Goal: Information Seeking & Learning: Find specific fact

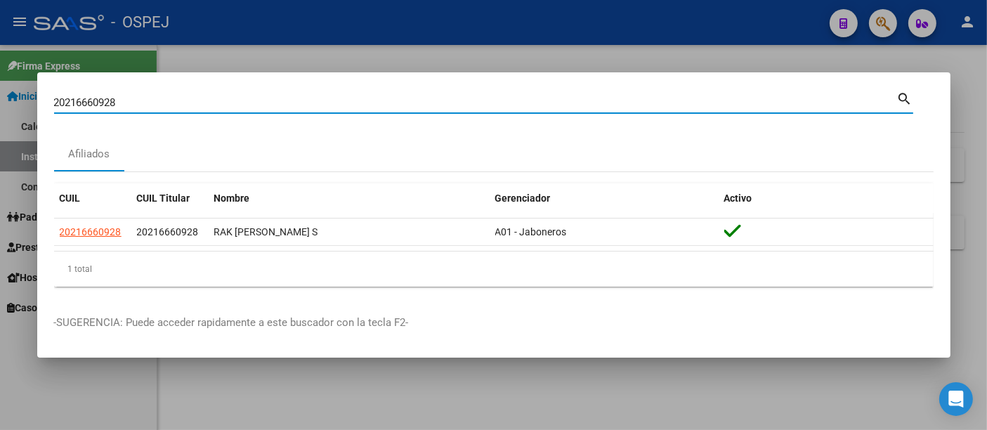
click at [344, 101] on input "20216660928" at bounding box center [475, 102] width 843 height 13
type input "2"
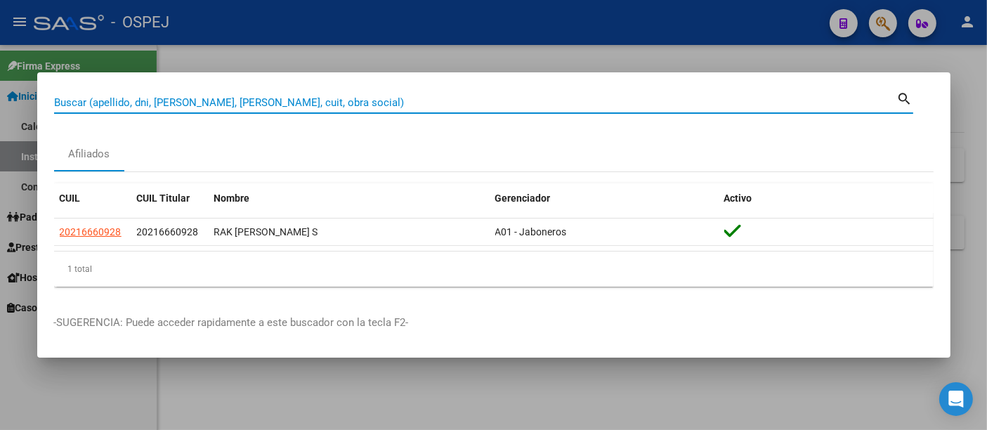
paste input "20951248490"
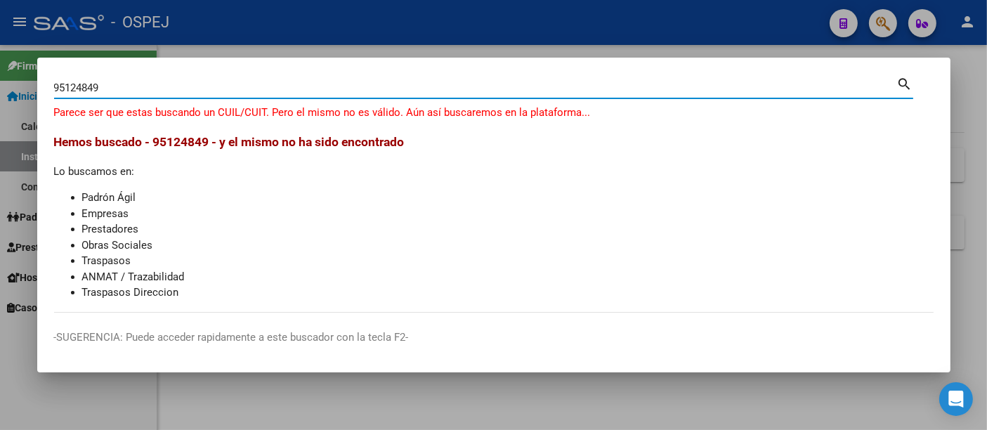
type input "95124849"
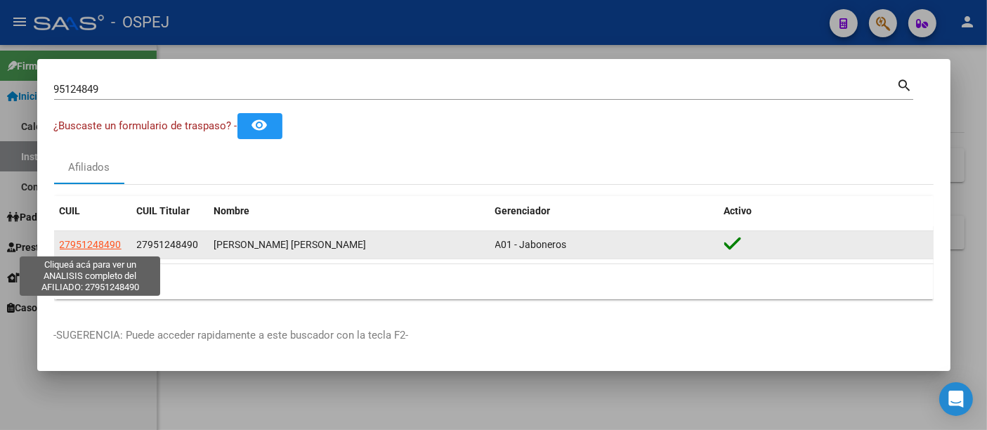
click at [97, 246] on span "27951248490" at bounding box center [91, 244] width 62 height 11
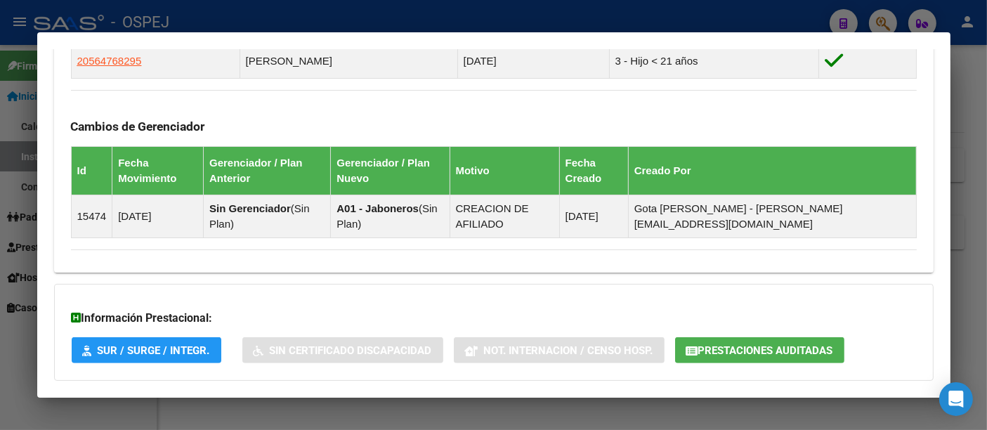
scroll to position [855, 0]
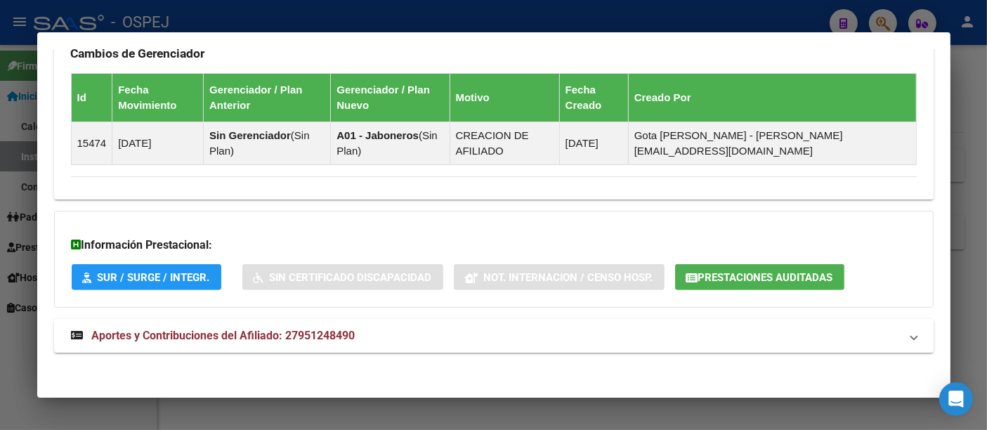
click at [770, 271] on span "Prestaciones Auditadas" at bounding box center [765, 277] width 135 height 13
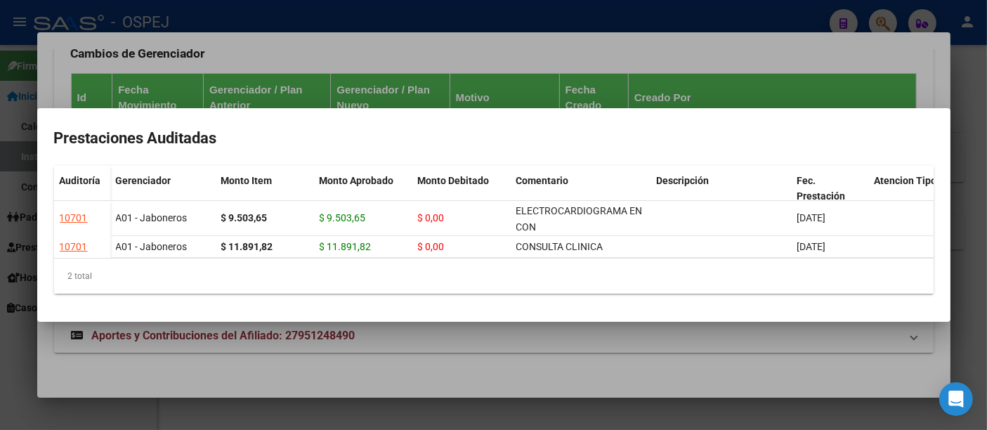
click at [377, 15] on div at bounding box center [493, 215] width 987 height 430
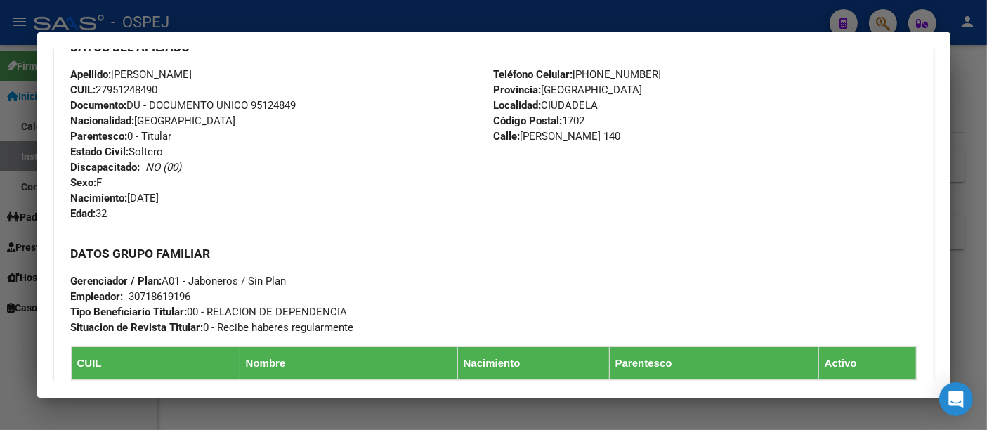
scroll to position [624, 0]
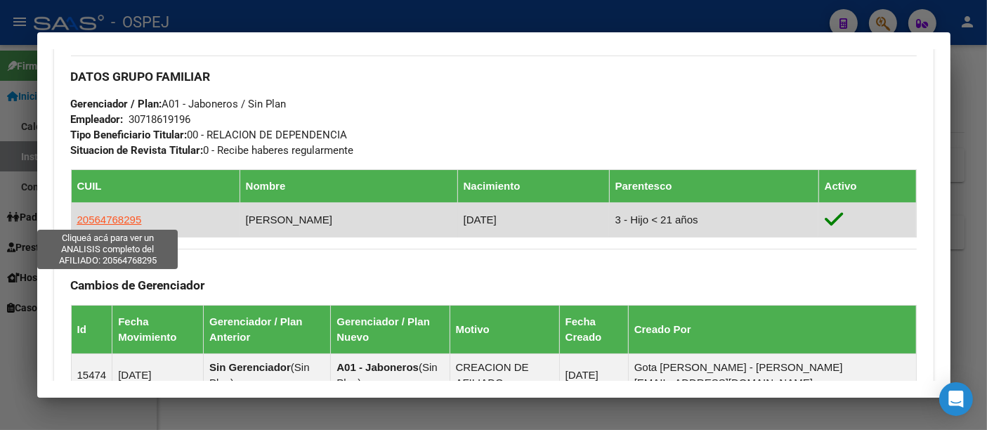
click at [124, 216] on span "20564768295" at bounding box center [109, 219] width 65 height 12
type textarea "20564768295"
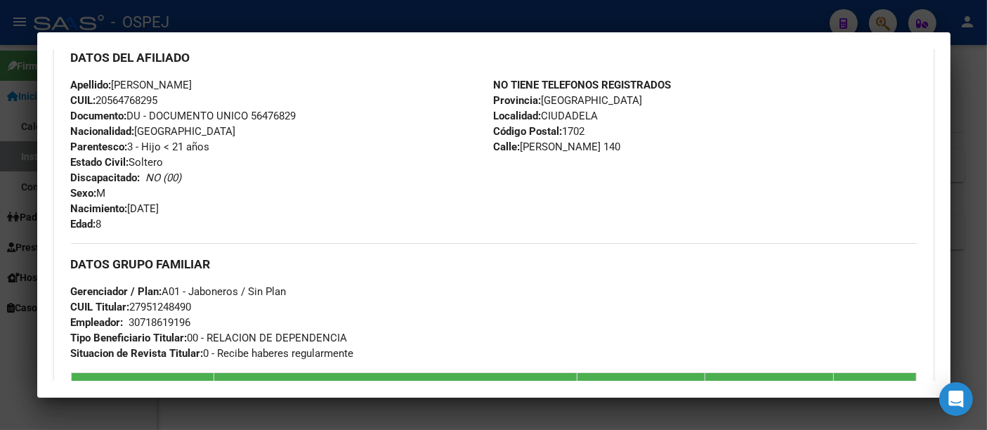
scroll to position [296, 0]
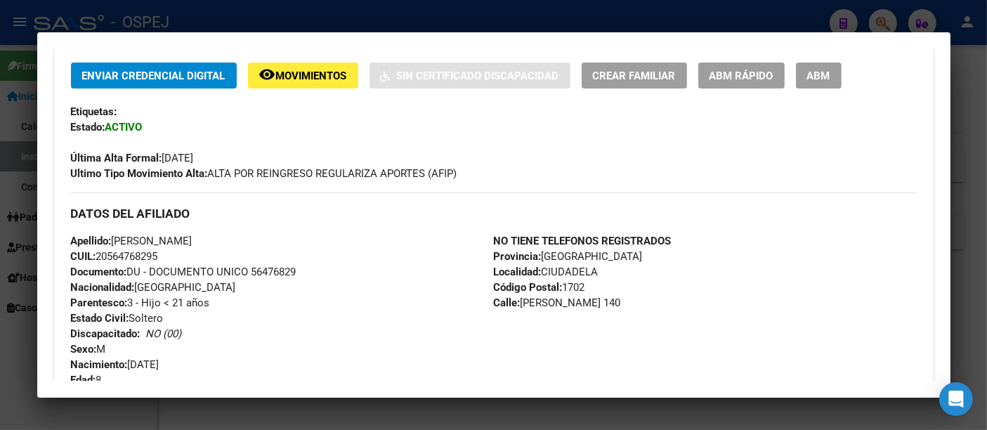
click at [485, 15] on div at bounding box center [493, 215] width 987 height 430
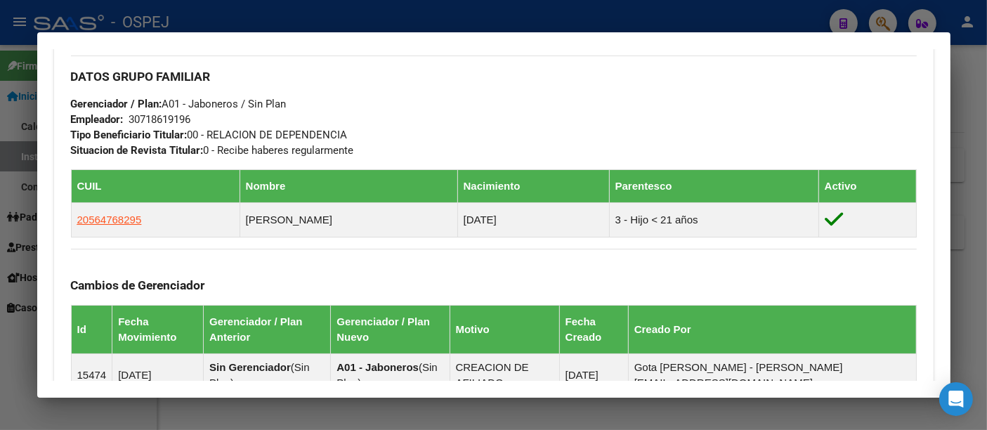
click at [397, 6] on div at bounding box center [493, 215] width 987 height 430
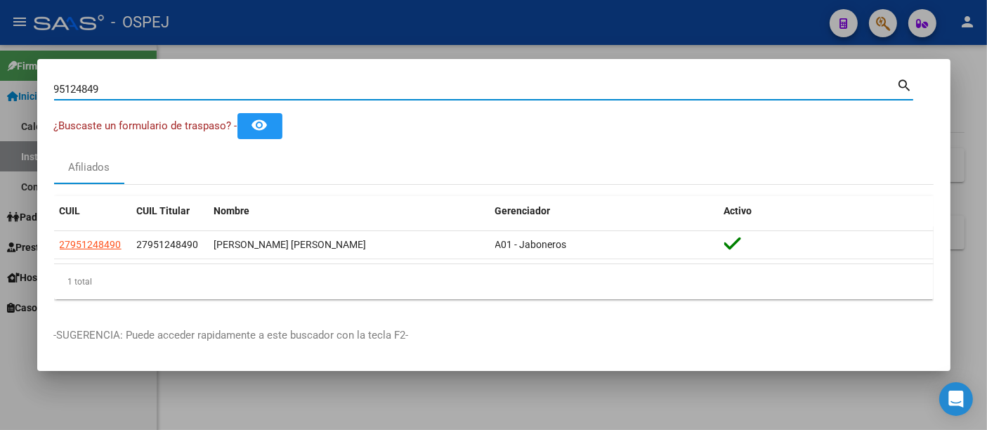
click at [289, 89] on input "95124849" at bounding box center [475, 89] width 843 height 13
type input "9"
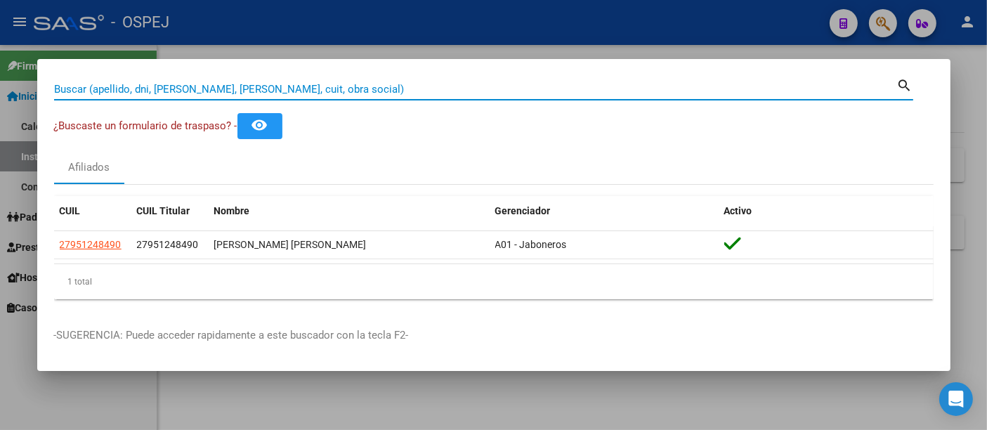
paste input "25254264"
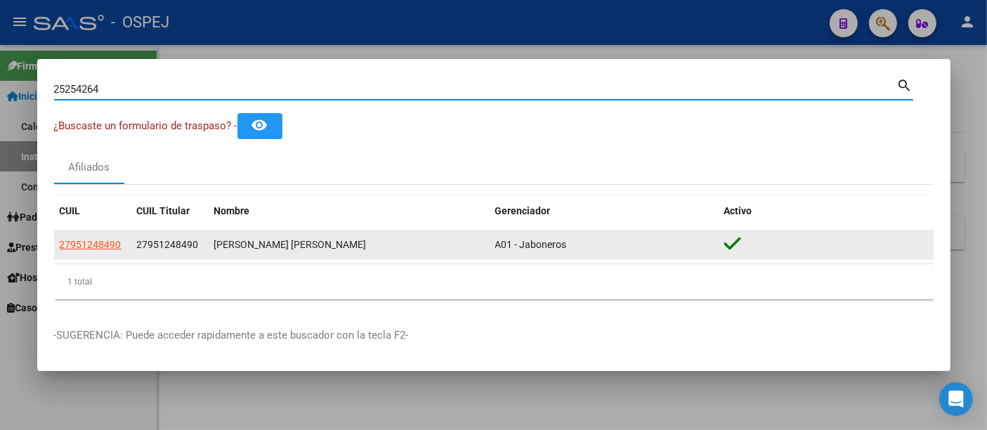
type input "25254264"
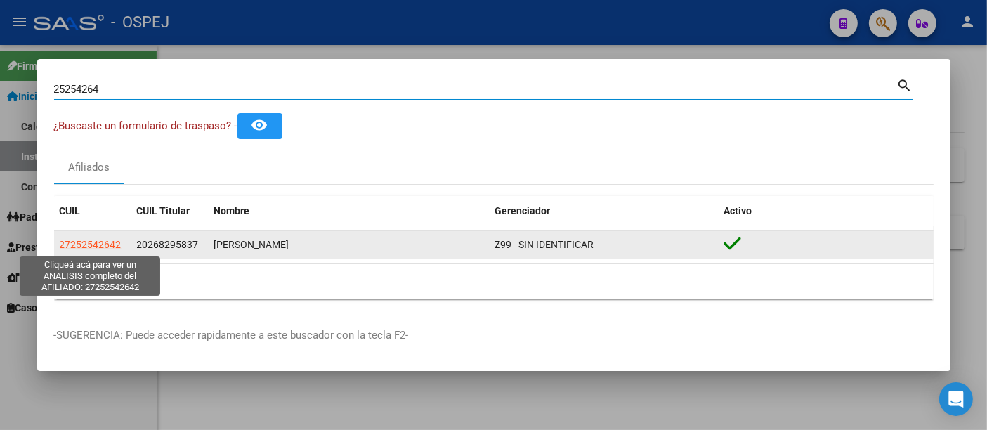
click at [93, 241] on span "27252542642" at bounding box center [91, 244] width 62 height 11
type textarea "27252542642"
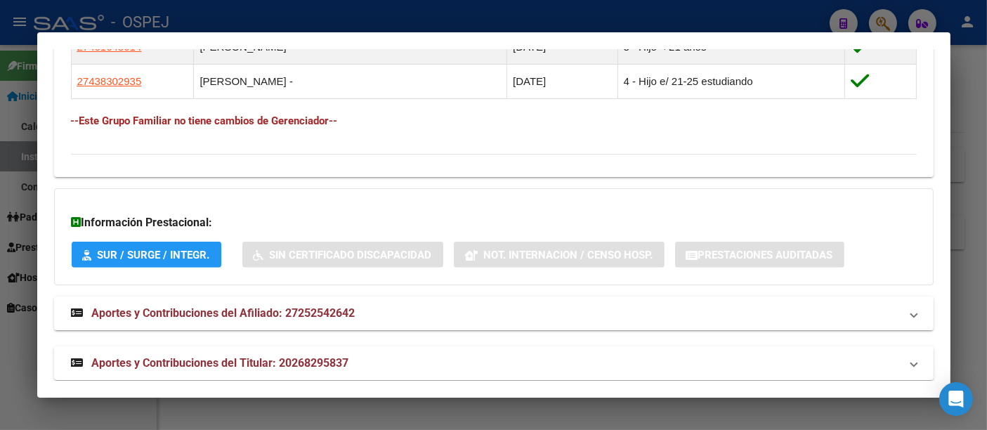
scroll to position [933, 0]
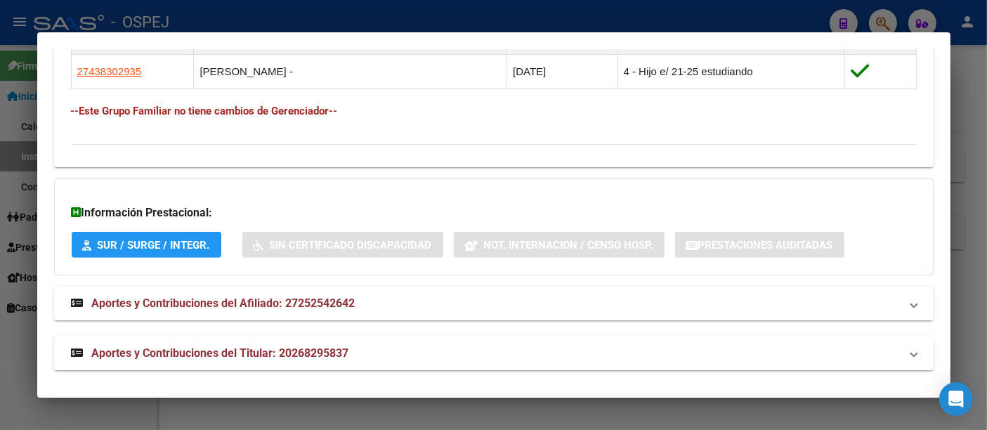
click at [310, 346] on span "Aportes y Contribuciones del Titular: 20268295837" at bounding box center [220, 352] width 257 height 13
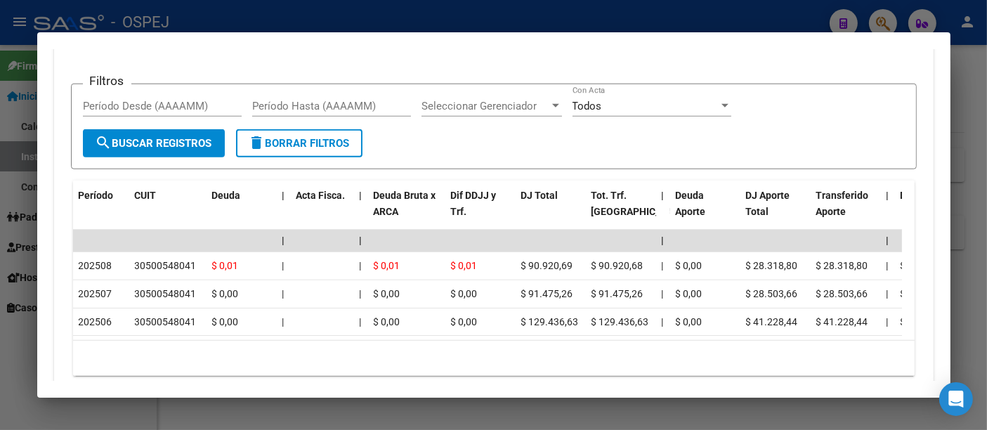
scroll to position [1401, 0]
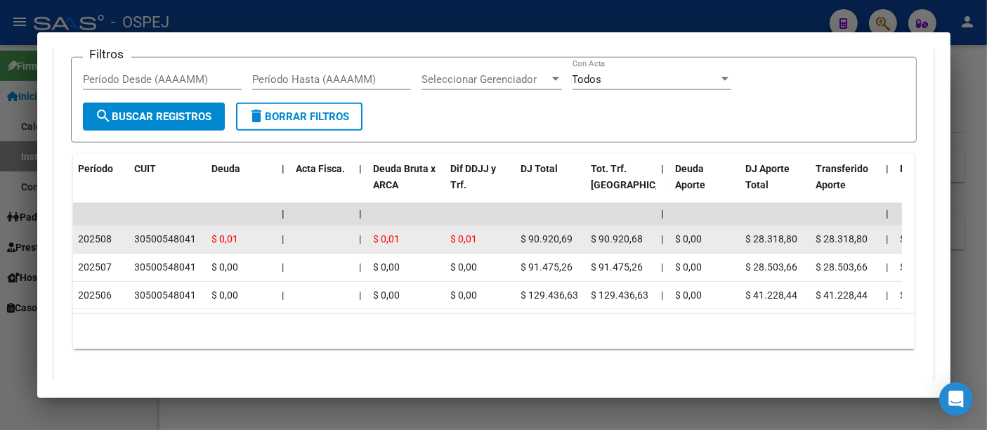
click at [160, 233] on div "30500548041" at bounding box center [166, 239] width 62 height 16
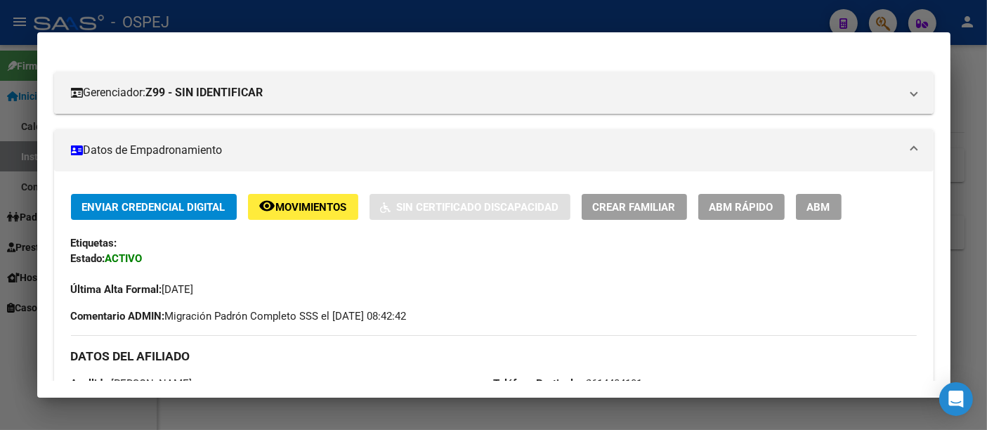
scroll to position [0, 0]
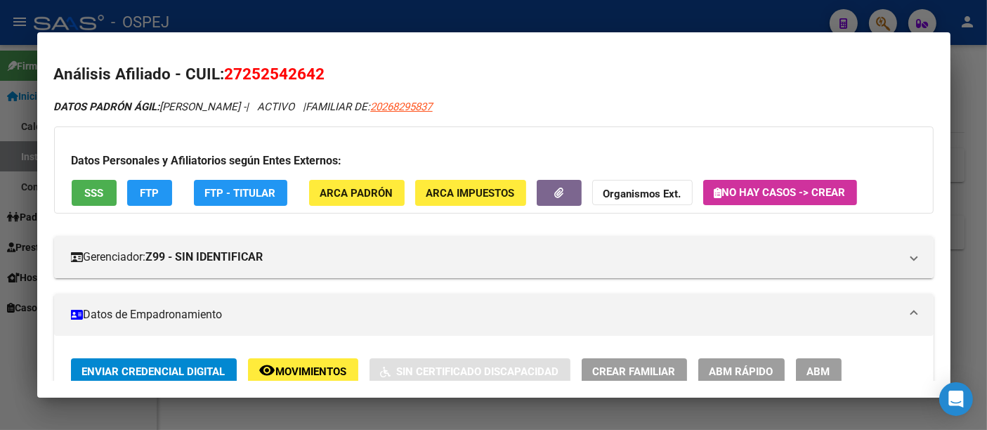
click at [470, 18] on div at bounding box center [493, 215] width 987 height 430
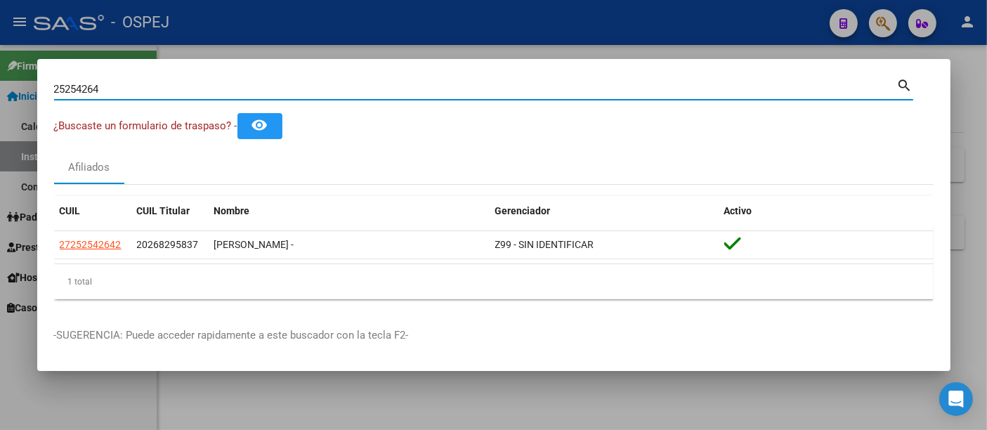
click at [331, 86] on input "25254264" at bounding box center [475, 89] width 843 height 13
type input "2"
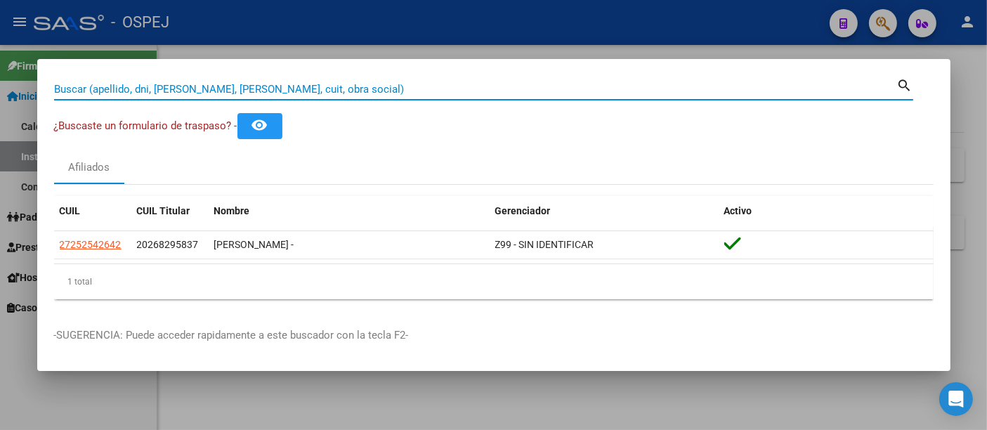
paste input "39803977"
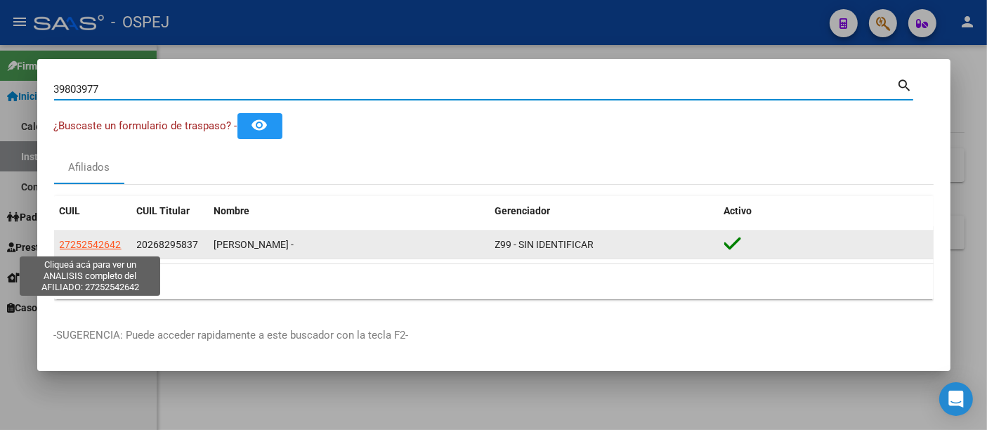
click at [84, 243] on span "27252542642" at bounding box center [91, 244] width 62 height 11
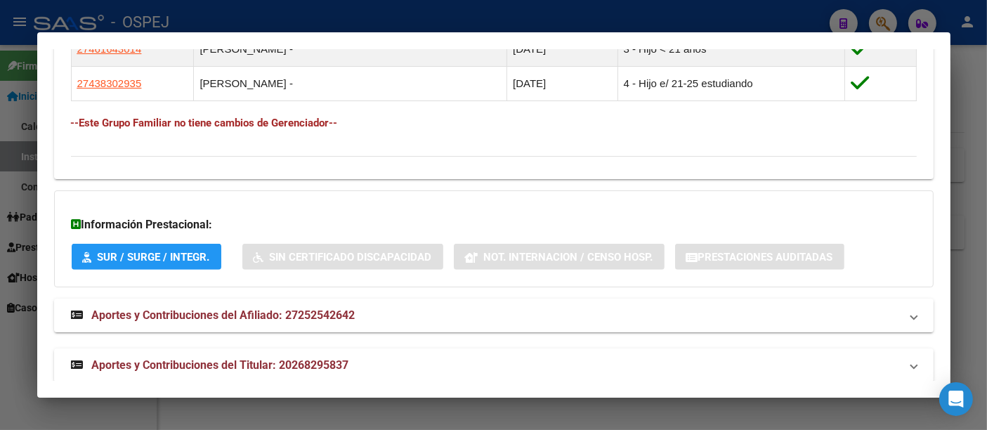
scroll to position [933, 0]
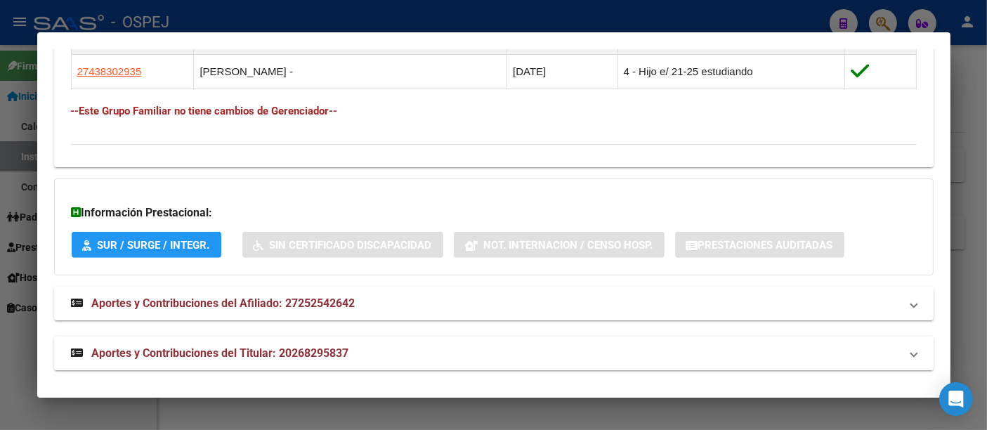
click at [313, 347] on span "Aportes y Contribuciones del Titular: 20268295837" at bounding box center [220, 352] width 257 height 13
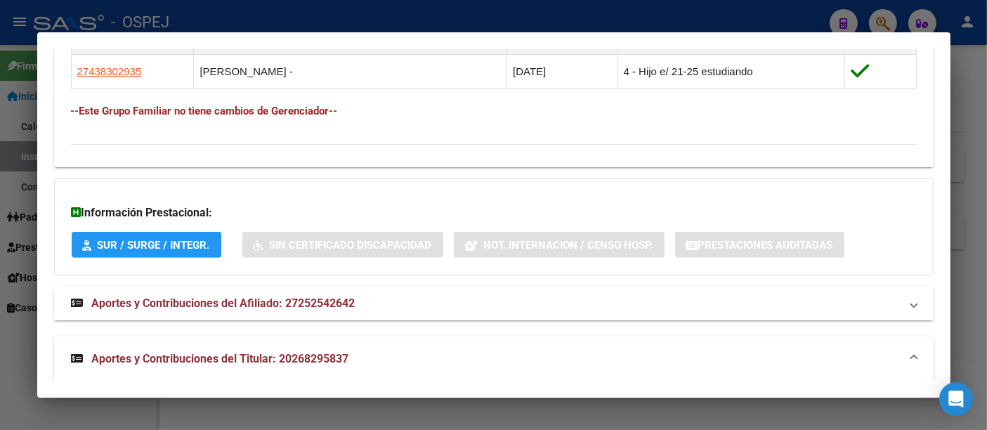
click at [324, 353] on span "Aportes y Contribuciones del Titular: 20268295837" at bounding box center [220, 358] width 257 height 13
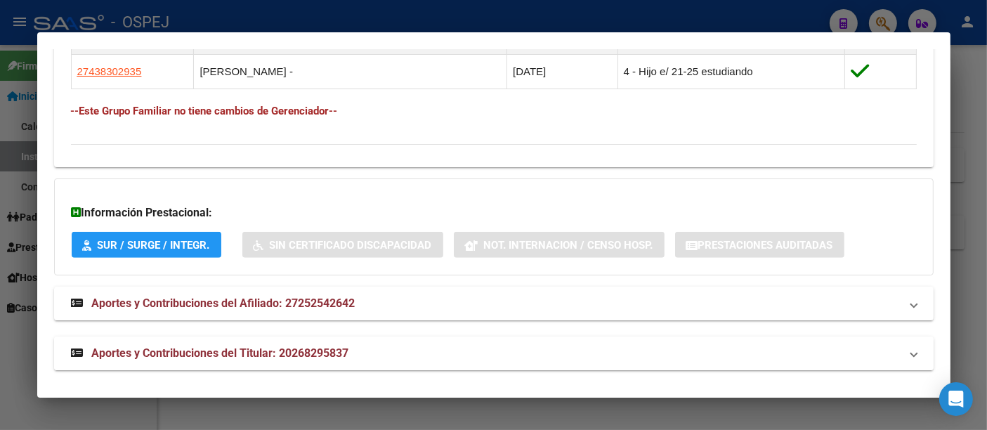
click at [322, 346] on span "Aportes y Contribuciones del Titular: 20268295837" at bounding box center [220, 352] width 257 height 13
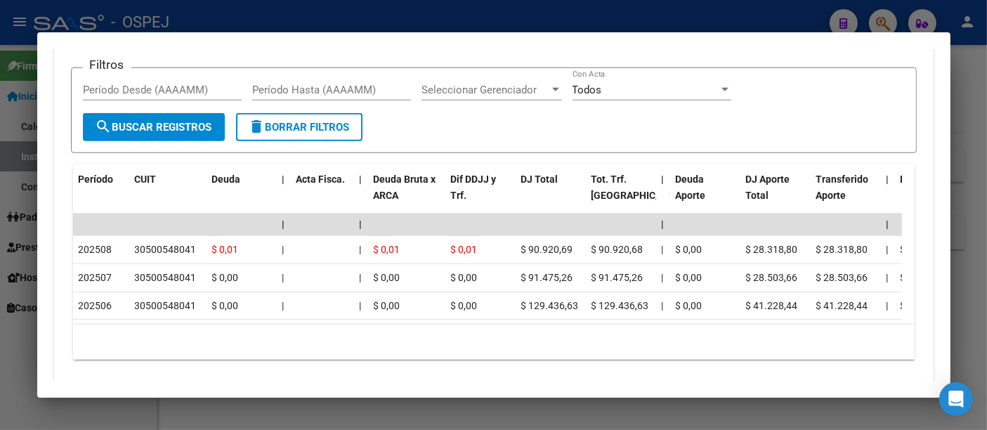
scroll to position [1405, 0]
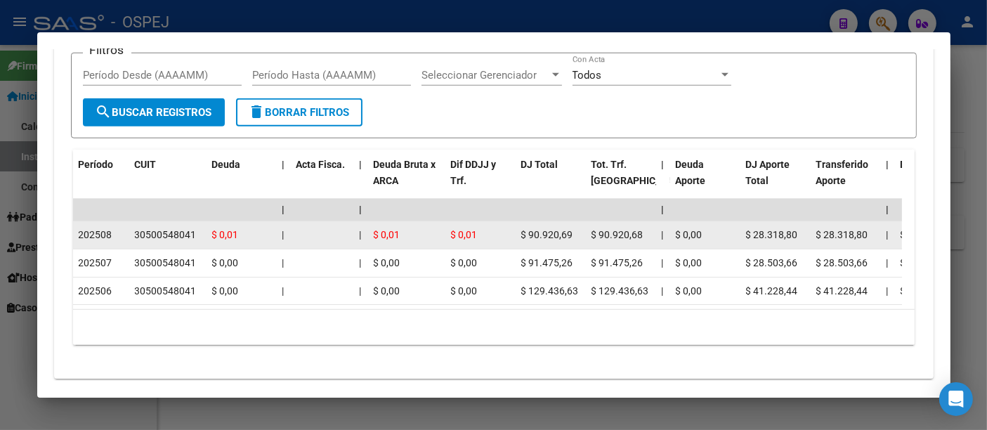
click at [158, 228] on div "30500548041" at bounding box center [166, 235] width 62 height 16
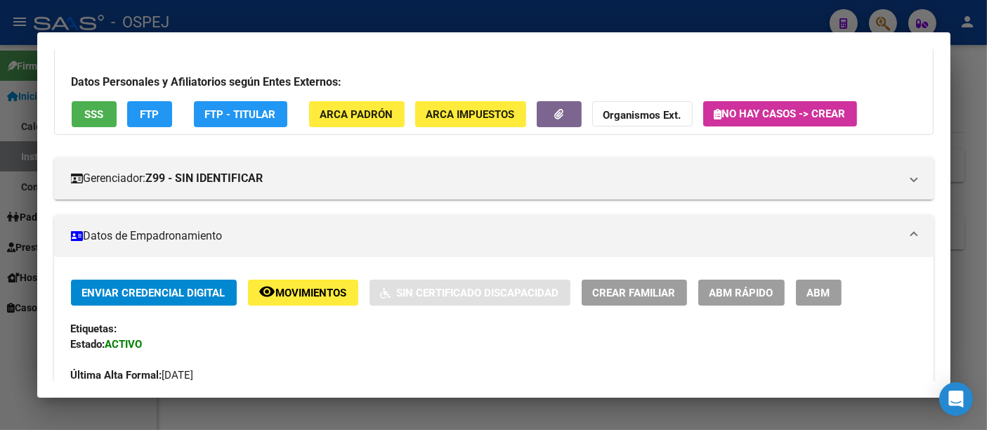
scroll to position [0, 0]
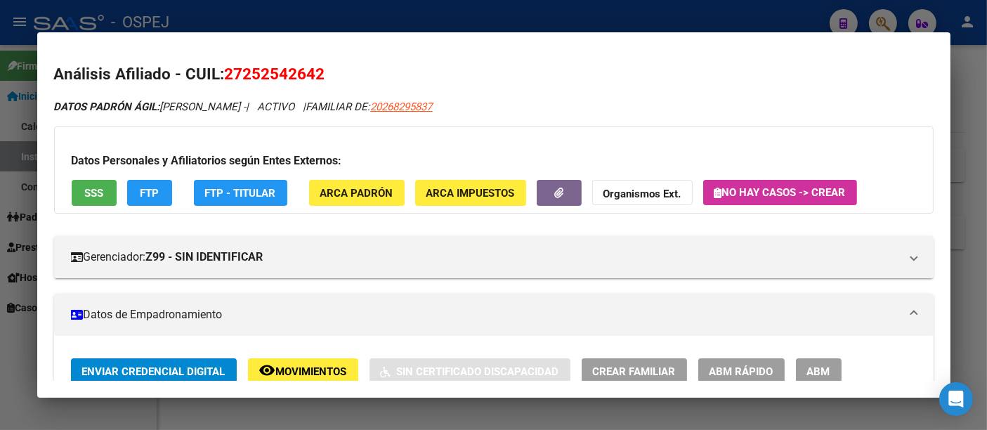
click at [86, 188] on span "SSS" at bounding box center [93, 193] width 19 height 13
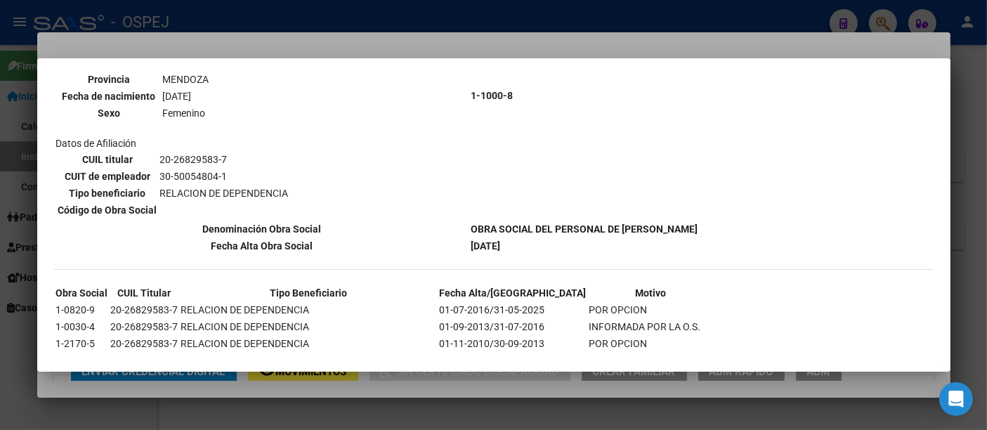
scroll to position [1615, 0]
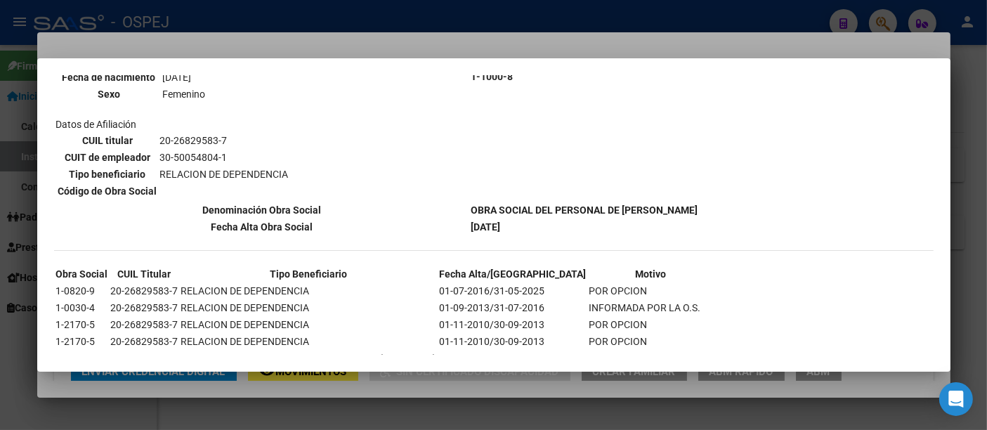
click at [497, 15] on div at bounding box center [493, 215] width 987 height 430
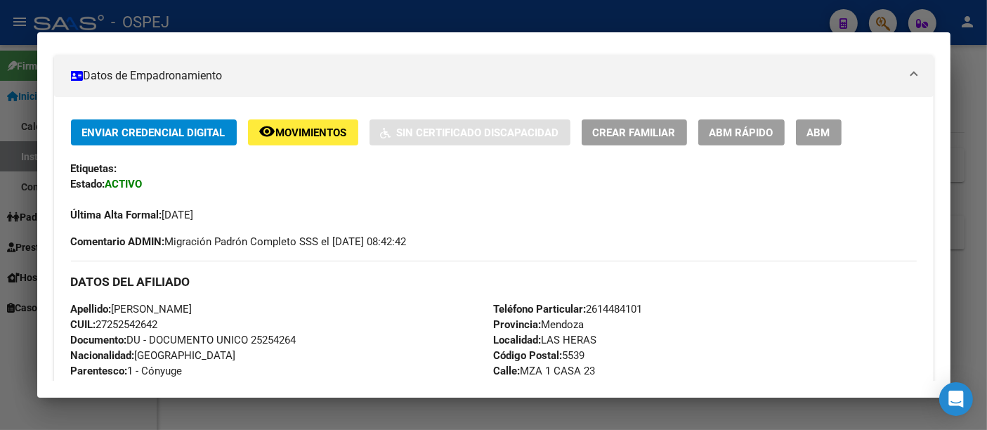
scroll to position [312, 0]
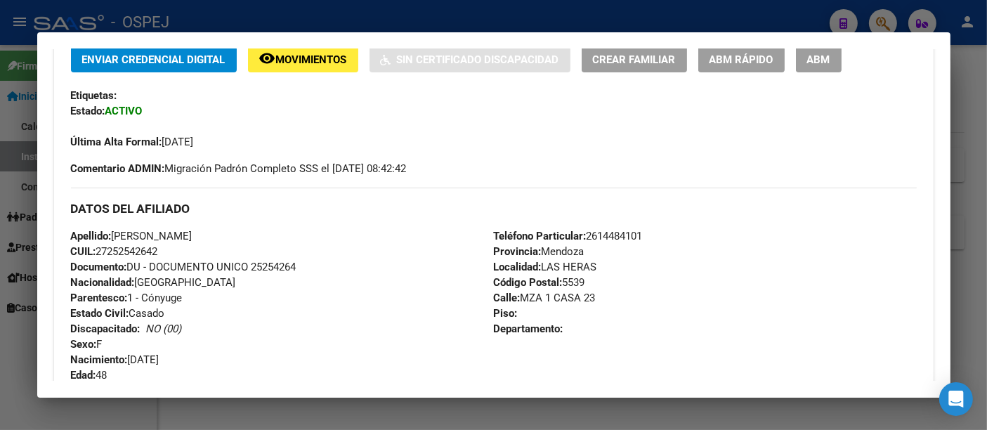
click at [535, 8] on div at bounding box center [493, 215] width 987 height 430
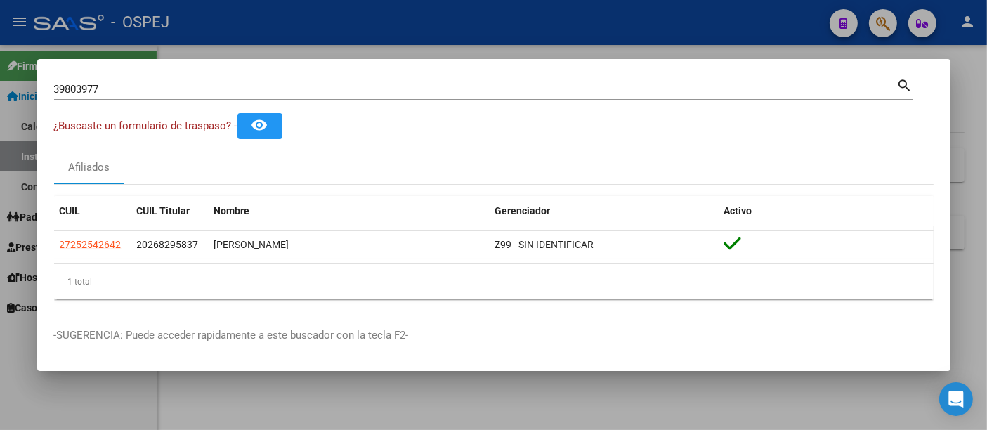
click at [169, 86] on input "39803977" at bounding box center [475, 89] width 843 height 13
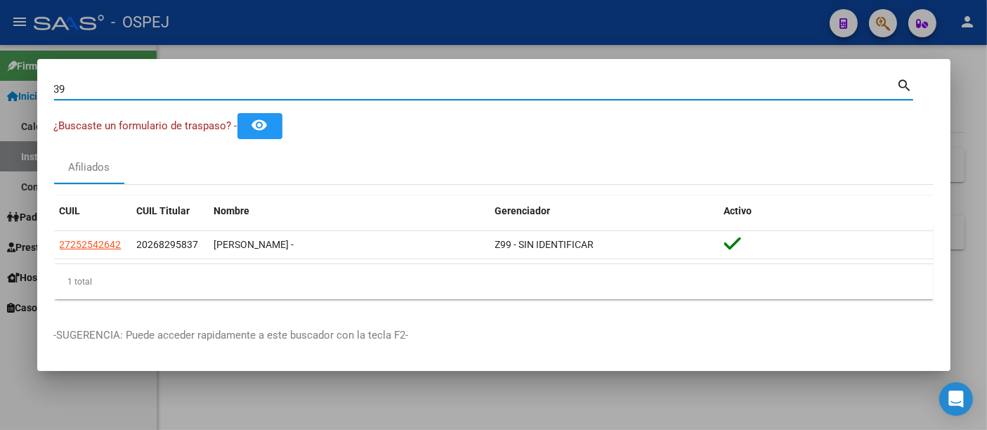
type input "3"
type input "39803977"
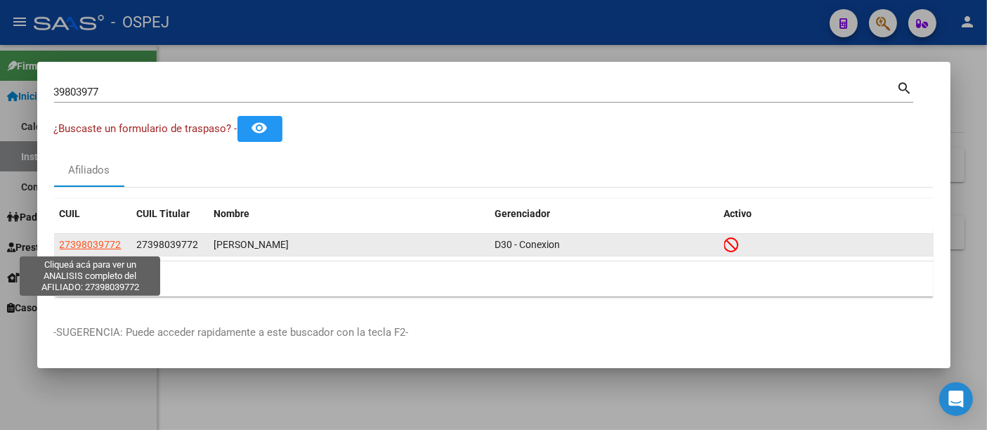
click at [105, 244] on span "27398039772" at bounding box center [91, 244] width 62 height 11
type textarea "27398039772"
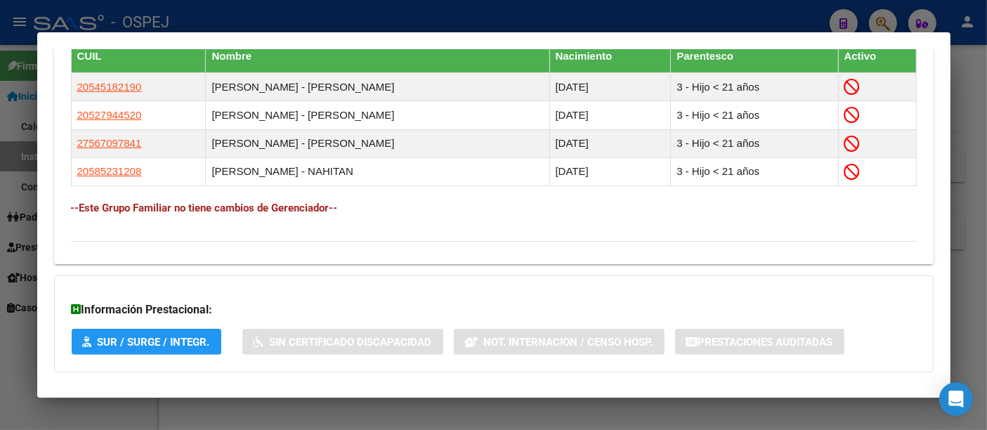
scroll to position [906, 0]
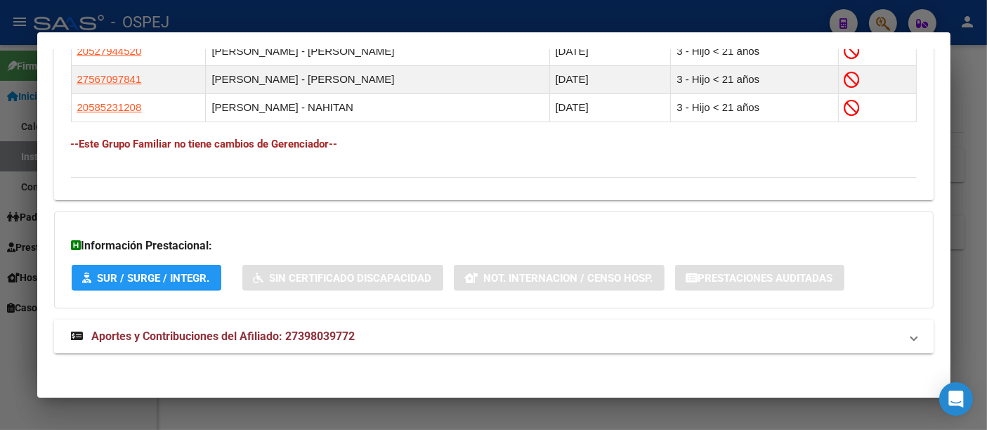
click at [318, 330] on span "Aportes y Contribuciones del Afiliado: 27398039772" at bounding box center [223, 335] width 263 height 13
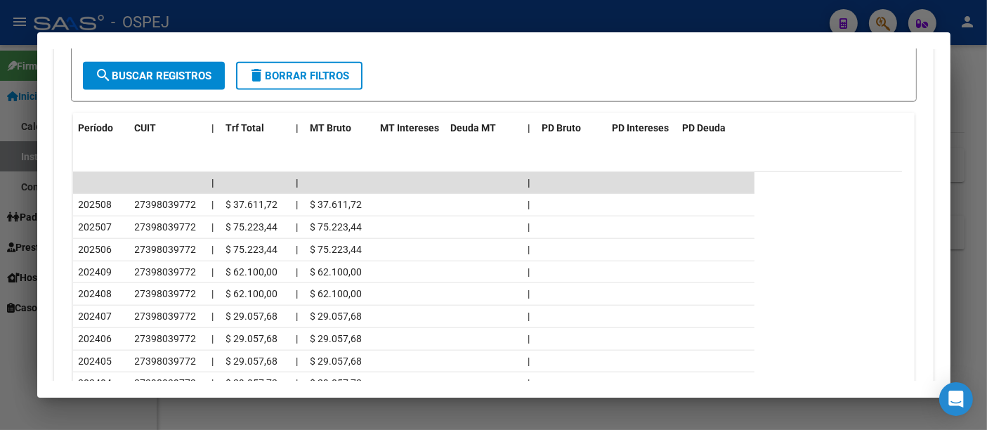
scroll to position [1452, 0]
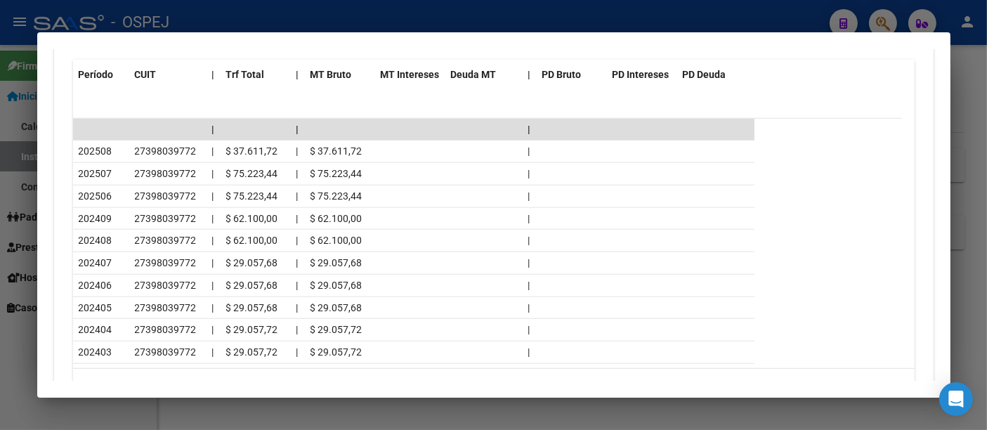
click at [340, 25] on div at bounding box center [493, 215] width 987 height 430
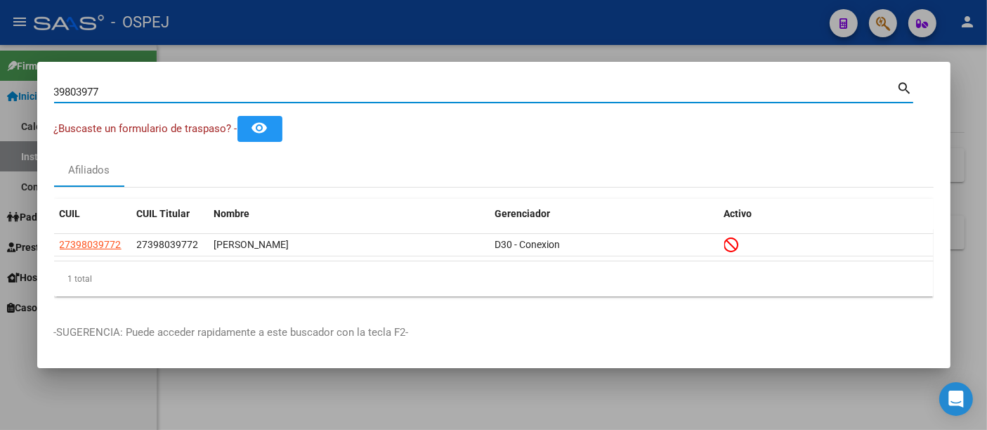
click at [239, 97] on input "39803977" at bounding box center [475, 92] width 843 height 13
type input "3"
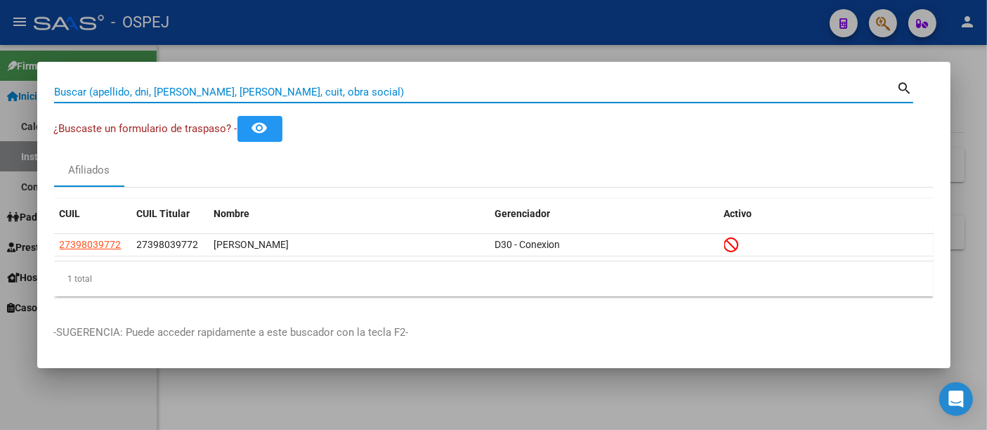
paste input "25254264"
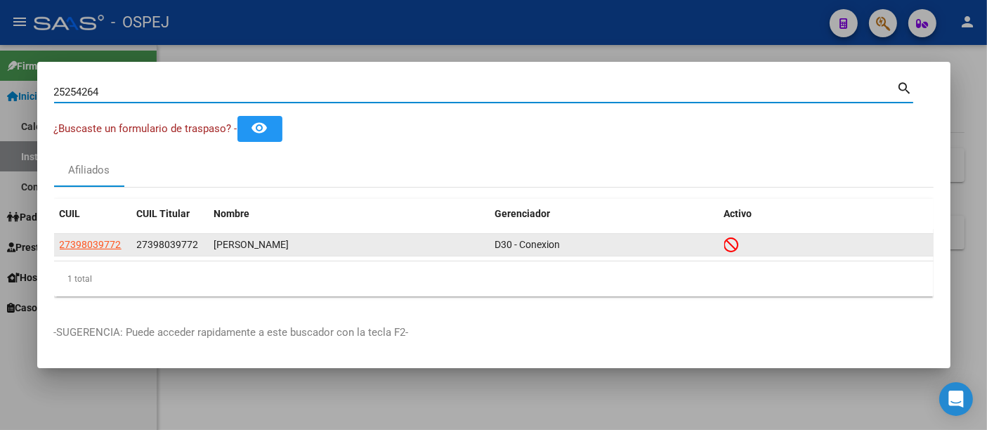
type input "25254264"
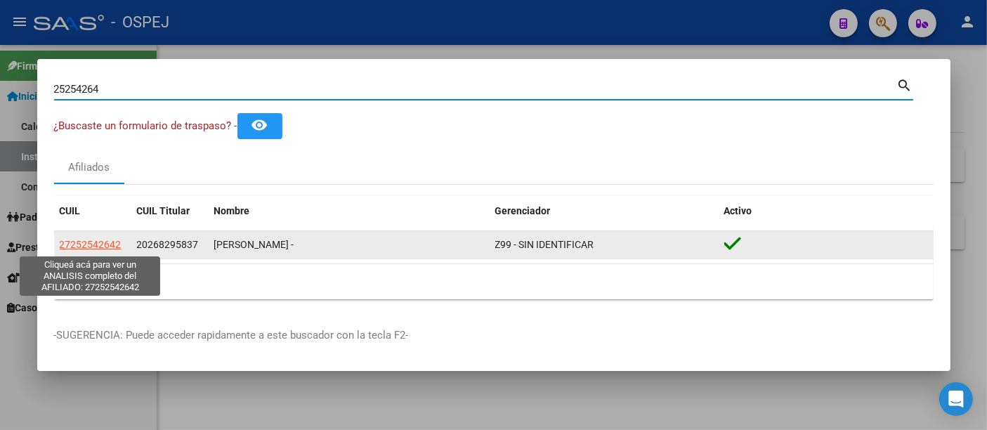
click at [96, 244] on span "27252542642" at bounding box center [91, 244] width 62 height 11
type textarea "27252542642"
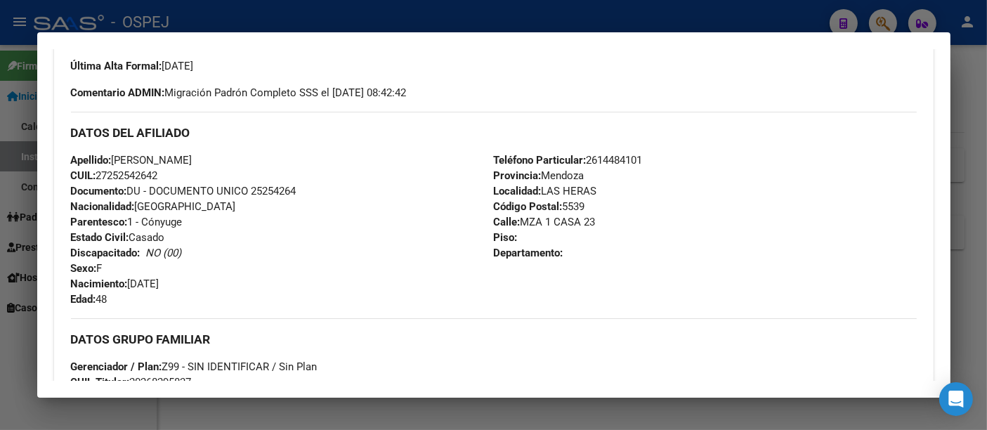
scroll to position [390, 0]
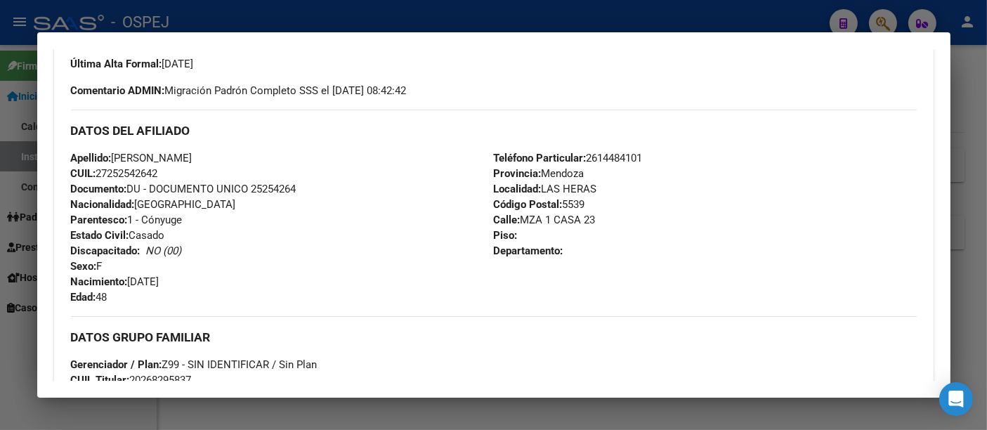
drag, startPoint x: 114, startPoint y: 154, endPoint x: 176, endPoint y: 170, distance: 64.6
click at [176, 170] on div "Apellido: [PERSON_NAME]: 27252542642 Documento: DU - DOCUMENTO UNICO 25254264 N…" at bounding box center [282, 227] width 423 height 155
copy div "[PERSON_NAME]: 27252542642"
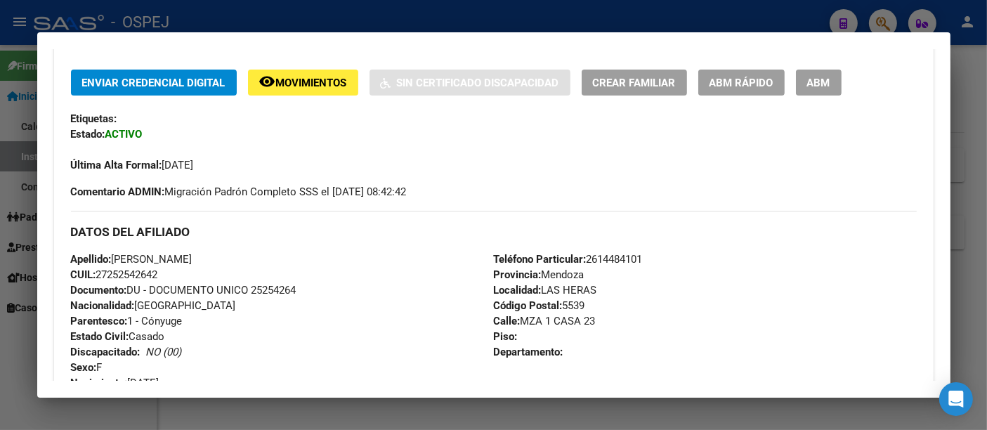
scroll to position [78, 0]
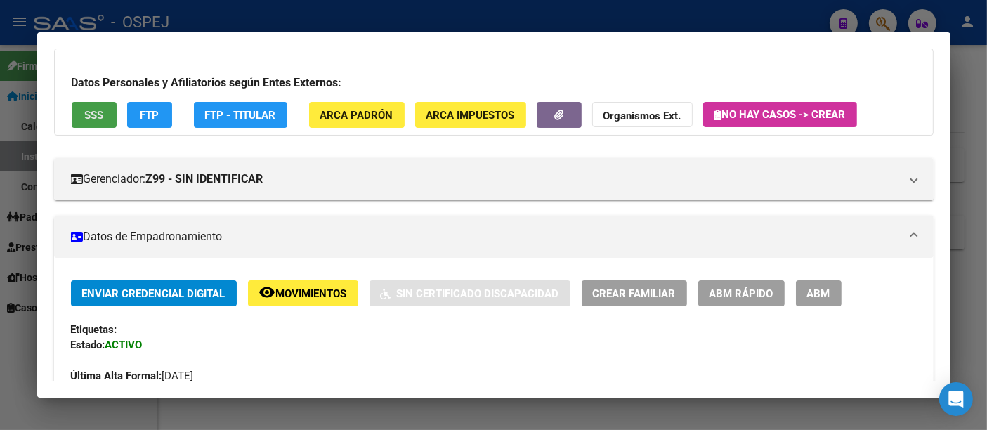
click at [94, 109] on span "SSS" at bounding box center [93, 115] width 19 height 13
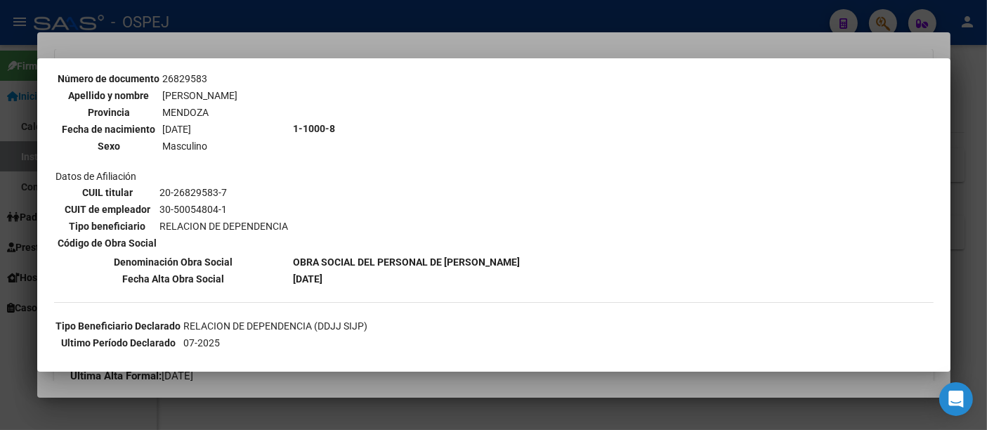
scroll to position [0, 0]
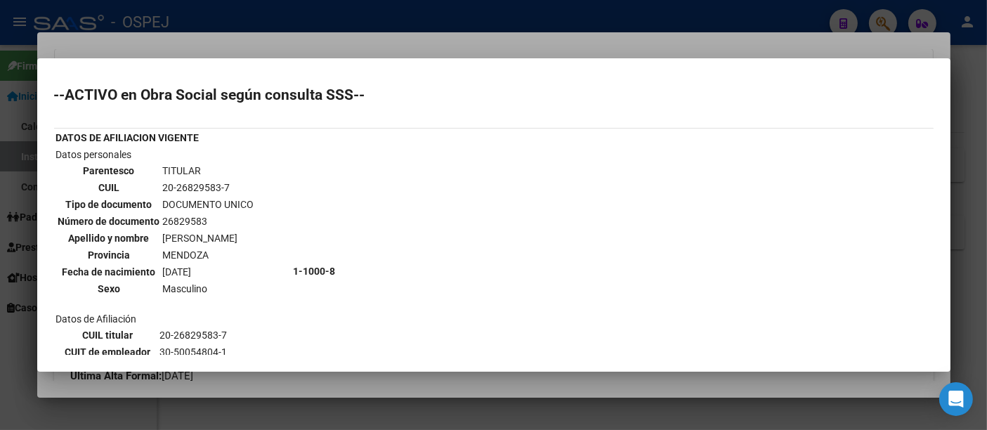
click at [188, 183] on td "20-26829583-7" at bounding box center [208, 187] width 93 height 15
drag, startPoint x: 160, startPoint y: 183, endPoint x: 240, endPoint y: 184, distance: 80.1
click at [240, 184] on td "20-26829583-7" at bounding box center [208, 187] width 93 height 15
copy td "20-26829583-7"
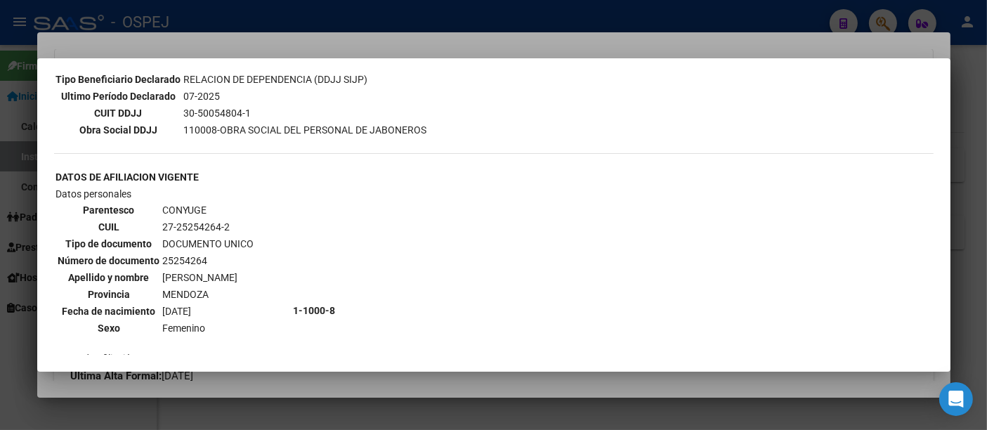
scroll to position [390, 0]
click at [395, 31] on div at bounding box center [493, 215] width 987 height 430
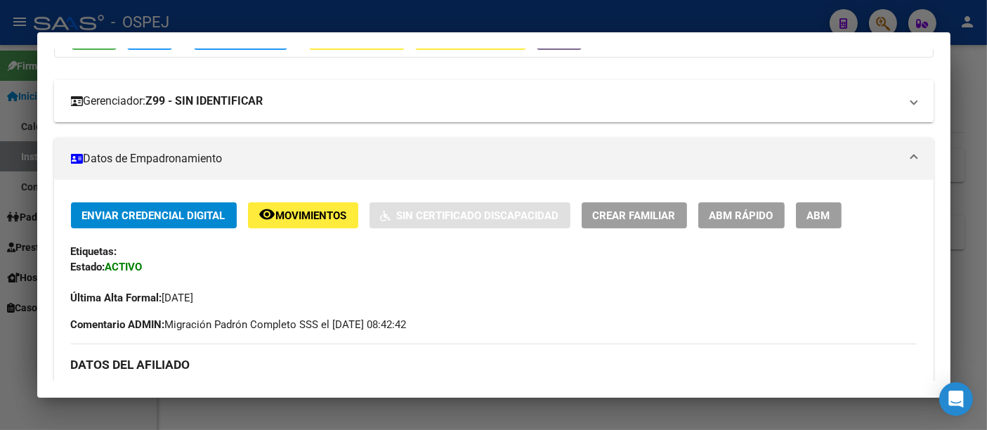
scroll to position [0, 0]
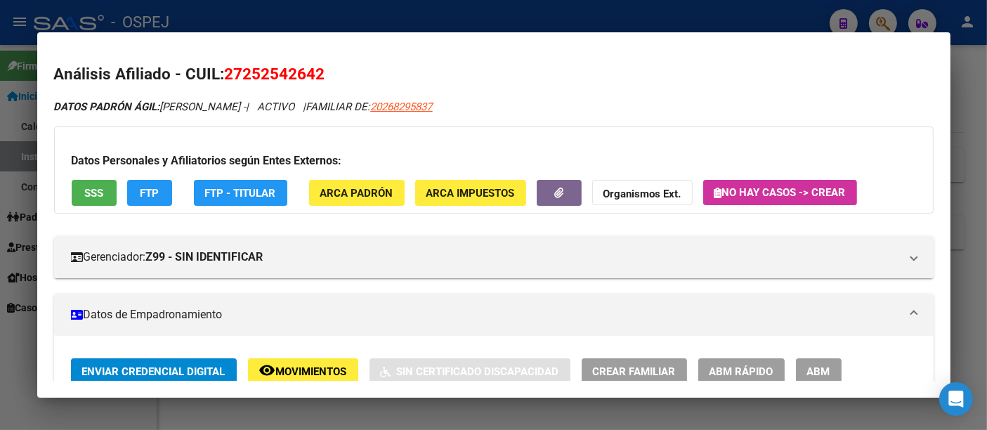
click at [636, 193] on strong "Organismos Ext." at bounding box center [642, 194] width 78 height 13
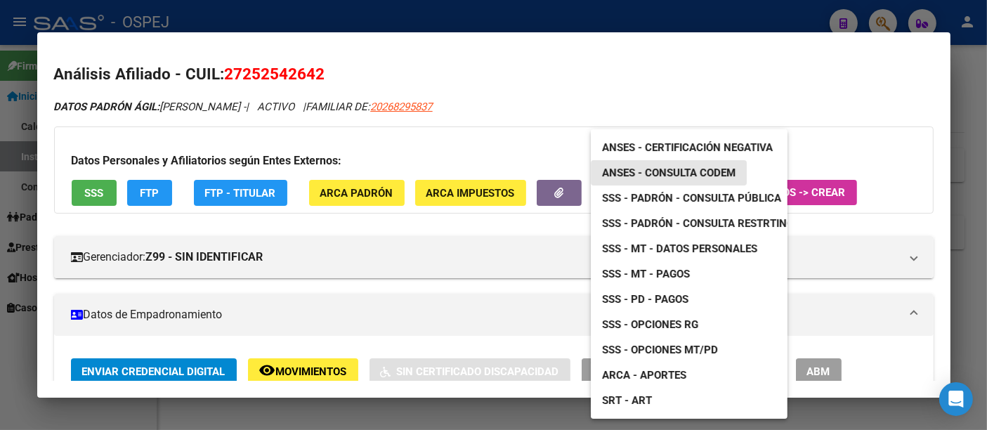
click at [649, 169] on span "ANSES - Consulta CODEM" at bounding box center [668, 172] width 133 height 13
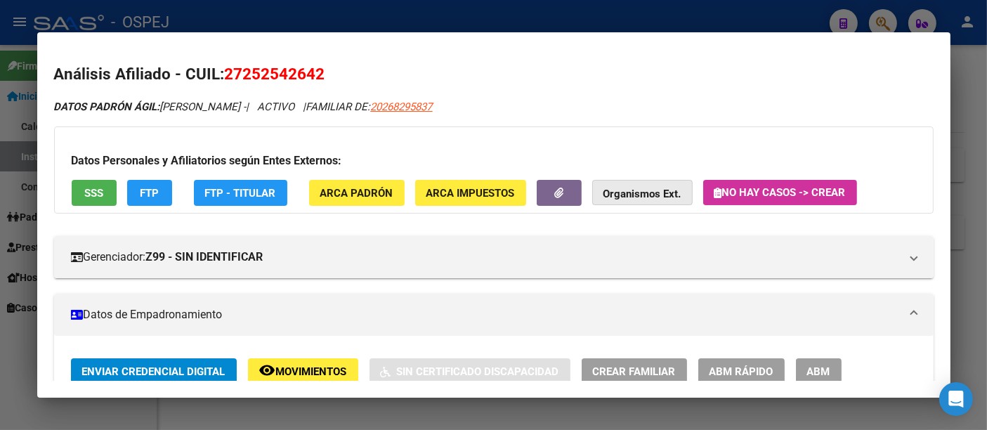
click at [643, 192] on strong "Organismos Ext." at bounding box center [642, 194] width 78 height 13
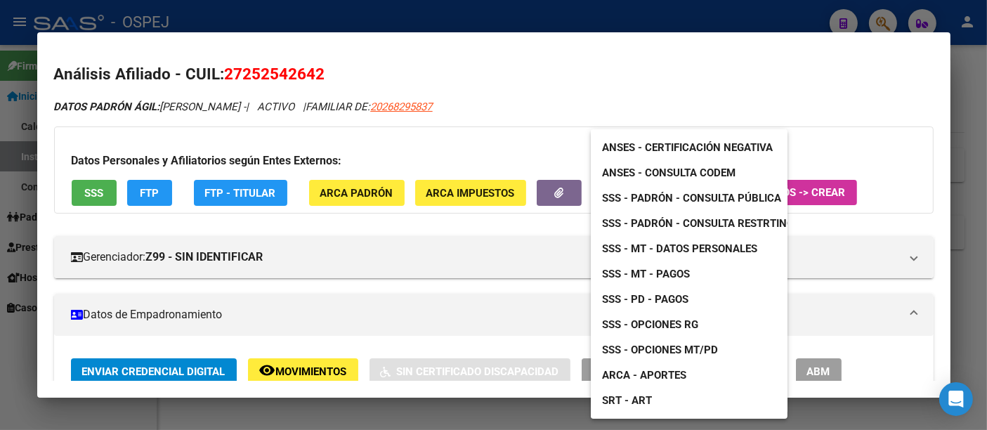
click at [447, 105] on div at bounding box center [493, 215] width 987 height 430
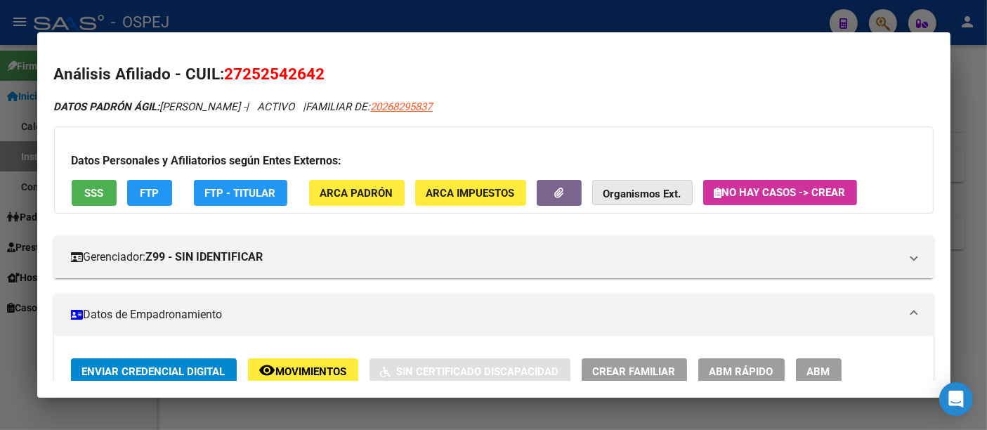
click at [635, 193] on strong "Organismos Ext." at bounding box center [642, 194] width 78 height 13
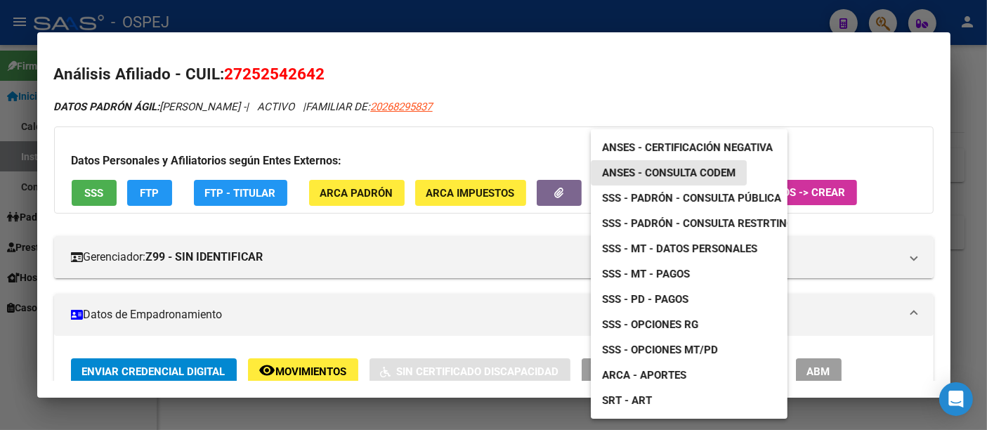
click at [686, 168] on span "ANSES - Consulta CODEM" at bounding box center [668, 172] width 133 height 13
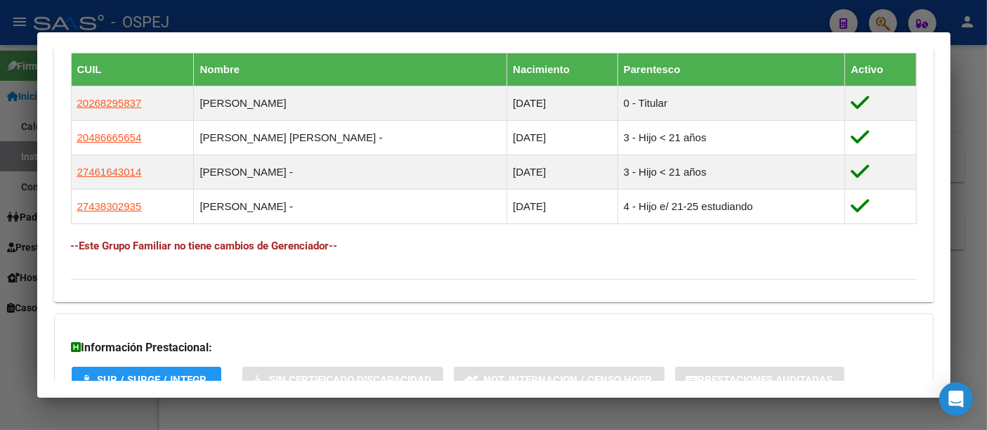
scroll to position [933, 0]
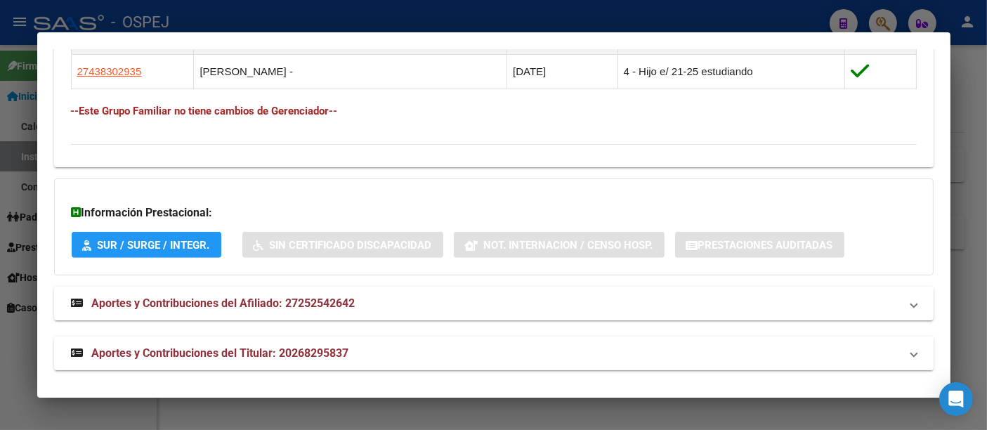
click at [310, 348] on span "Aportes y Contribuciones del Titular: 20268295837" at bounding box center [220, 352] width 257 height 13
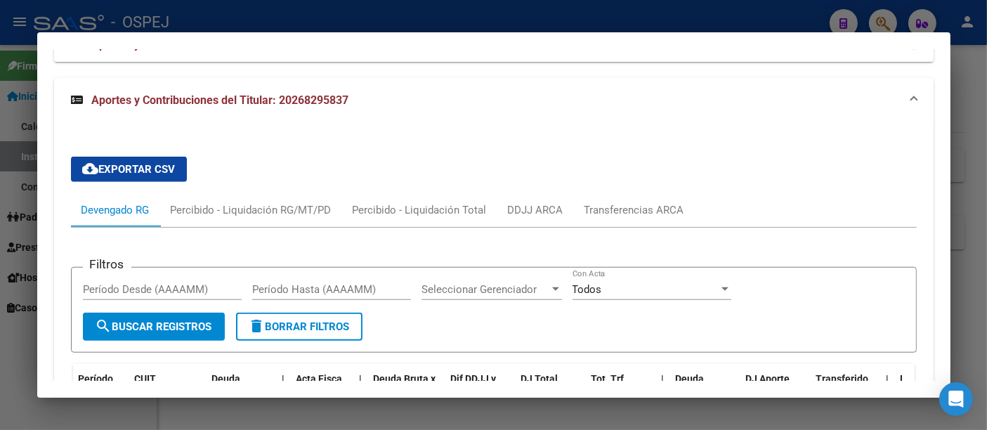
scroll to position [1113, 0]
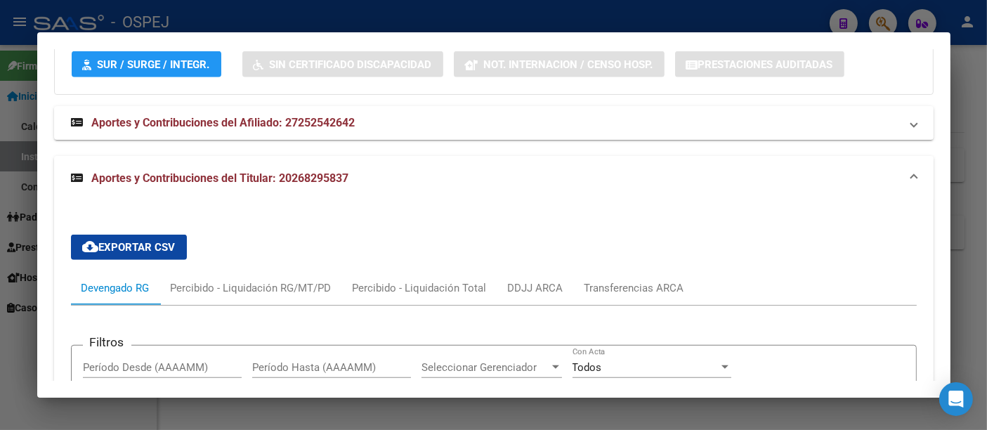
click at [316, 170] on strong "Aportes y Contribuciones del Titular: 20268295837" at bounding box center [210, 178] width 278 height 17
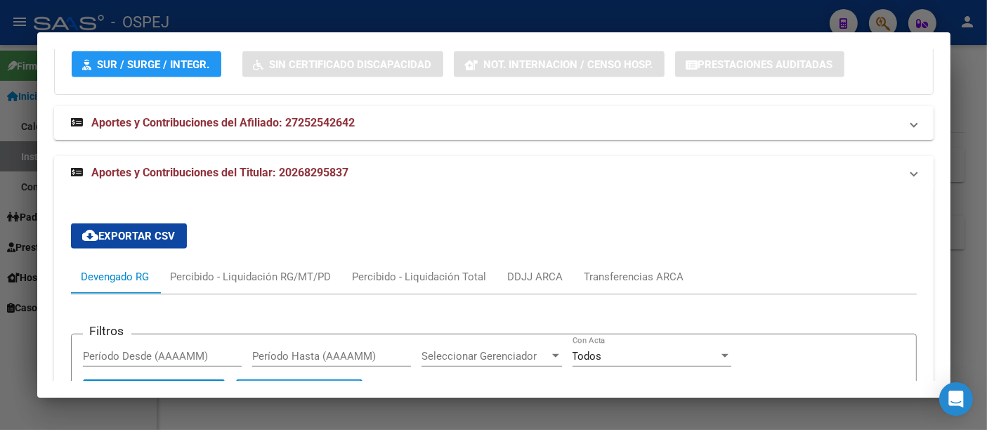
scroll to position [933, 0]
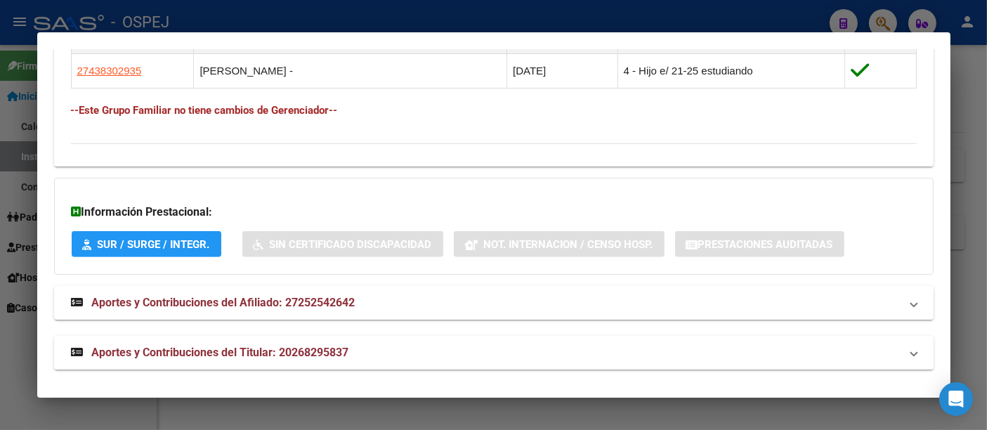
click at [294, 346] on span "Aportes y Contribuciones del Titular: 20268295837" at bounding box center [220, 352] width 257 height 13
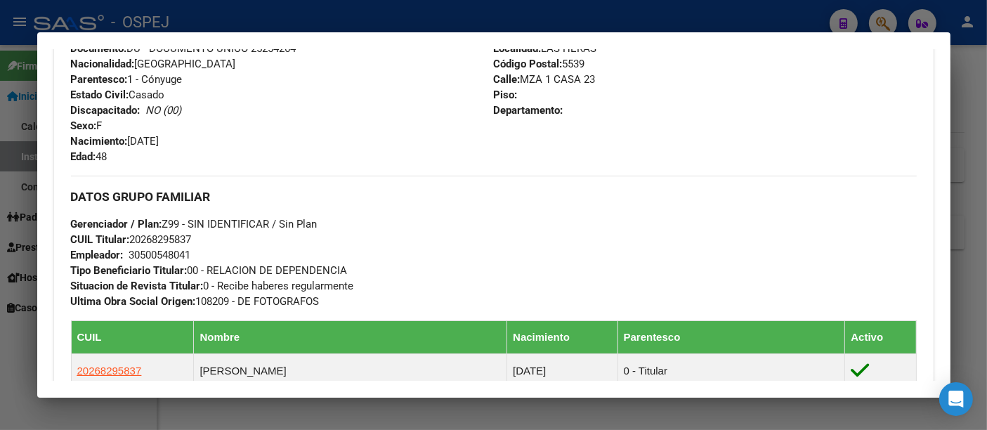
scroll to position [567, 0]
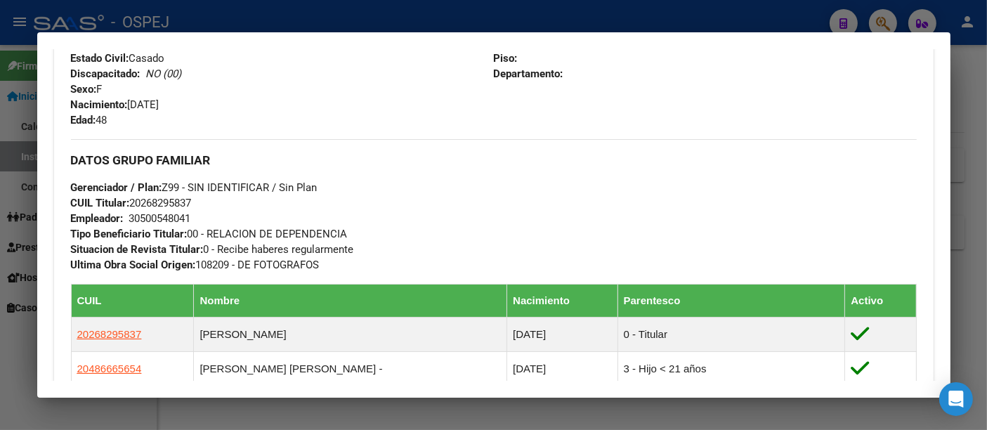
click at [160, 201] on span "CUIL Titular: 20268295837" at bounding box center [131, 203] width 121 height 13
copy span "20268295837"
click at [300, 19] on div at bounding box center [493, 215] width 987 height 430
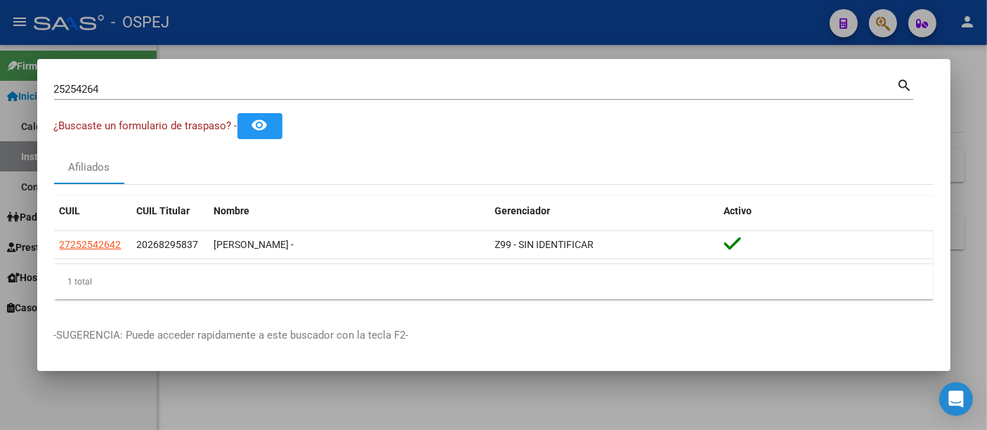
click at [291, 20] on div at bounding box center [493, 215] width 987 height 430
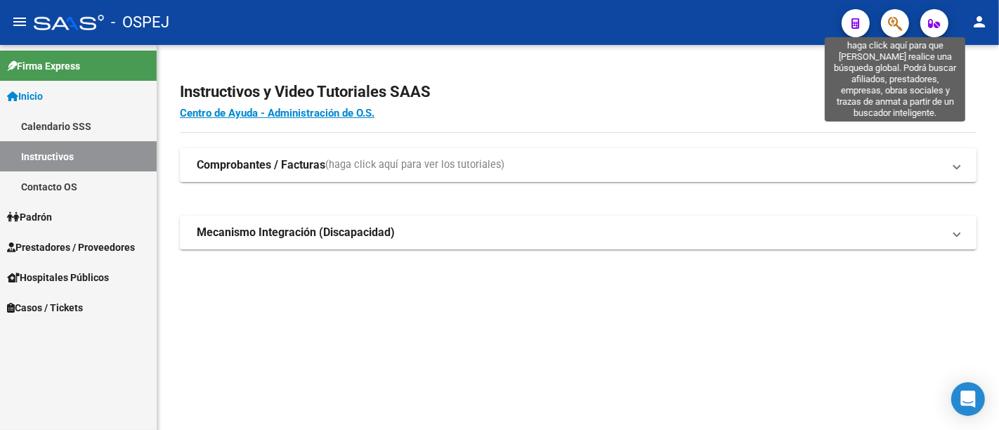
click at [896, 20] on icon "button" at bounding box center [895, 23] width 14 height 16
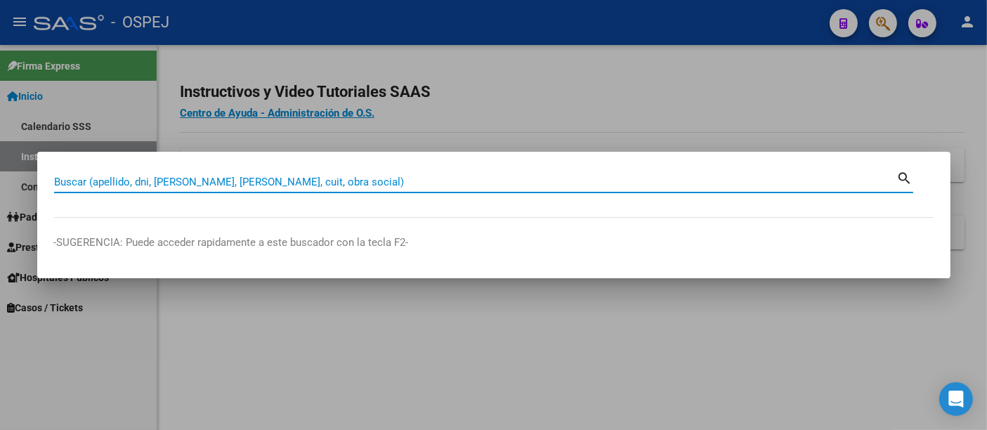
paste input "39803977"
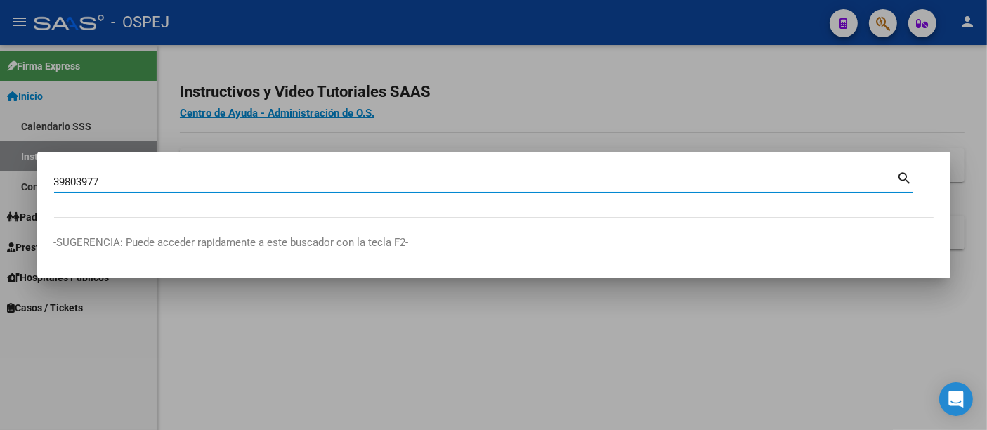
type input "39803977"
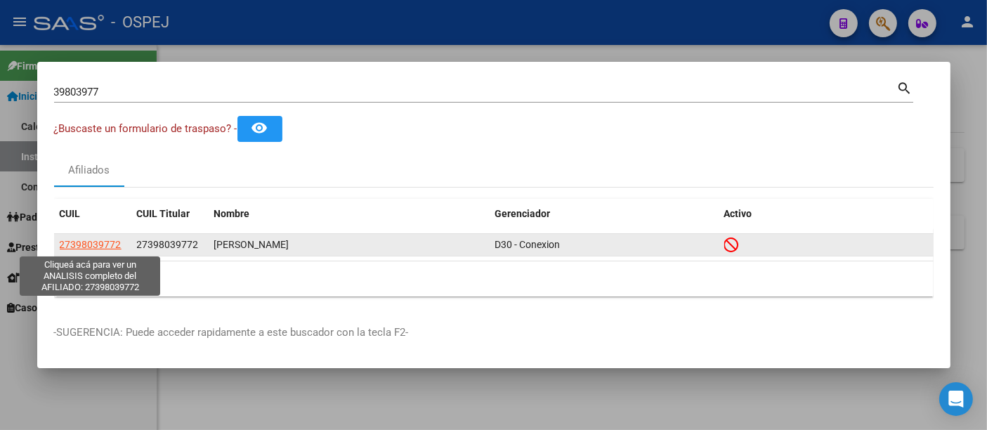
click at [77, 246] on span "27398039772" at bounding box center [91, 244] width 62 height 11
type textarea "27398039772"
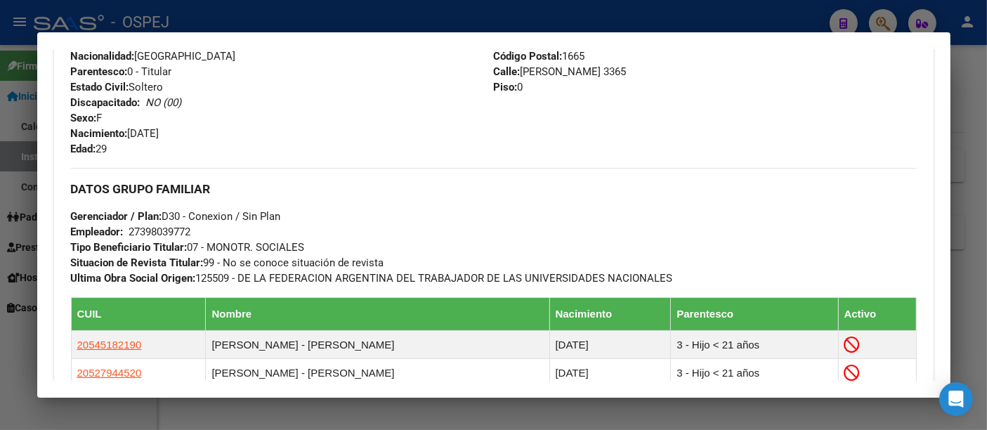
scroll to position [624, 0]
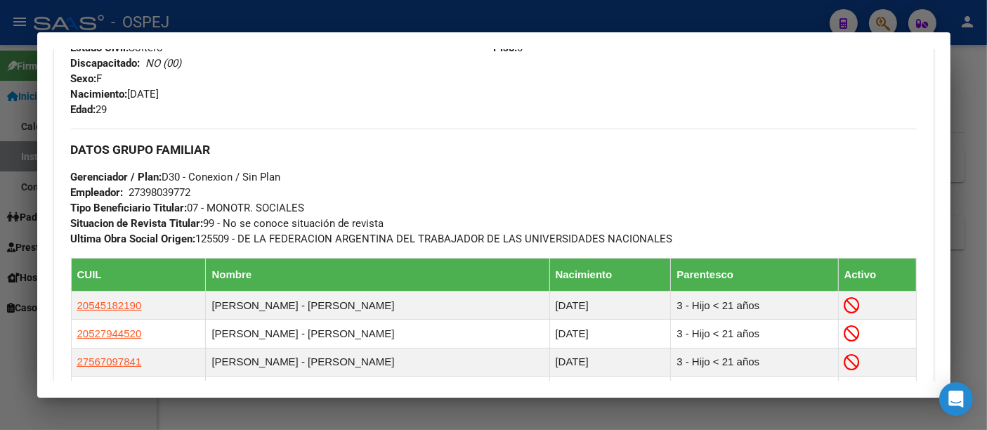
click at [152, 190] on div "27398039772" at bounding box center [160, 192] width 62 height 15
drag, startPoint x: 151, startPoint y: 190, endPoint x: 374, endPoint y: 161, distance: 224.6
click at [374, 161] on div "DATOS GRUPO FAMILIAR Gerenciador / Plan: D30 - Conexion / Sin Plan Empleador: 2…" at bounding box center [494, 188] width 846 height 118
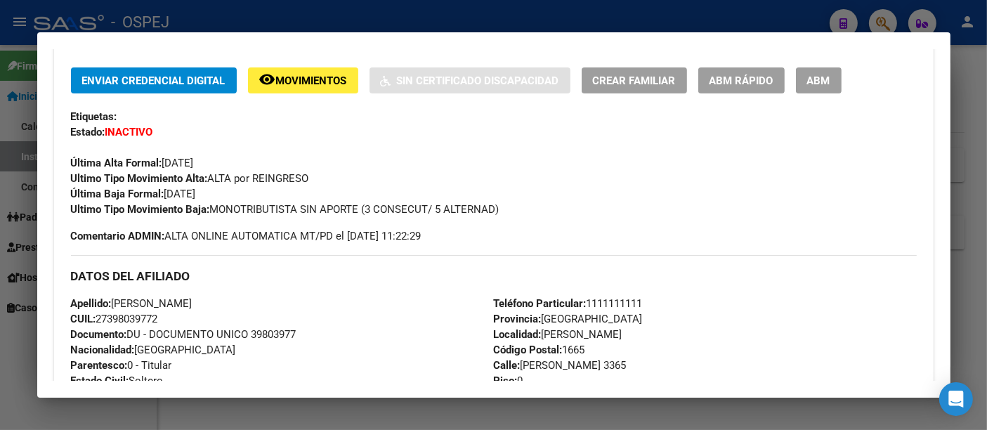
scroll to position [312, 0]
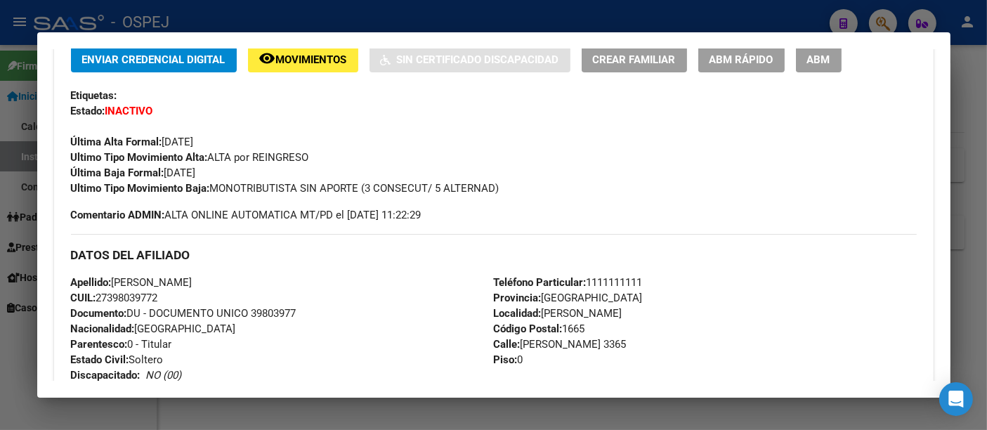
click at [117, 294] on span "CUIL: 27398039772" at bounding box center [114, 297] width 87 height 13
copy span "27398039772"
click at [290, 22] on div at bounding box center [493, 215] width 987 height 430
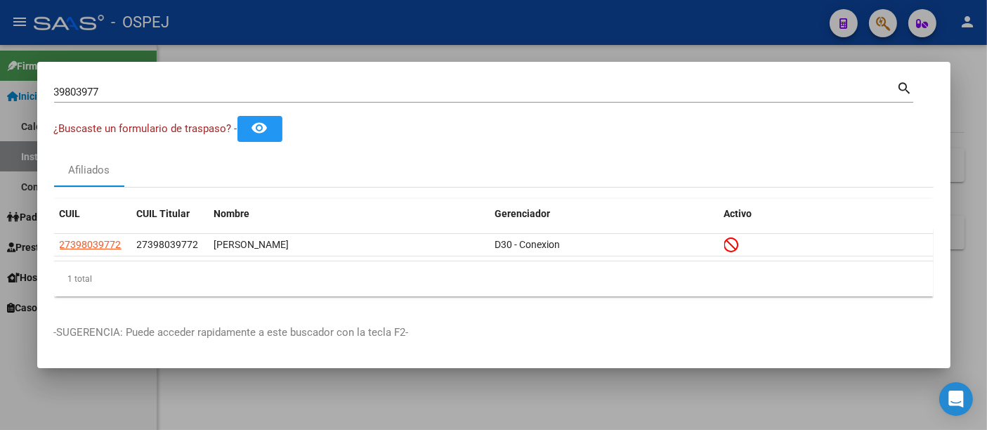
click at [201, 95] on input "39803977" at bounding box center [475, 92] width 843 height 13
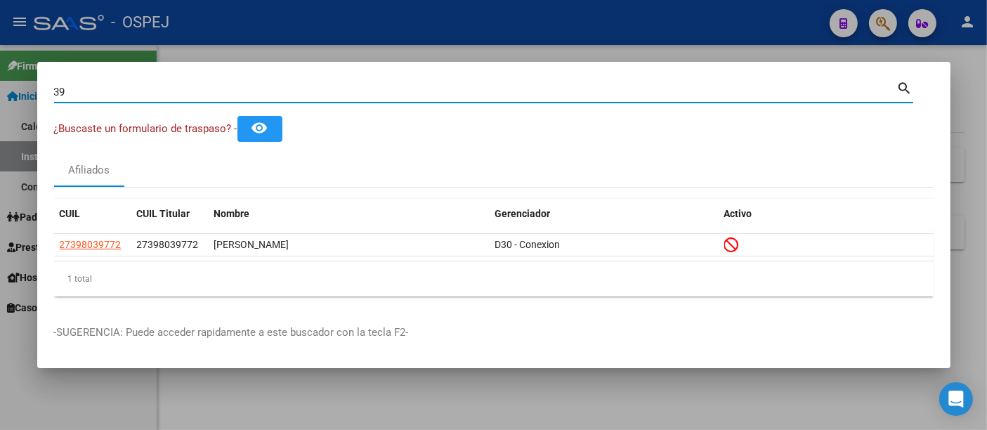
type input "3"
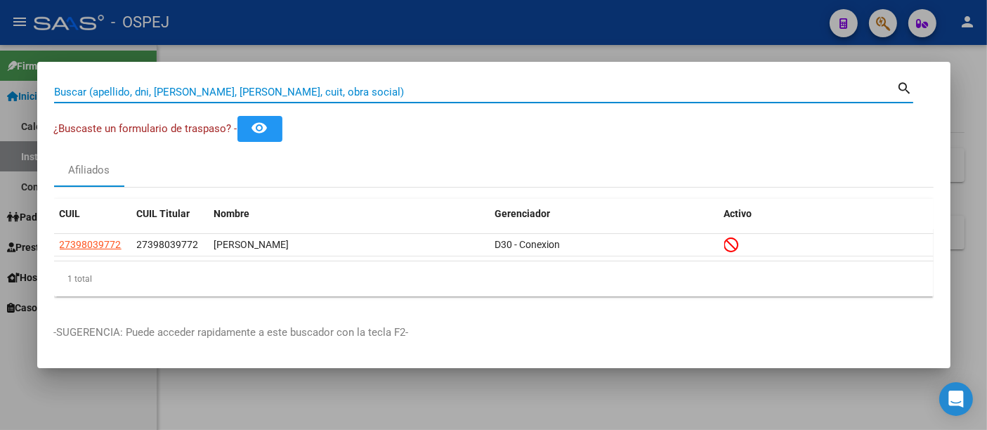
paste input "36403895"
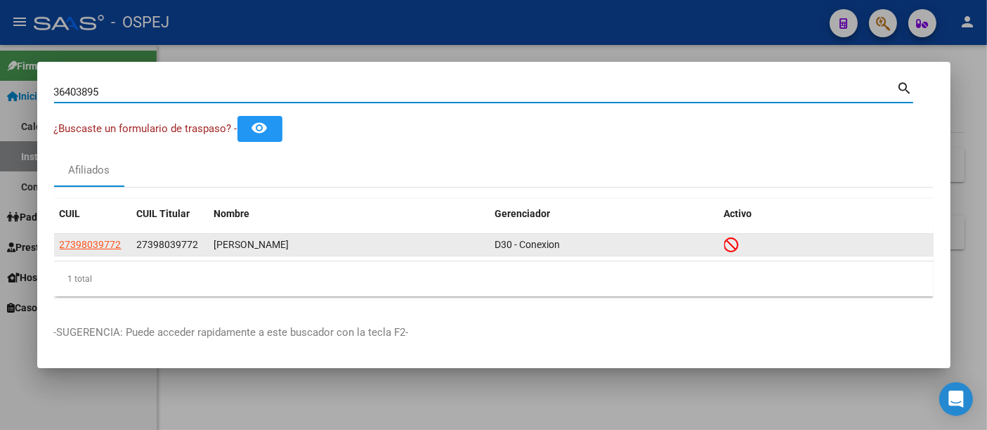
type input "36403895"
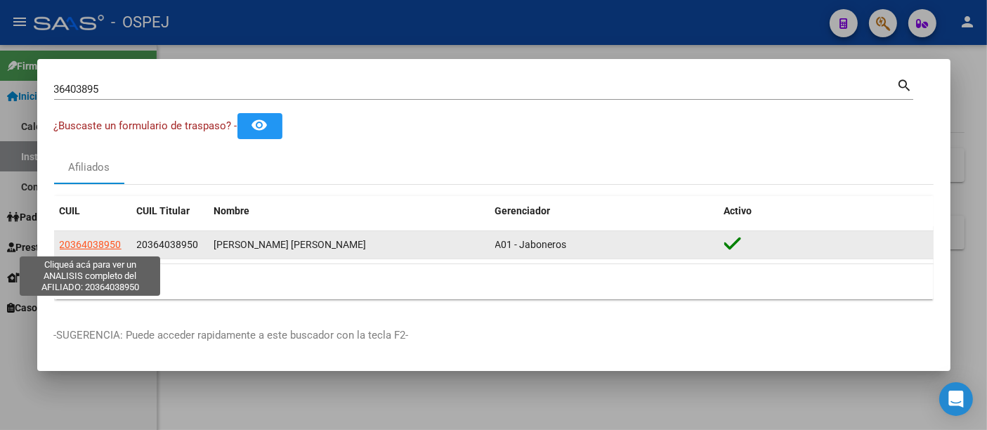
click at [88, 240] on span "20364038950" at bounding box center [91, 244] width 62 height 11
type textarea "20364038950"
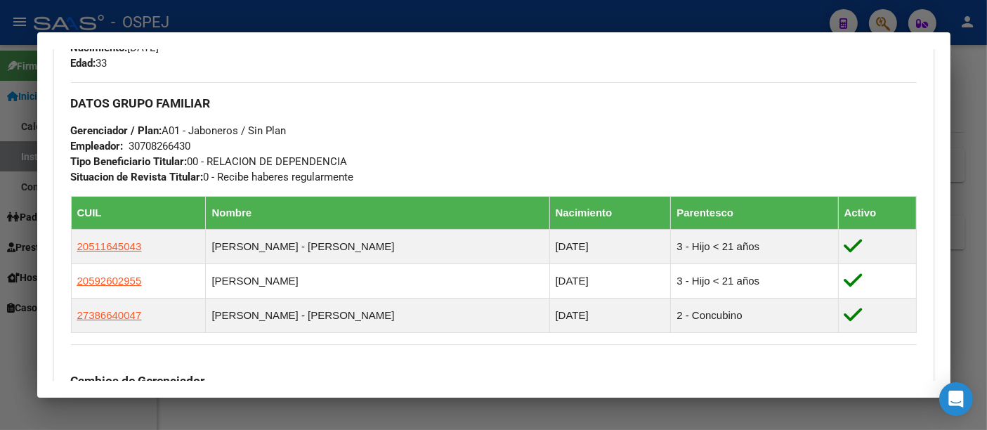
scroll to position [390, 0]
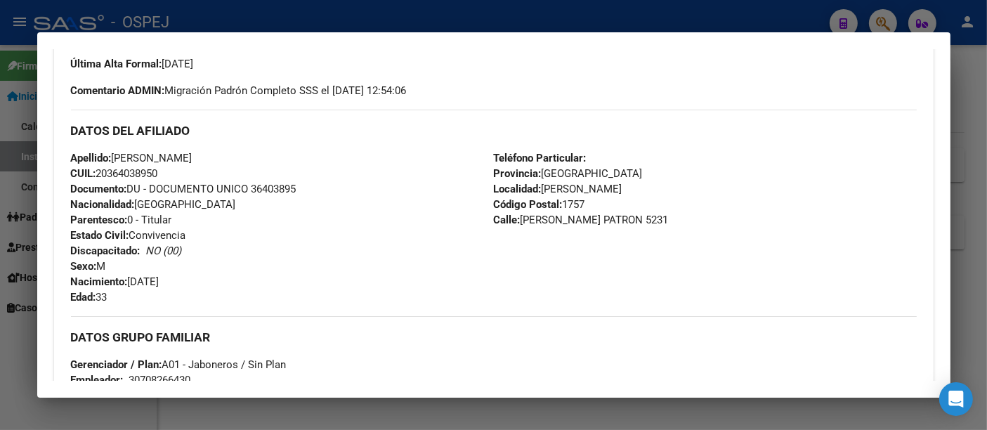
click at [357, 17] on div at bounding box center [493, 215] width 987 height 430
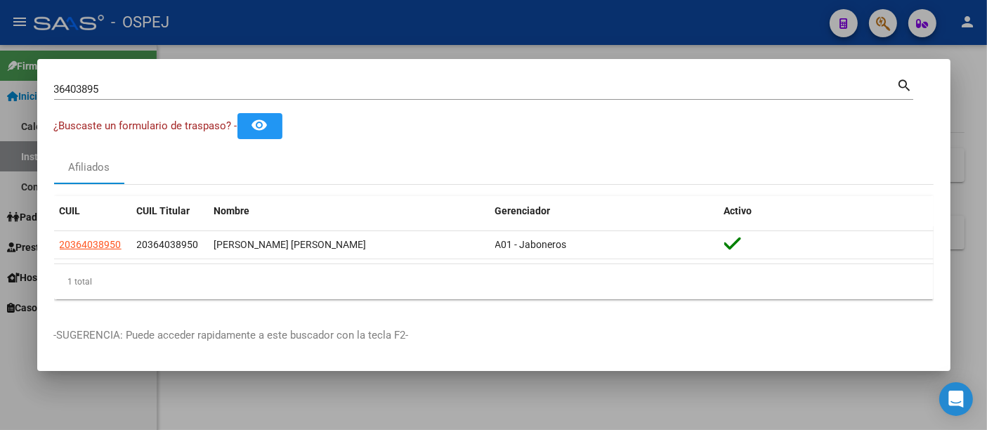
click at [165, 96] on div "36403895 Buscar (apellido, dni, [PERSON_NAME], [PERSON_NAME], cuit, obra social)" at bounding box center [475, 89] width 843 height 21
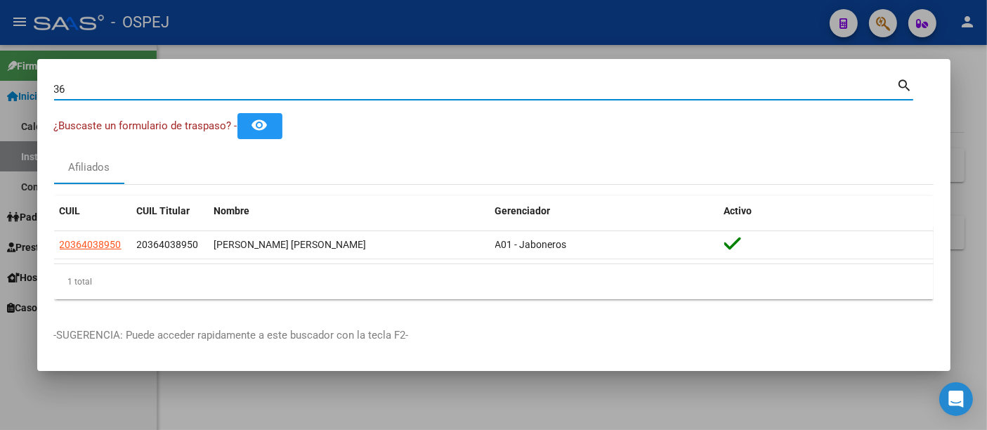
type input "3"
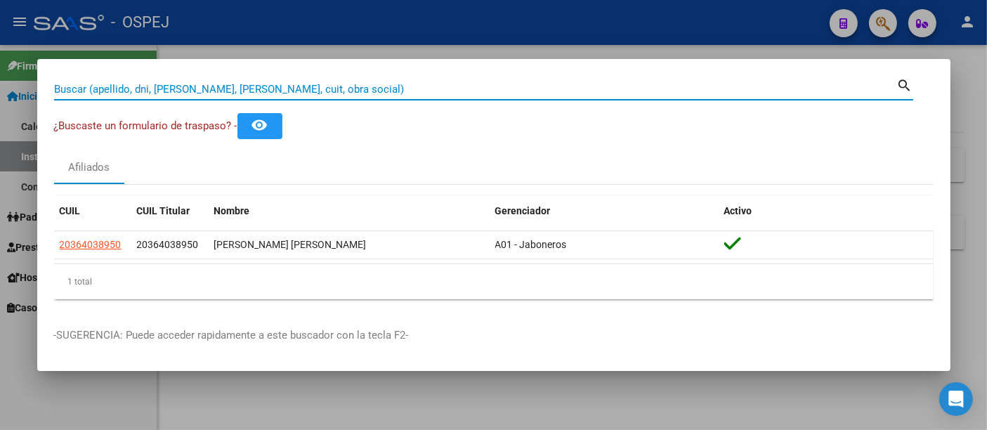
paste input "39803977"
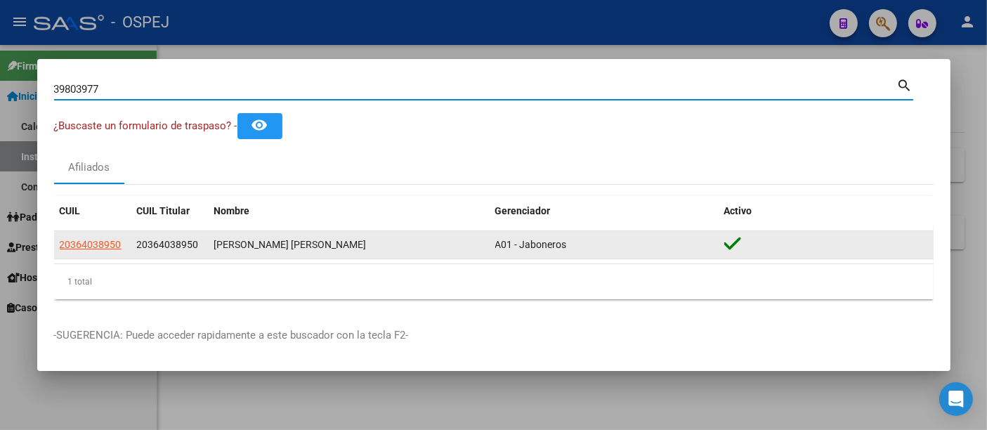
type input "39803977"
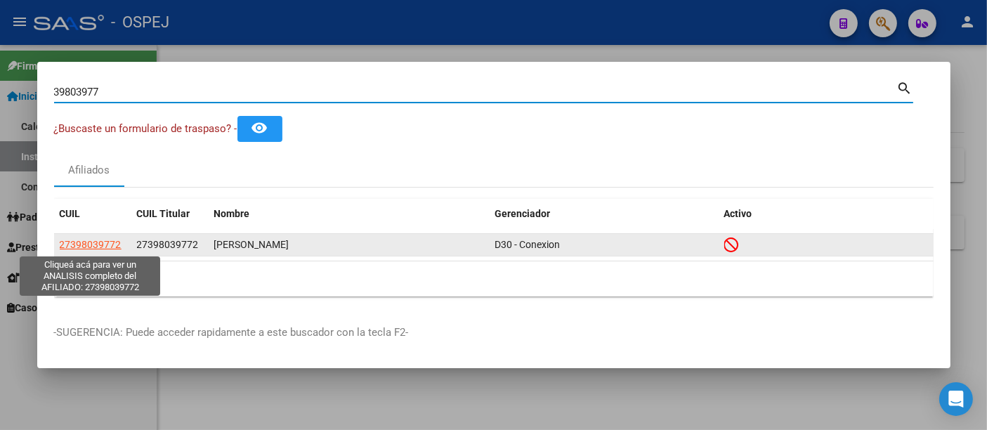
click at [90, 239] on span "27398039772" at bounding box center [91, 244] width 62 height 11
type textarea "27398039772"
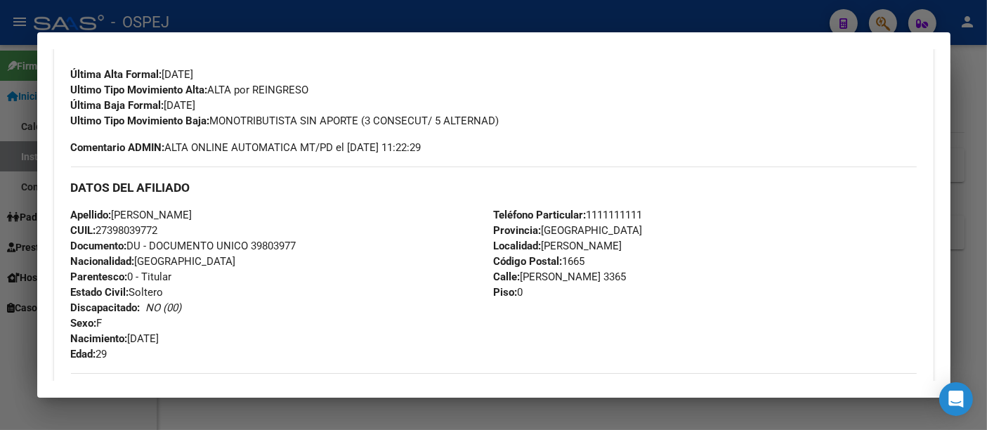
scroll to position [468, 0]
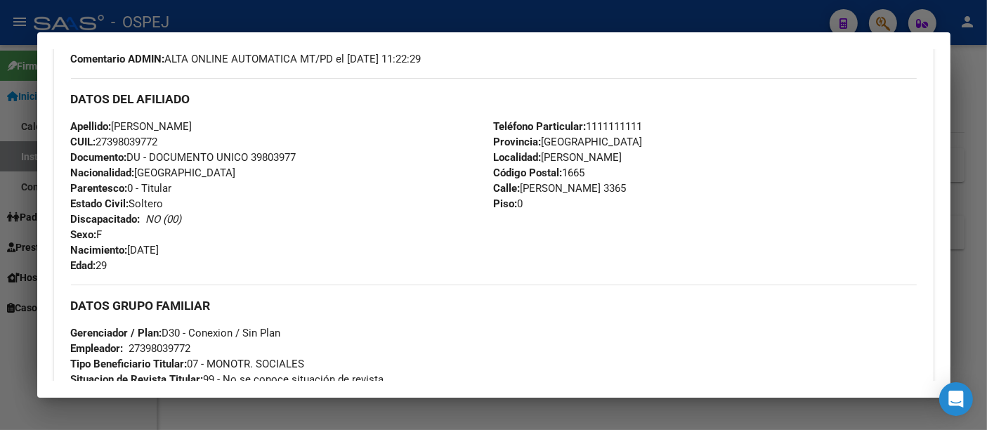
drag, startPoint x: 115, startPoint y: 122, endPoint x: 198, endPoint y: 143, distance: 85.3
click at [198, 143] on div "Apellido: [PERSON_NAME]: 27398039772 Documento: DU - DOCUMENTO UNICO 39803977 N…" at bounding box center [282, 196] width 423 height 155
copy div "[PERSON_NAME]: 27398039772"
click at [350, 19] on div at bounding box center [493, 215] width 987 height 430
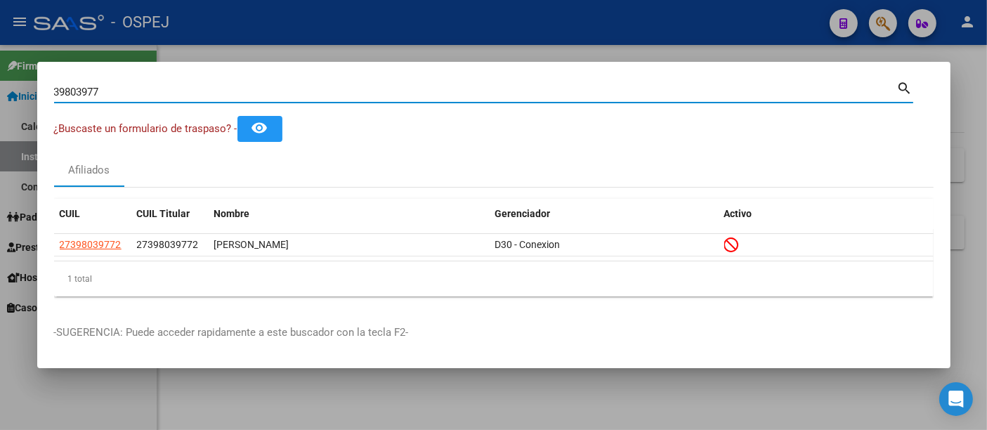
click at [177, 96] on input "39803977" at bounding box center [475, 92] width 843 height 13
type input "3"
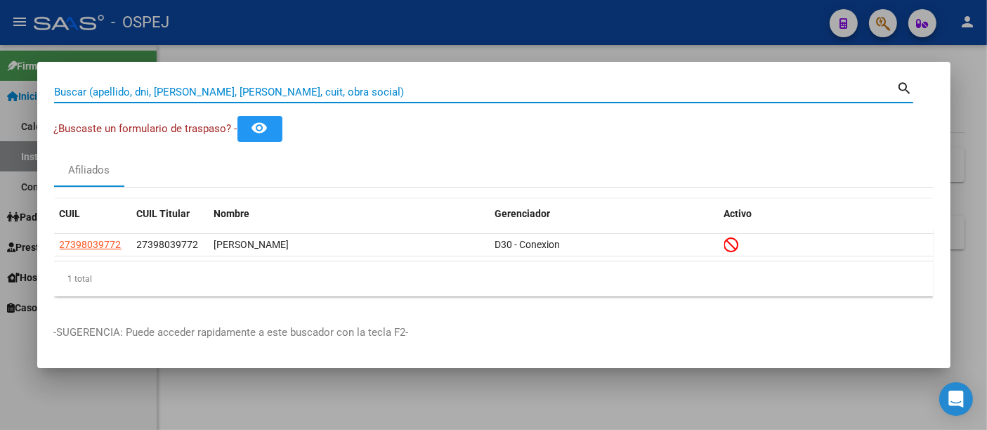
click at [301, 91] on input "Buscar (apellido, dni, [PERSON_NAME], [PERSON_NAME], cuit, obra social)" at bounding box center [475, 92] width 843 height 13
paste input "96386080"
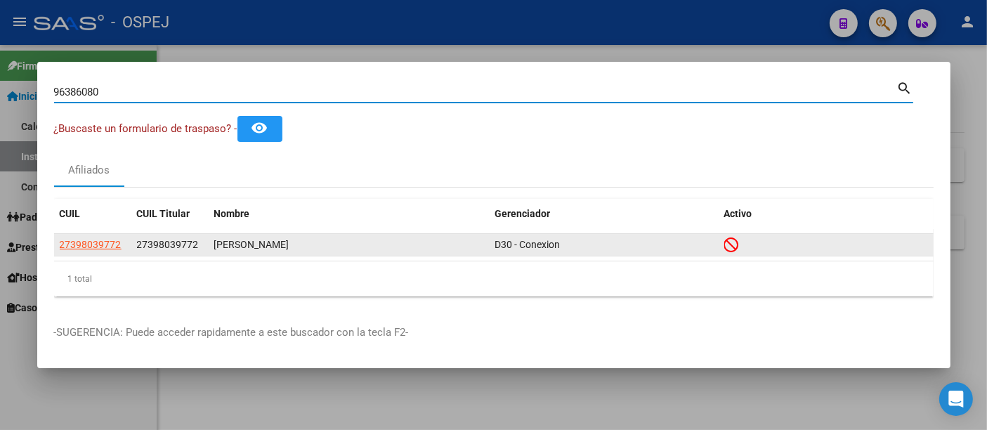
type input "96386080"
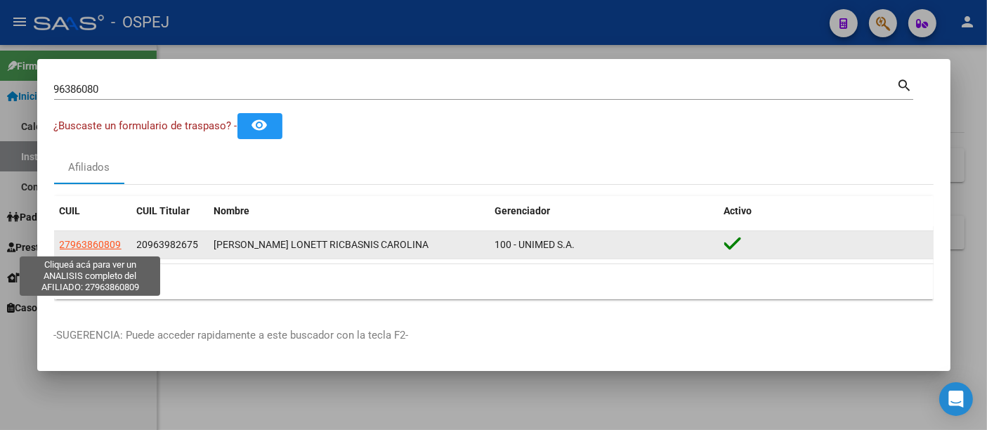
click at [105, 242] on span "27963860809" at bounding box center [91, 244] width 62 height 11
type textarea "27963860809"
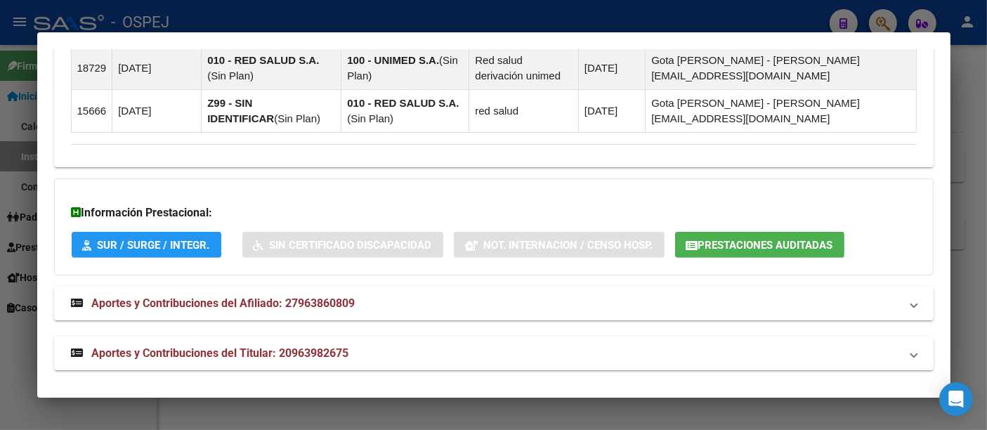
scroll to position [1039, 0]
click at [307, 346] on span "Aportes y Contribuciones del Titular: 20963982675" at bounding box center [220, 352] width 257 height 13
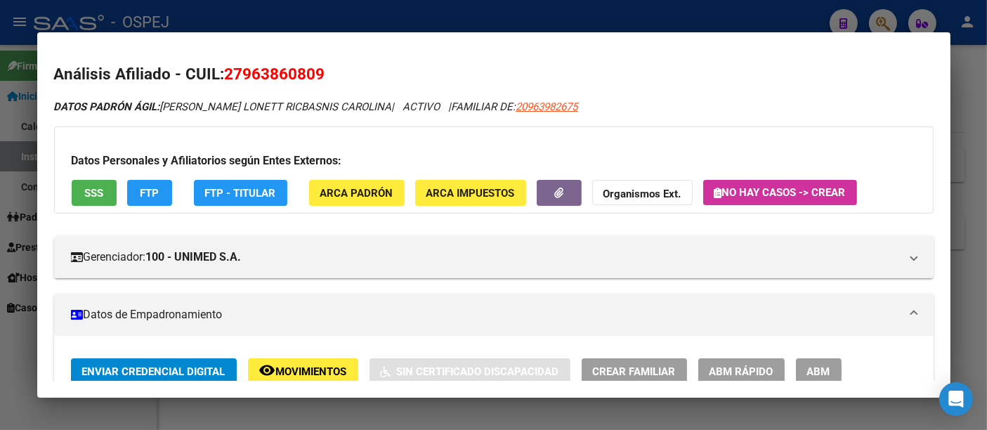
scroll to position [0, 0]
click at [400, 17] on div at bounding box center [493, 215] width 987 height 430
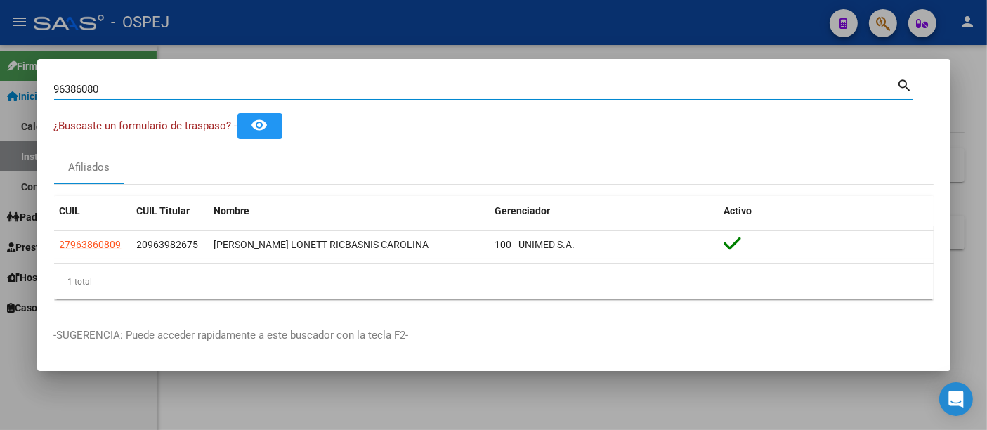
click at [327, 86] on input "96386080" at bounding box center [475, 89] width 843 height 13
type input "9"
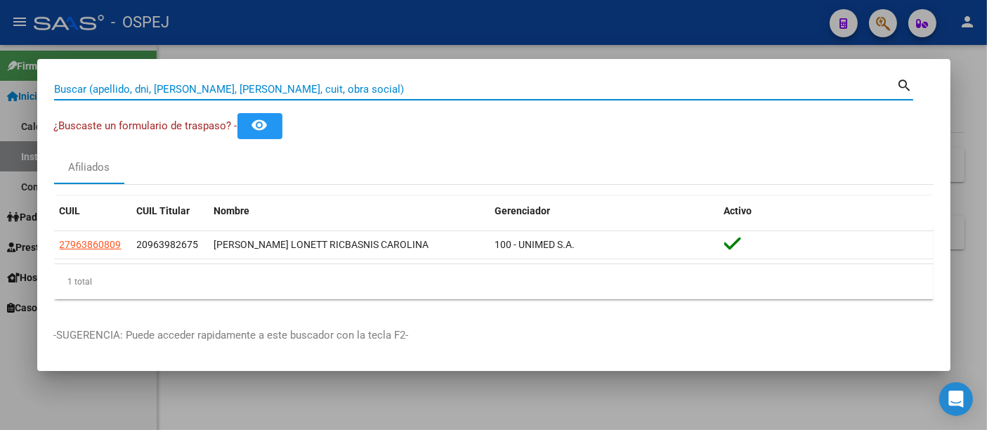
paste input "27944793807"
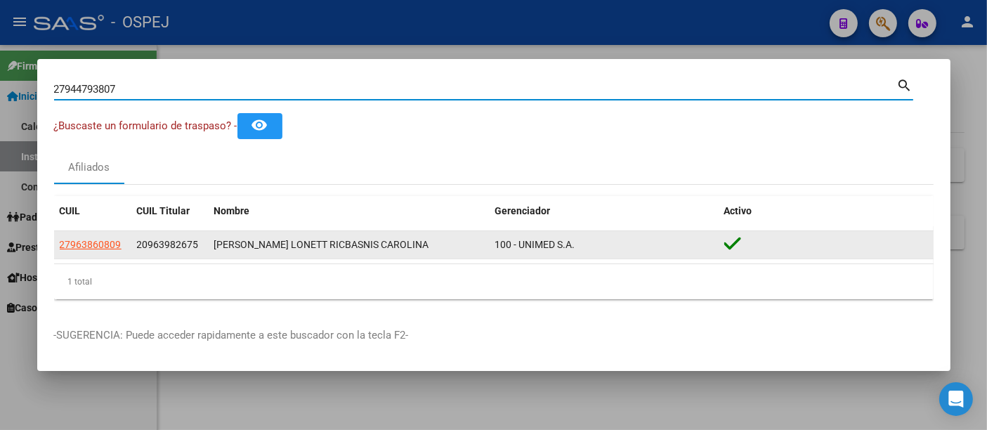
type input "27944793807"
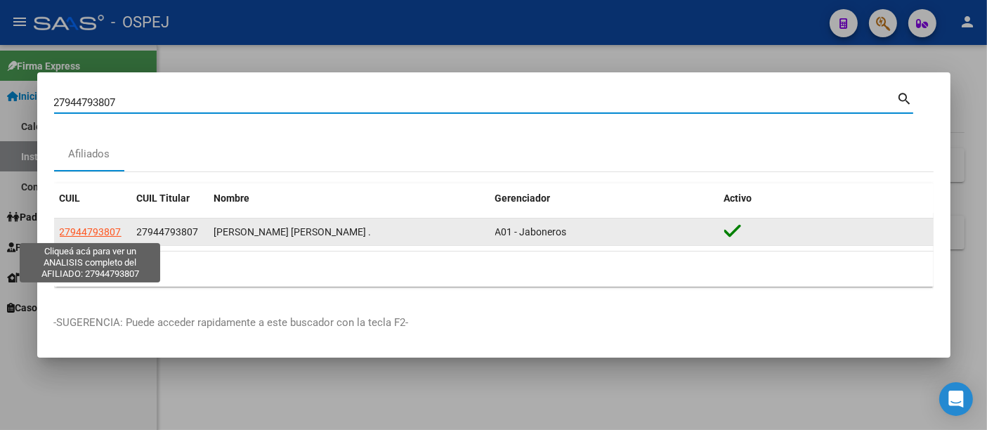
click at [93, 230] on span "27944793807" at bounding box center [91, 231] width 62 height 11
type textarea "27944793807"
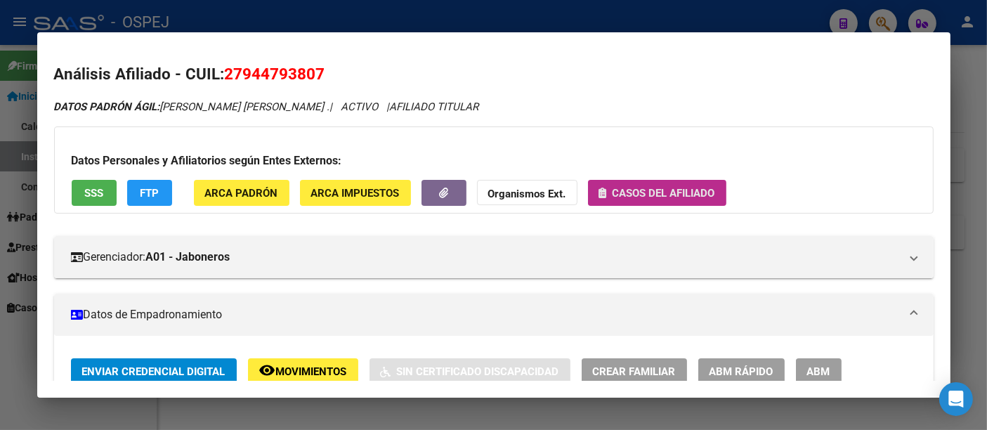
click at [650, 190] on span "Casos del afiliado" at bounding box center [663, 193] width 103 height 13
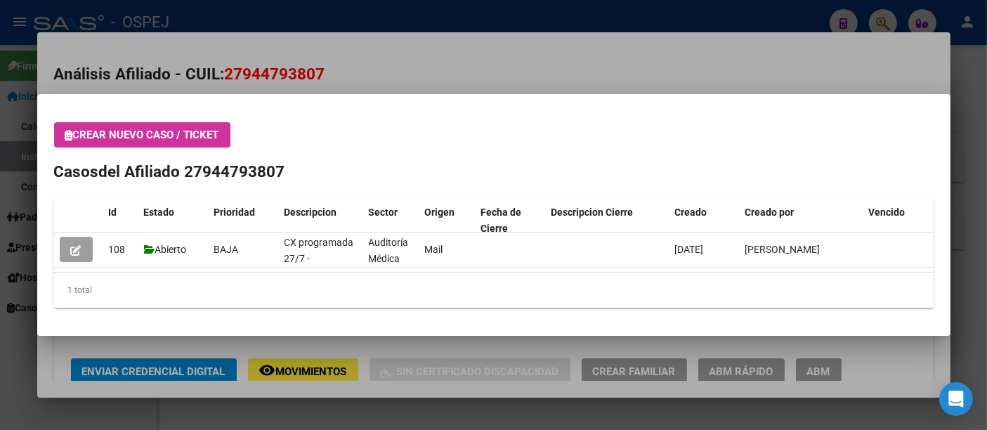
click at [626, 60] on div at bounding box center [493, 215] width 987 height 430
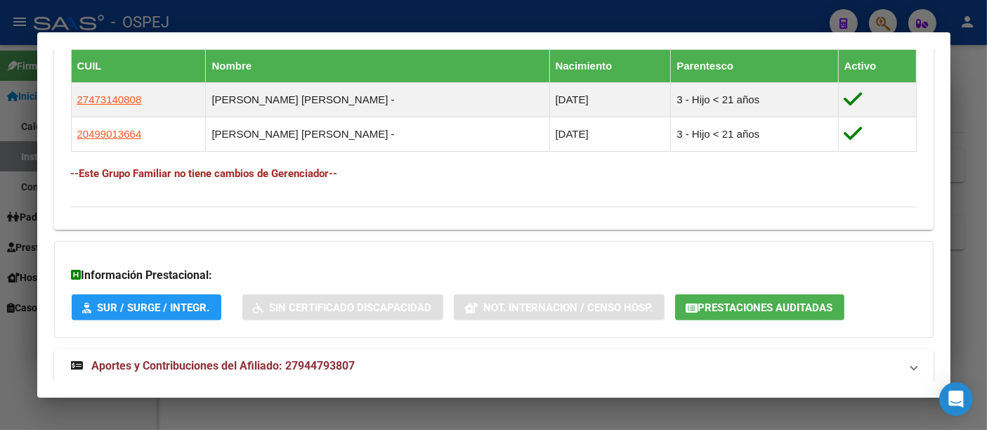
scroll to position [780, 0]
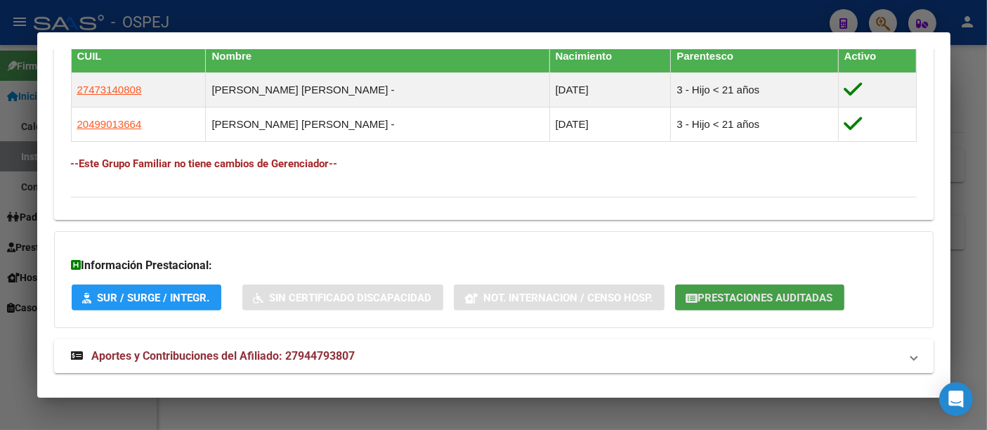
click at [768, 291] on span "Prestaciones Auditadas" at bounding box center [765, 297] width 135 height 13
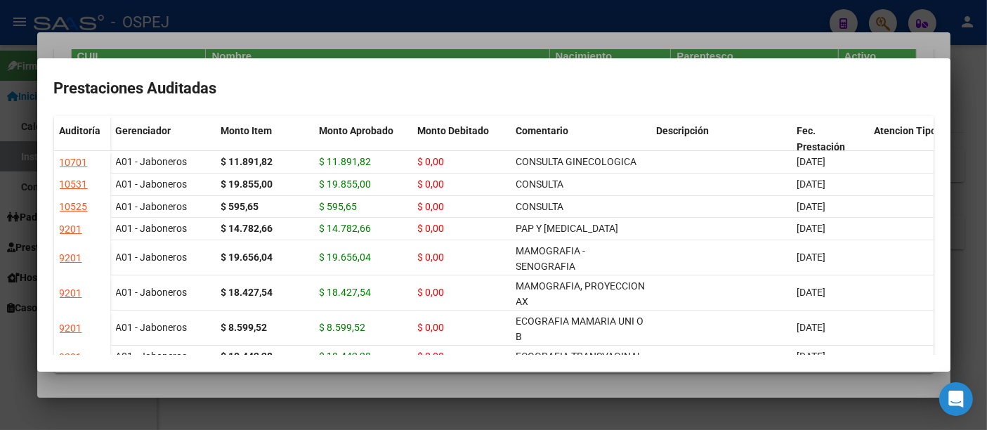
click at [435, 19] on div at bounding box center [493, 215] width 987 height 430
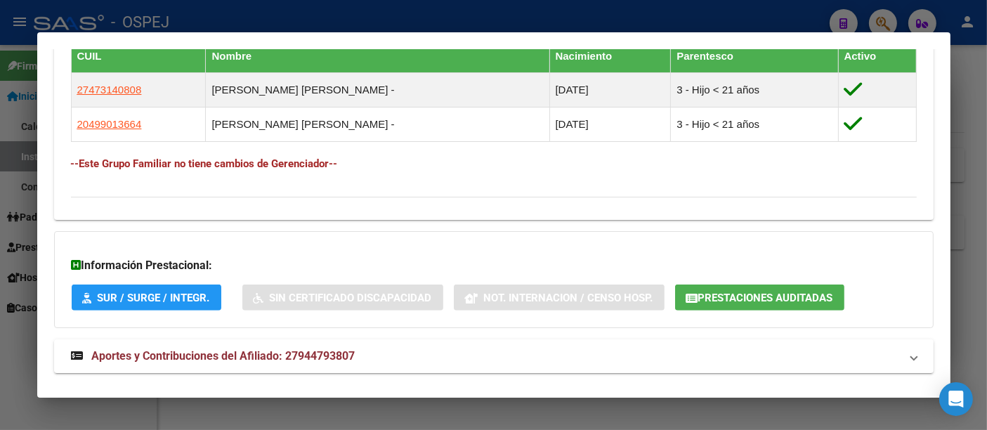
click at [385, 15] on div at bounding box center [493, 215] width 987 height 430
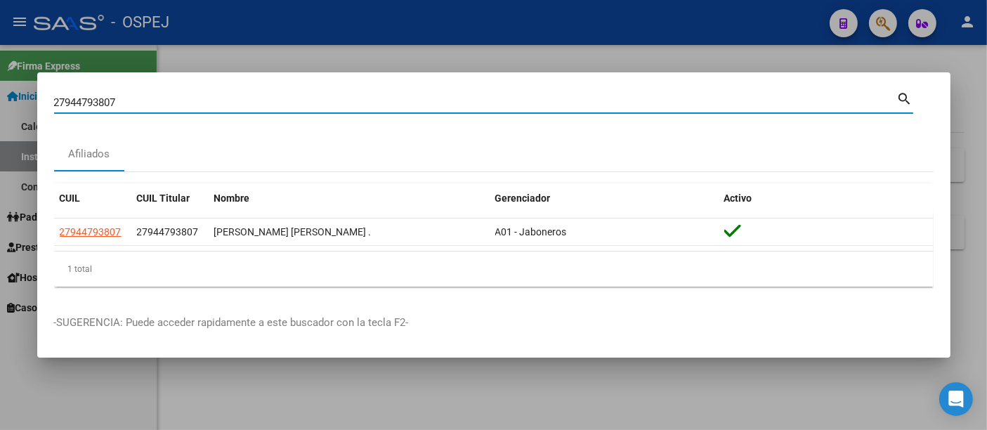
click at [271, 101] on input "27944793807" at bounding box center [475, 102] width 843 height 13
type input "2"
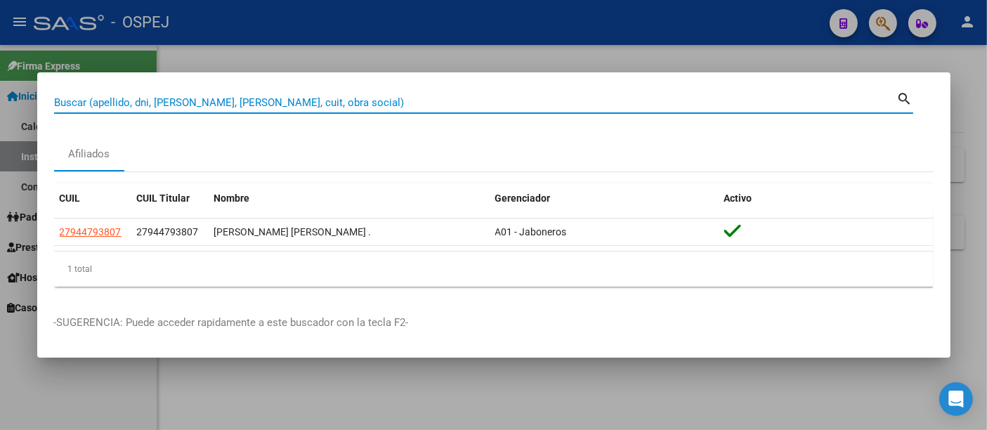
paste input "[PHONE_NUMBER]"
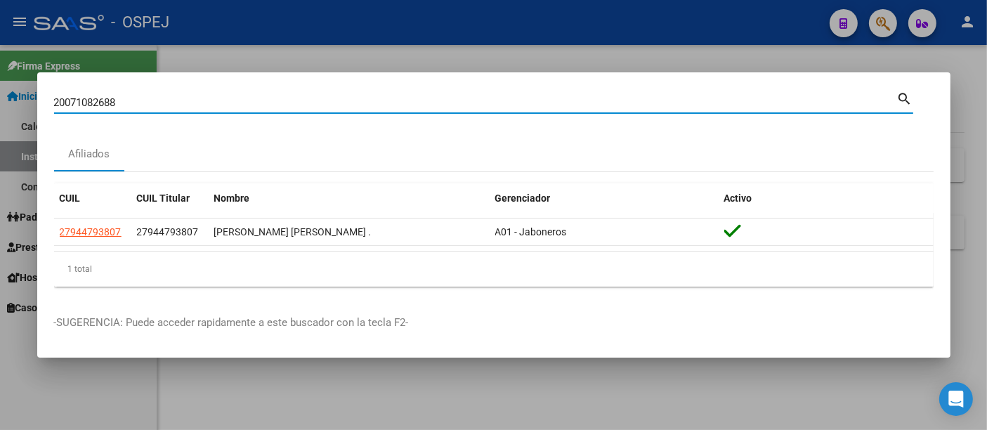
type input "20071082688"
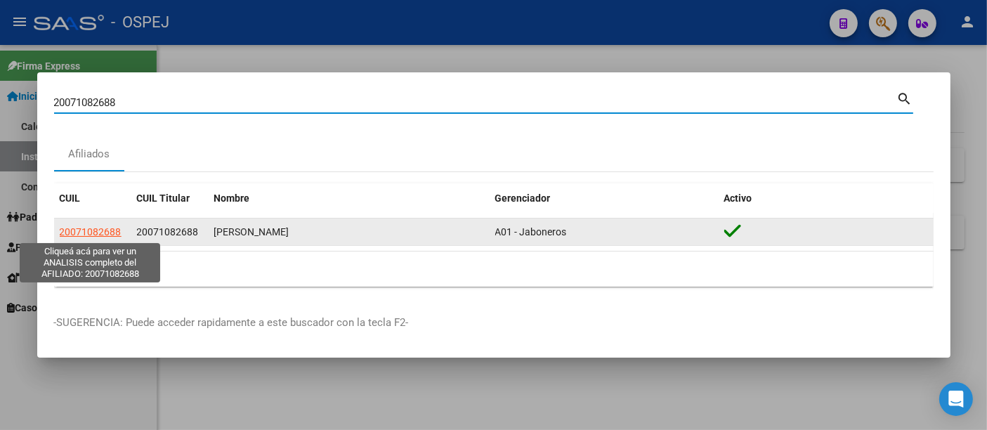
click at [88, 228] on span "20071082688" at bounding box center [91, 231] width 62 height 11
type textarea "20071082688"
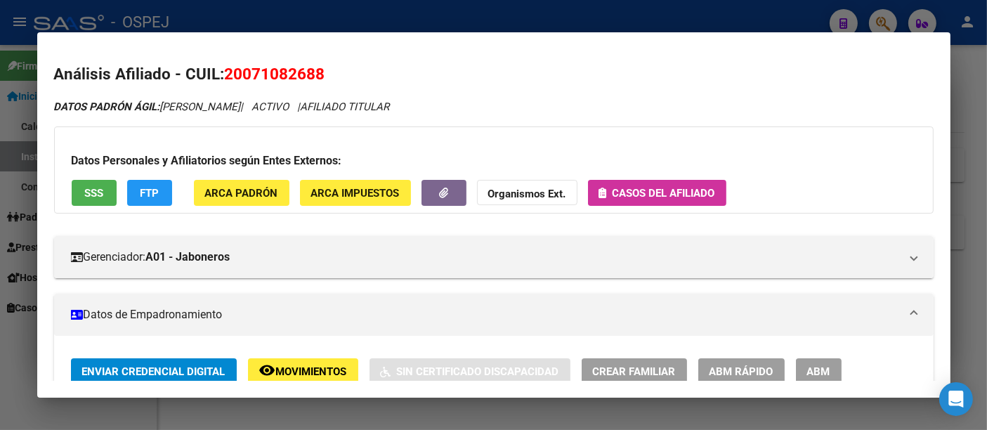
click at [465, 12] on div at bounding box center [493, 215] width 987 height 430
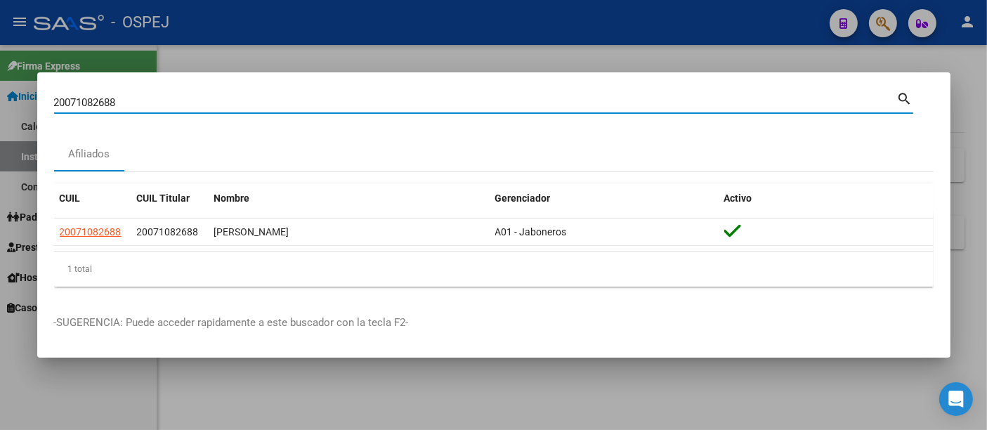
click at [296, 106] on input "20071082688" at bounding box center [475, 102] width 843 height 13
type input "2"
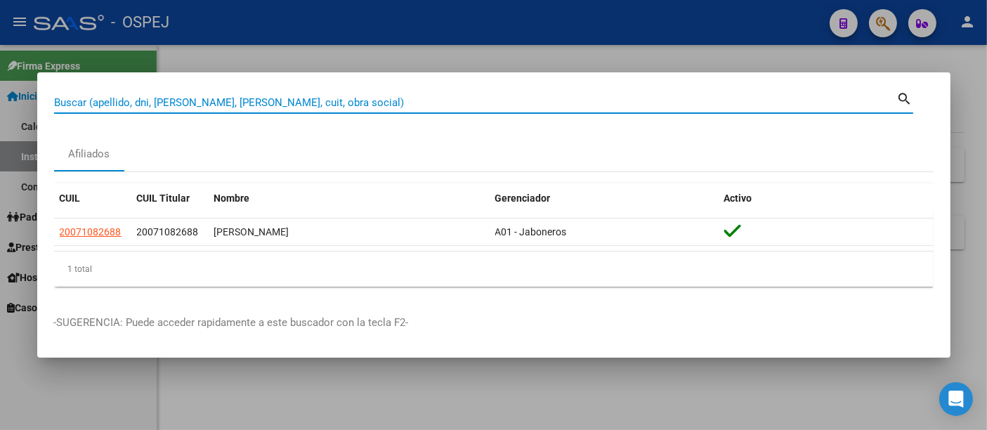
paste input "23260279114"
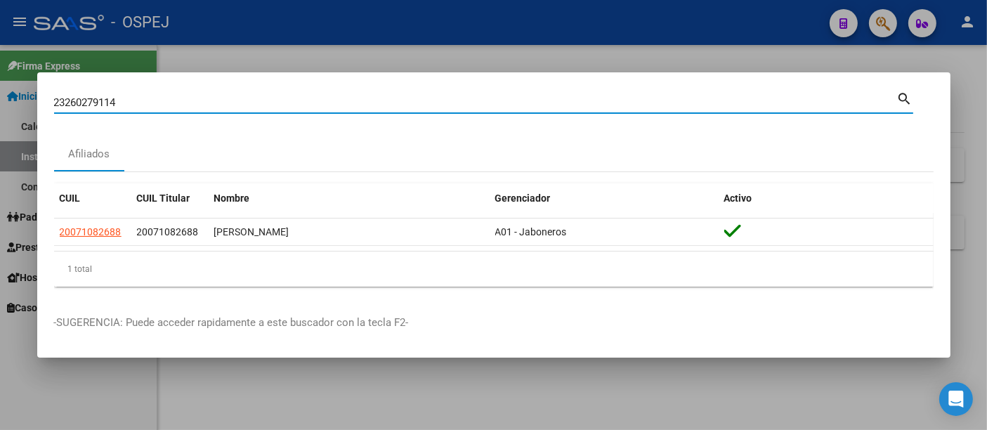
type input "23260279114"
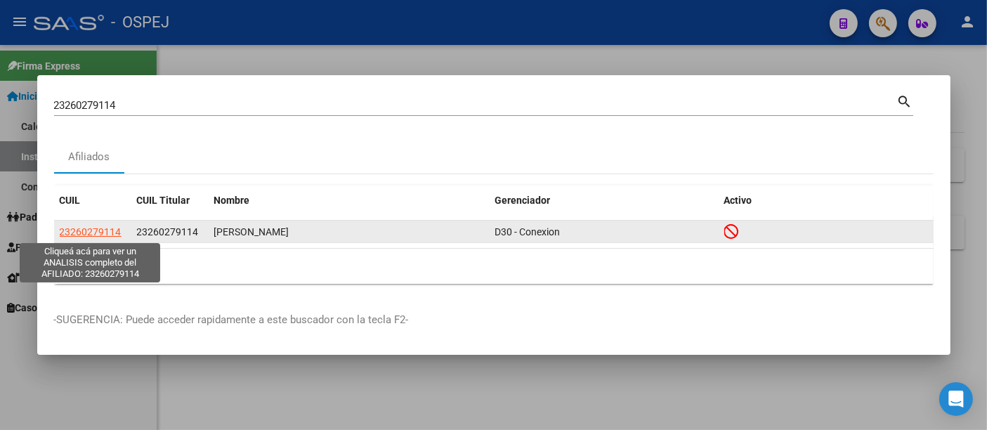
click at [84, 228] on span "23260279114" at bounding box center [91, 231] width 62 height 11
type textarea "23260279114"
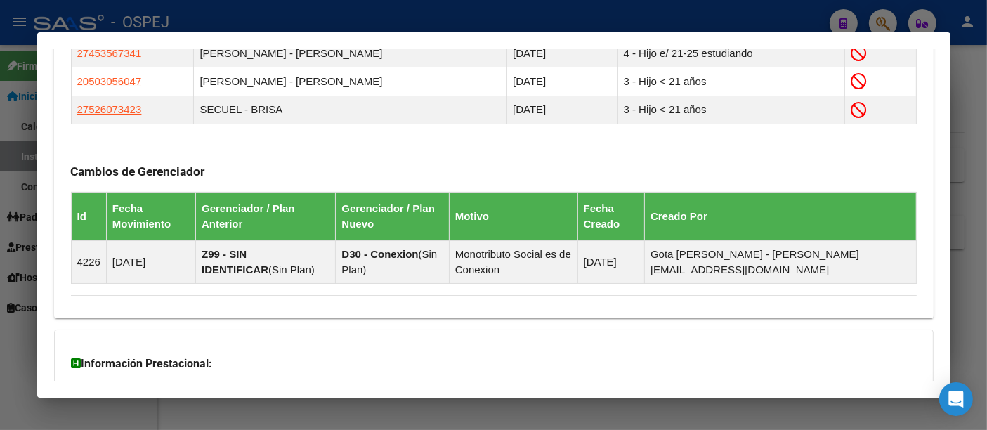
scroll to position [978, 0]
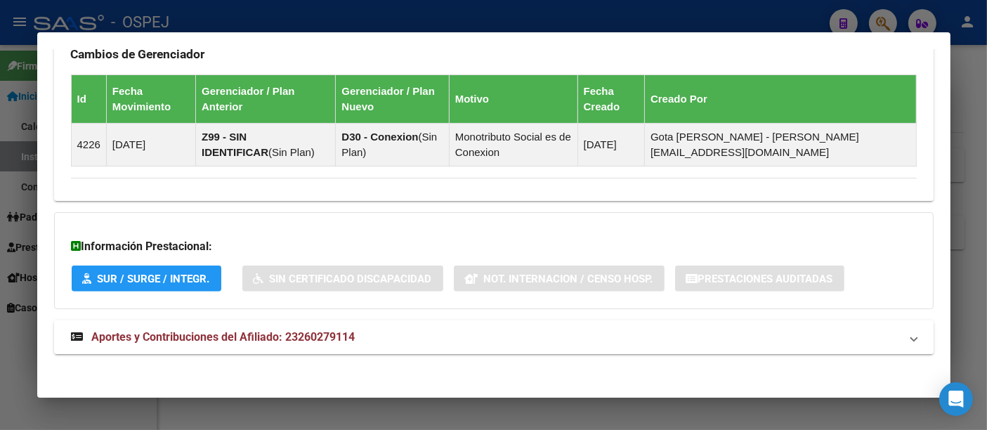
click at [313, 331] on span "Aportes y Contribuciones del Afiliado: 23260279114" at bounding box center [223, 336] width 263 height 13
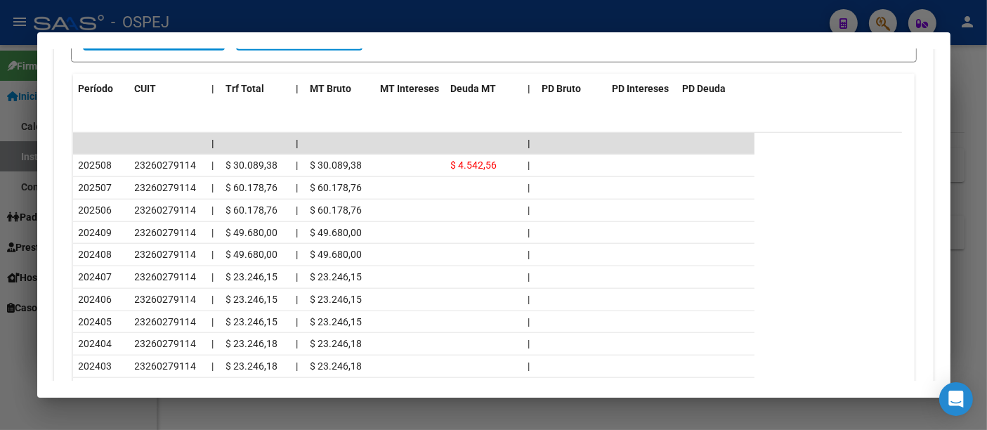
scroll to position [1517, 0]
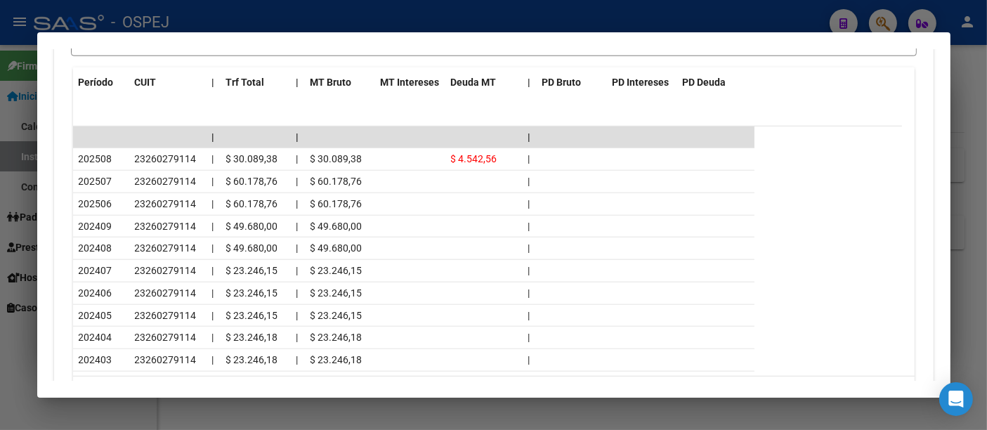
click at [393, 8] on div at bounding box center [493, 215] width 987 height 430
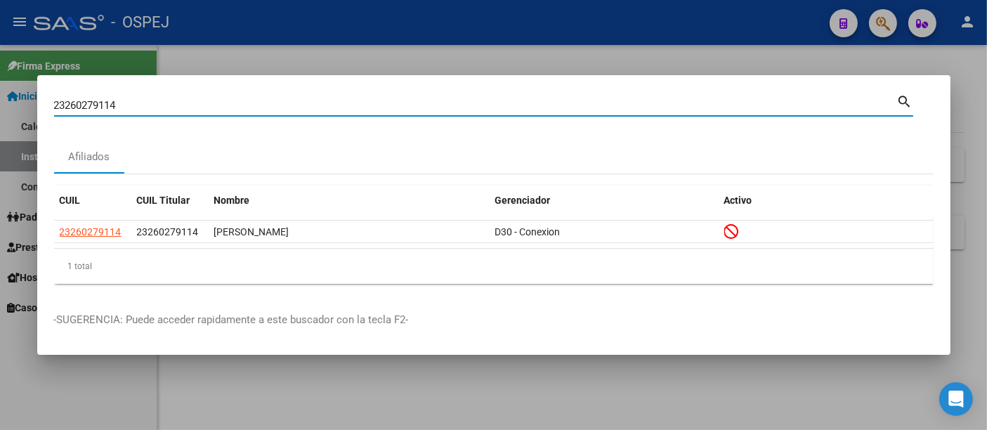
click at [263, 105] on input "23260279114" at bounding box center [475, 105] width 843 height 13
type input "2"
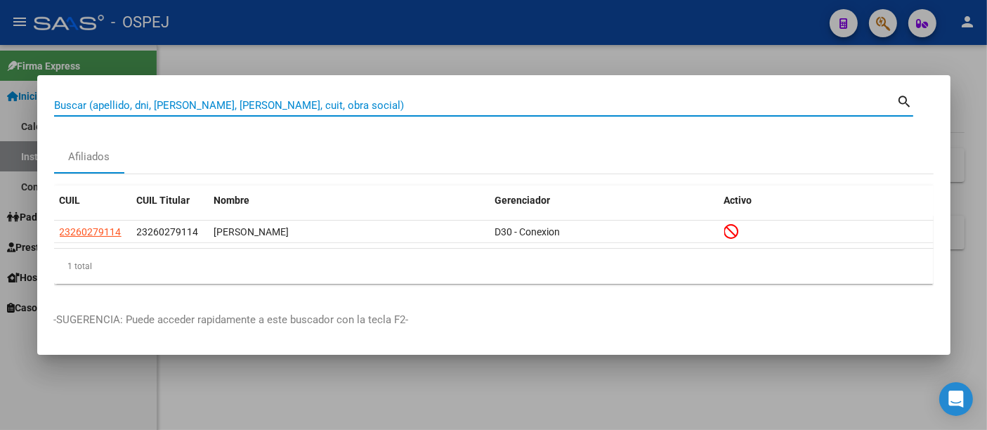
paste input "27946390998"
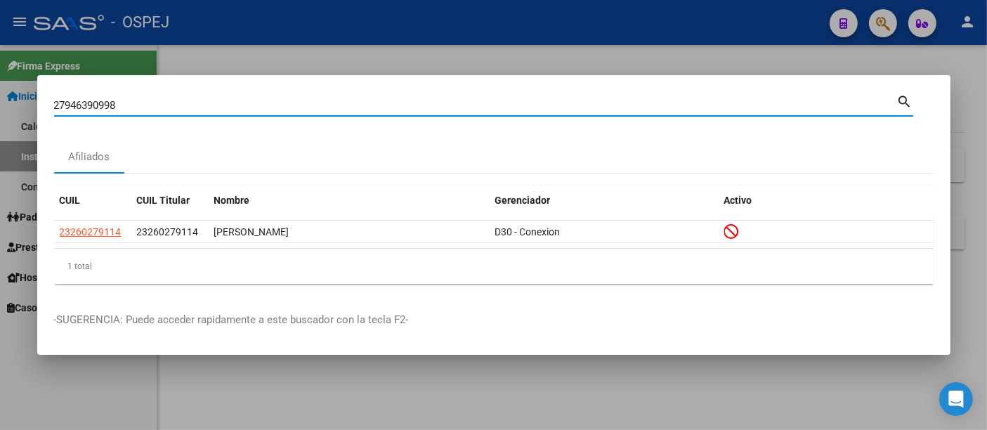
type input "27946390998"
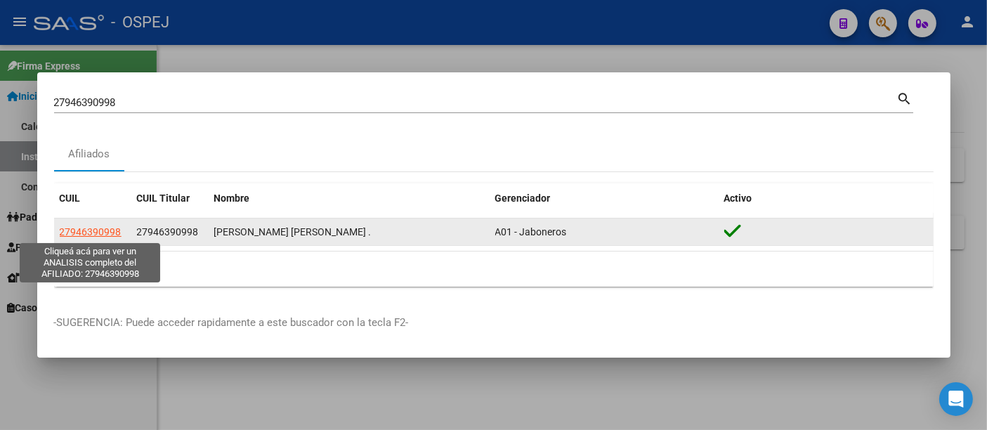
click at [91, 230] on span "27946390998" at bounding box center [91, 231] width 62 height 11
type textarea "27946390998"
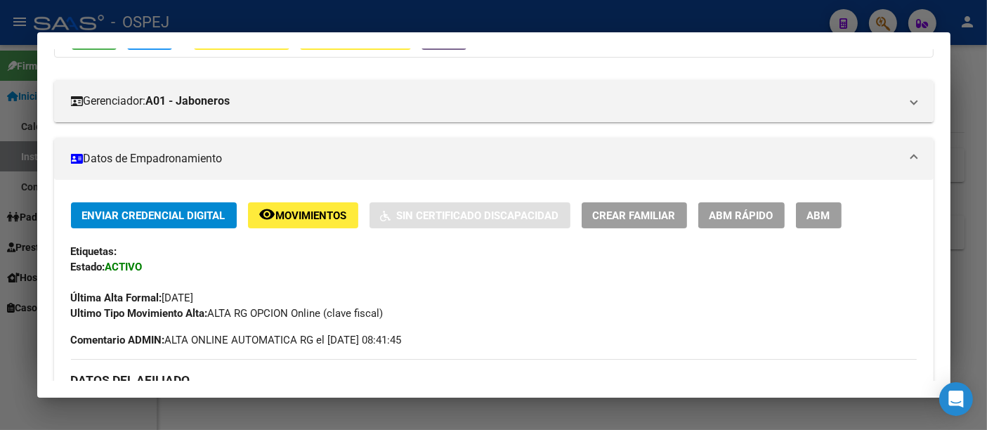
scroll to position [0, 0]
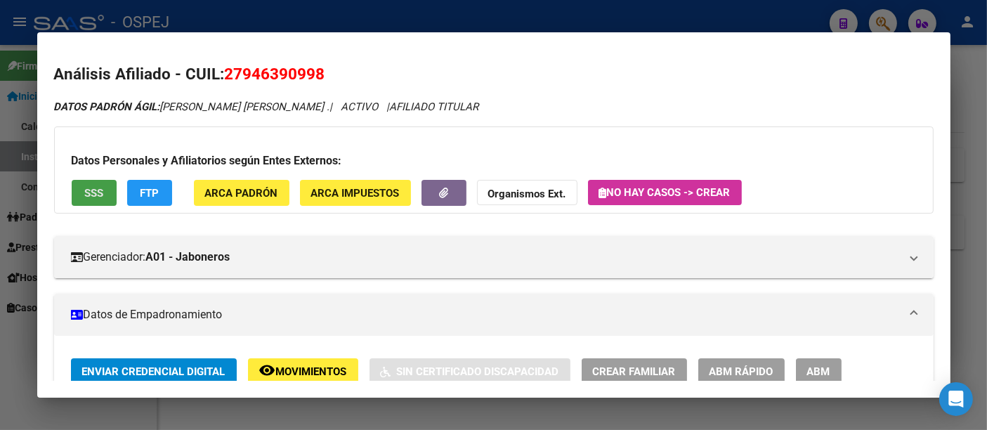
click at [91, 188] on span "SSS" at bounding box center [93, 193] width 19 height 13
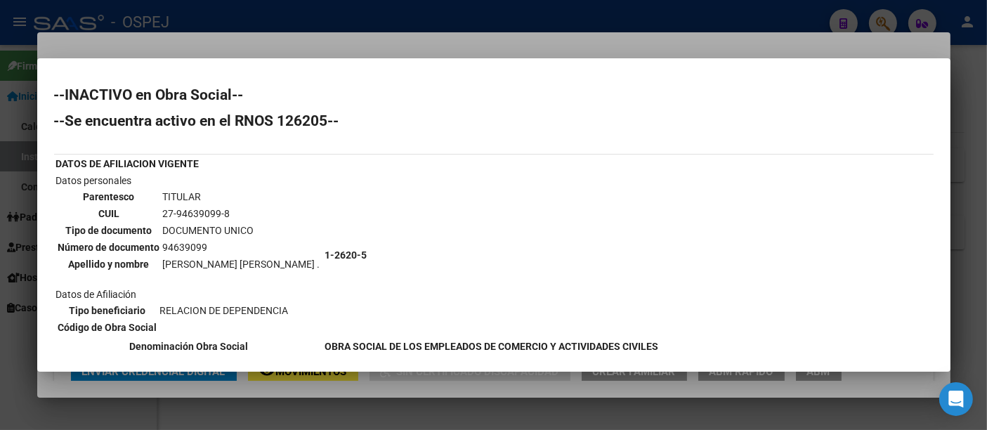
click at [515, 17] on div at bounding box center [493, 215] width 987 height 430
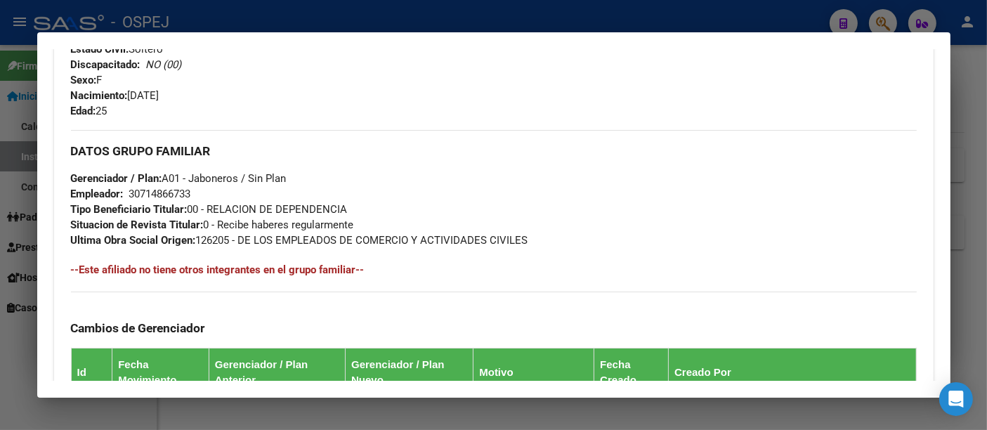
scroll to position [836, 0]
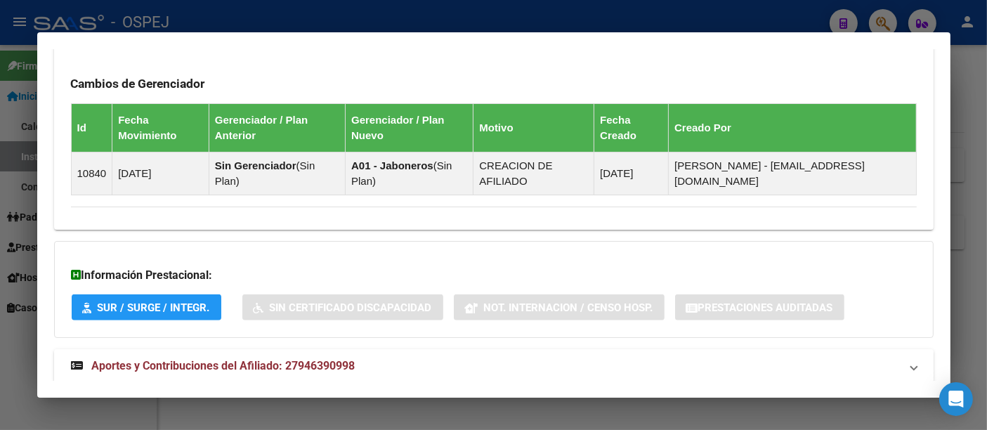
click at [331, 359] on span "Aportes y Contribuciones del Afiliado: 27946390998" at bounding box center [223, 365] width 263 height 13
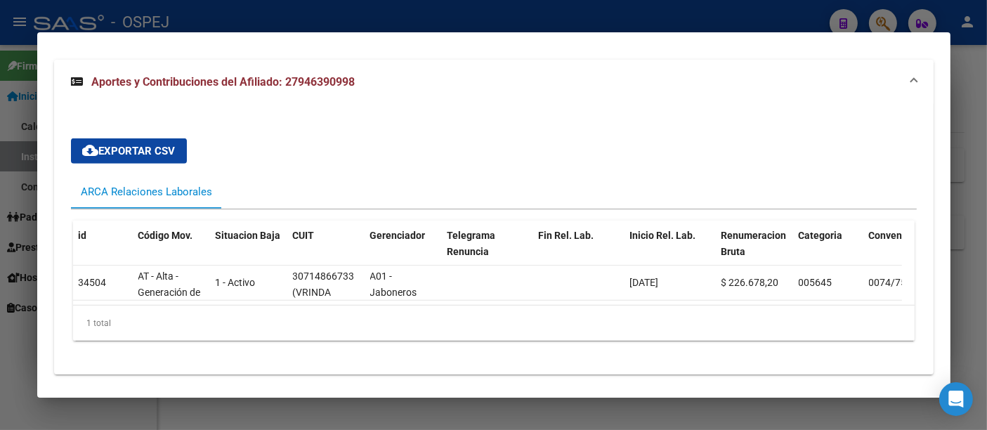
scroll to position [1129, 0]
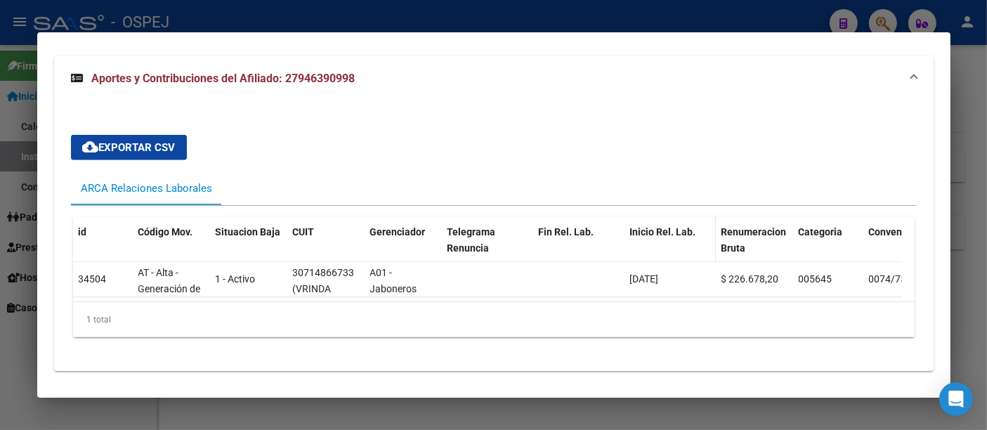
click at [650, 226] on span "Inicio Rel. Lab." at bounding box center [663, 231] width 66 height 11
click at [607, 13] on div at bounding box center [493, 215] width 987 height 430
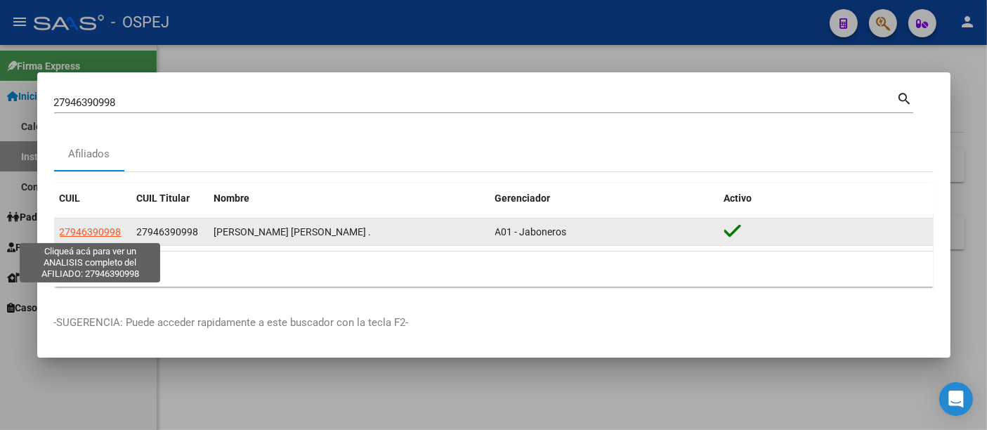
click at [94, 231] on span "27946390998" at bounding box center [91, 231] width 62 height 11
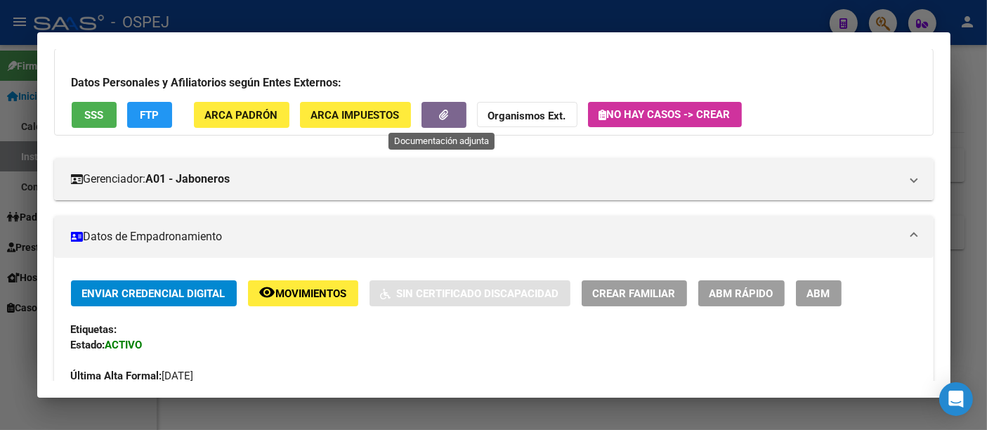
scroll to position [0, 0]
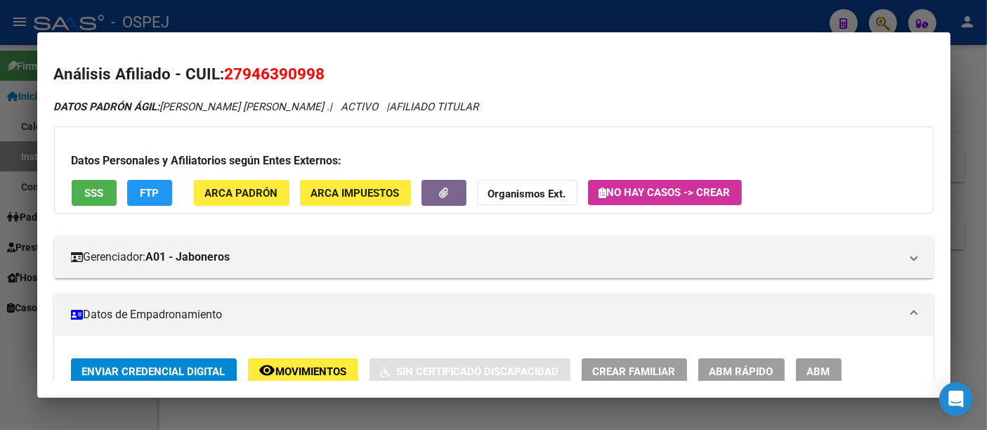
click at [90, 190] on span "SSS" at bounding box center [93, 193] width 19 height 13
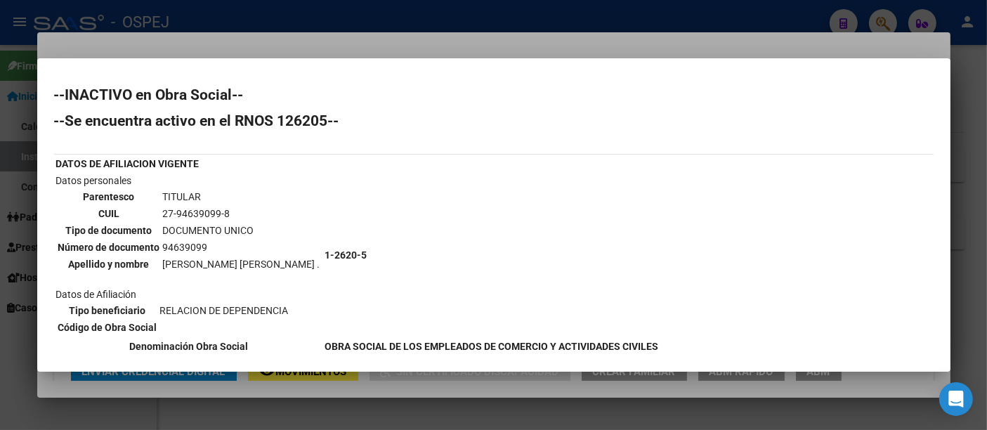
drag, startPoint x: 160, startPoint y: 207, endPoint x: 230, endPoint y: 208, distance: 69.5
click at [230, 208] on td "27-94639099-8" at bounding box center [241, 213] width 159 height 15
copy td "27-94639099-8"
click at [499, 38] on div at bounding box center [493, 215] width 987 height 430
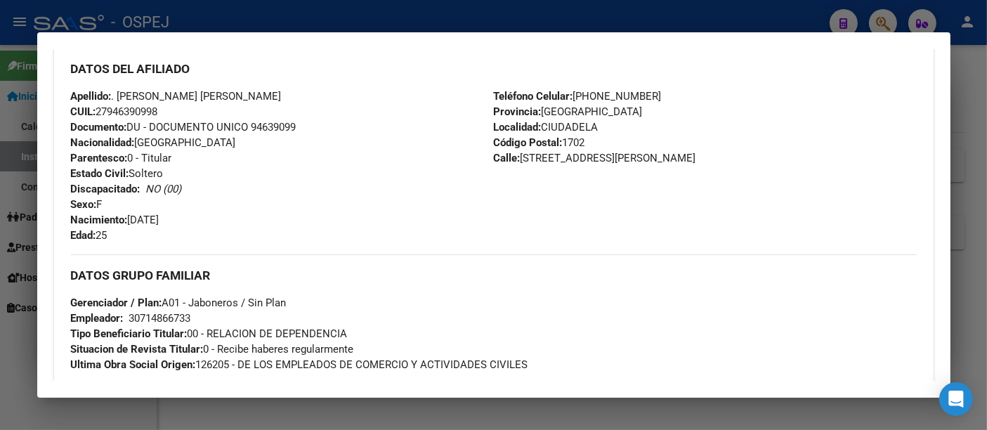
scroll to position [468, 0]
click at [313, 20] on div at bounding box center [493, 215] width 987 height 430
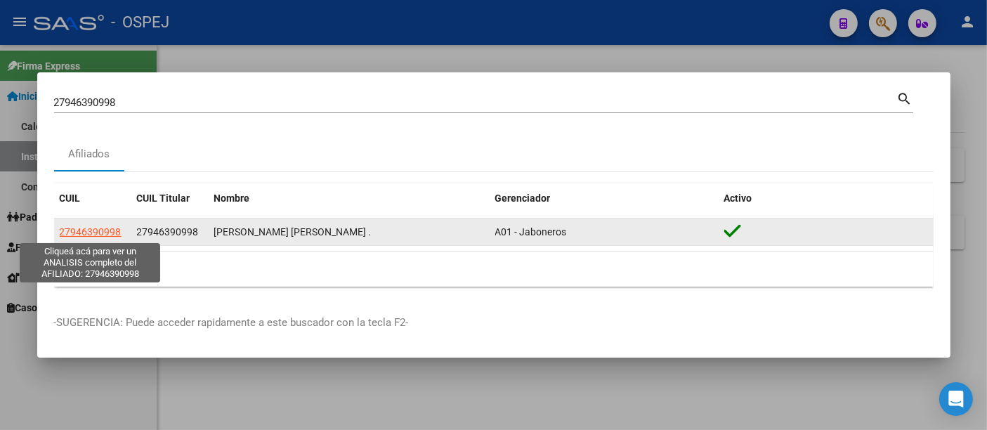
click at [98, 228] on span "27946390998" at bounding box center [91, 231] width 62 height 11
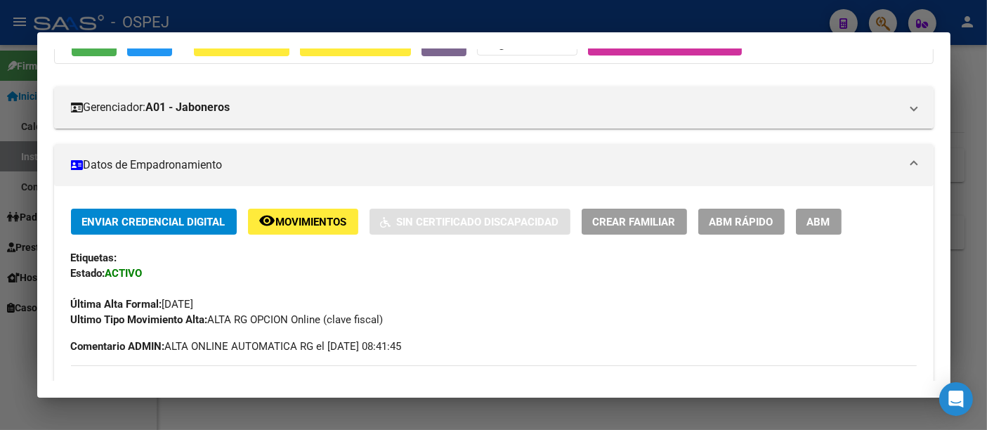
scroll to position [156, 0]
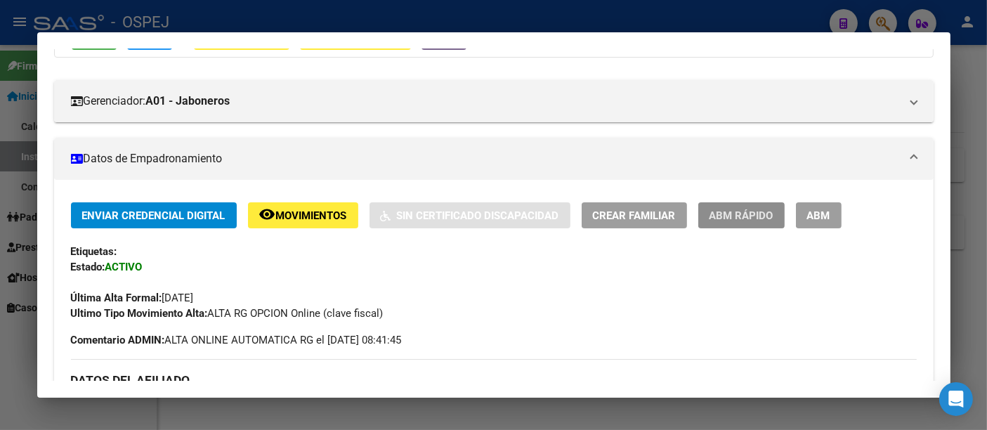
click at [751, 218] on span "ABM Rápido" at bounding box center [741, 215] width 64 height 13
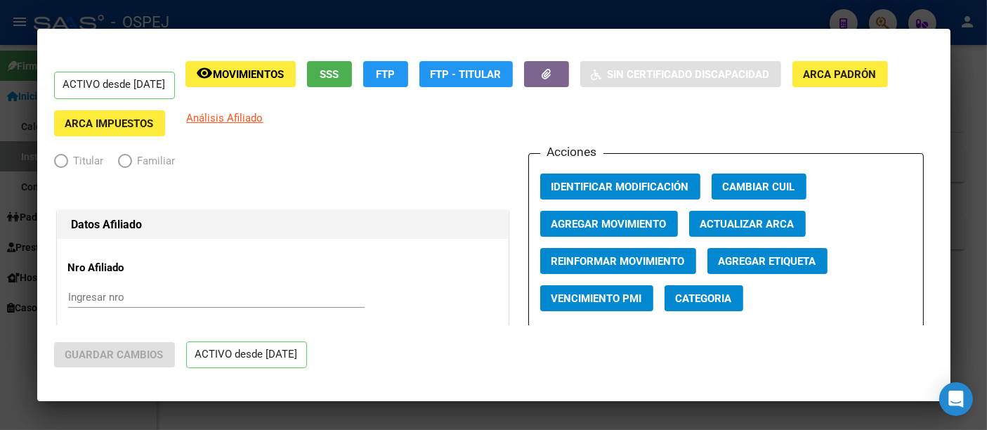
radio input "true"
type input "30-71486673-3"
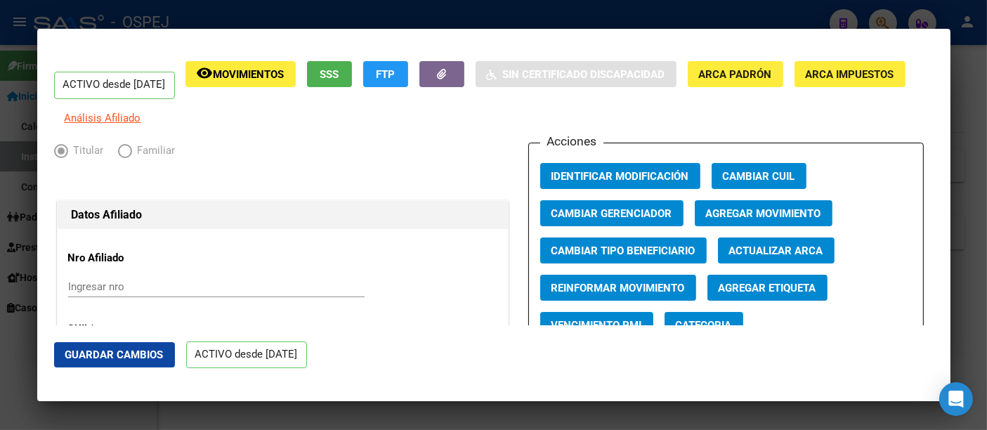
click at [758, 294] on span "Agregar Etiqueta" at bounding box center [767, 288] width 98 height 13
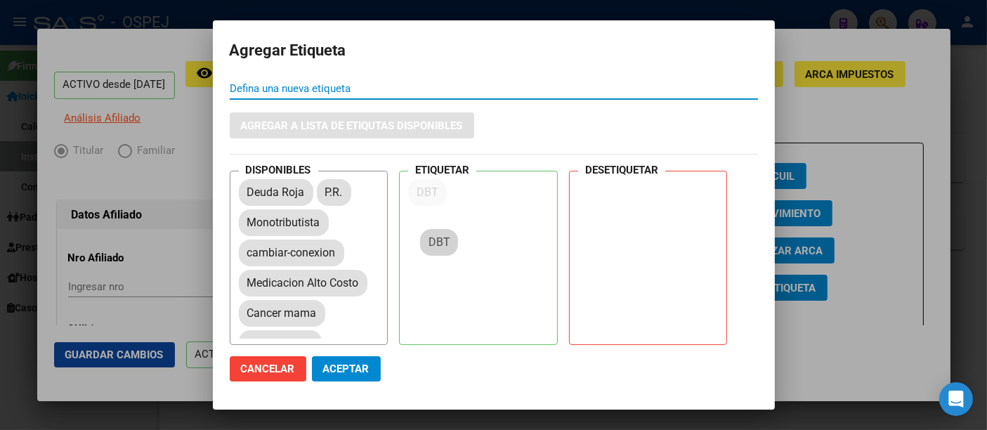
drag, startPoint x: 248, startPoint y: 312, endPoint x: 433, endPoint y: 239, distance: 199.3
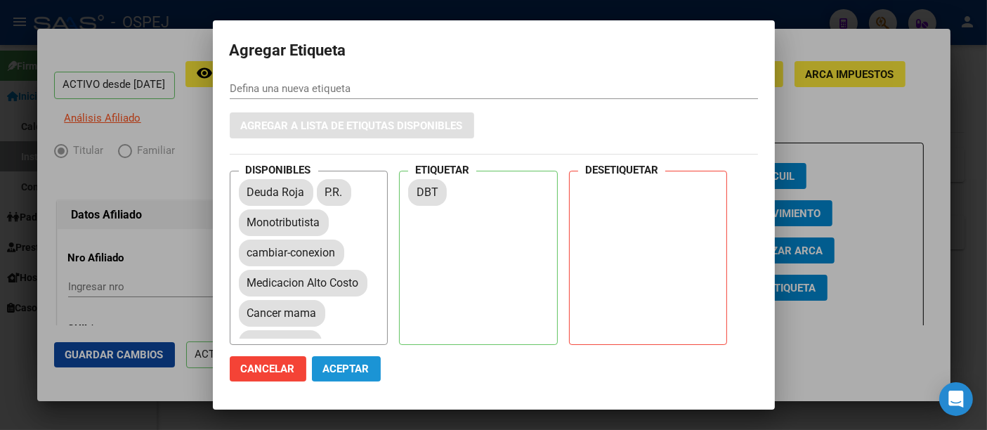
click at [338, 372] on span "Aceptar" at bounding box center [346, 368] width 46 height 13
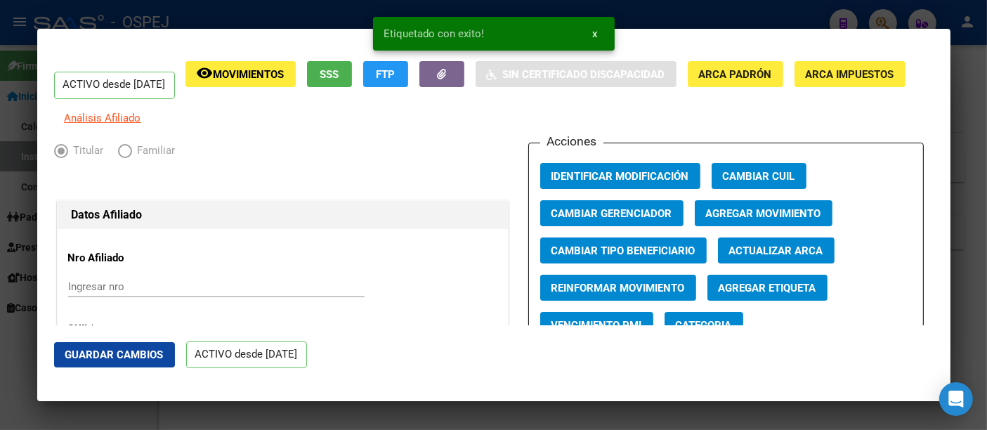
click at [651, 13] on div at bounding box center [493, 215] width 987 height 430
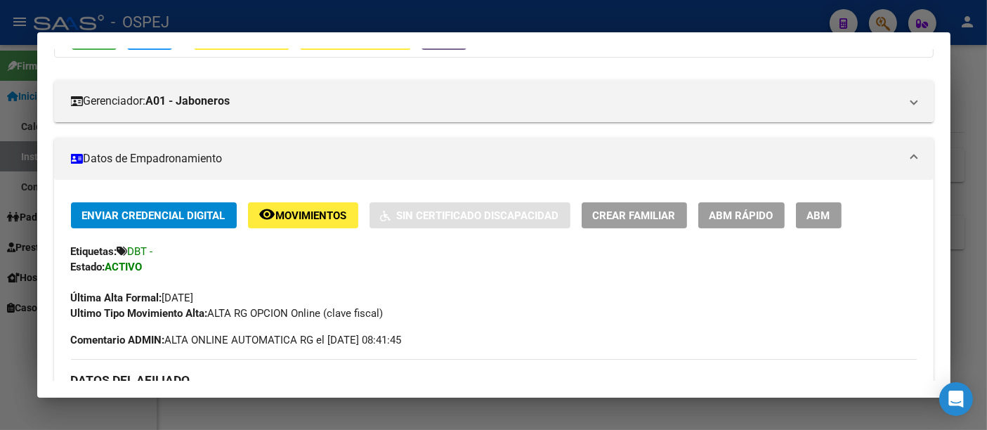
click at [323, 7] on div at bounding box center [493, 215] width 987 height 430
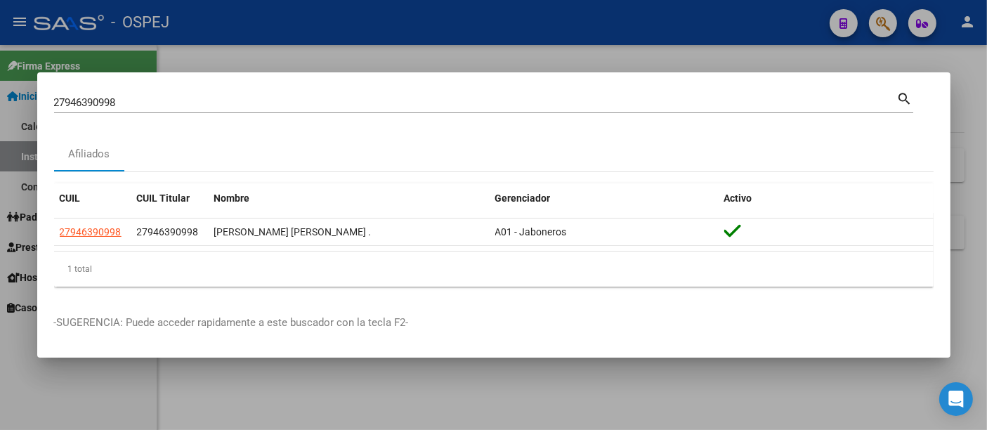
click at [250, 105] on input "27946390998" at bounding box center [475, 102] width 843 height 13
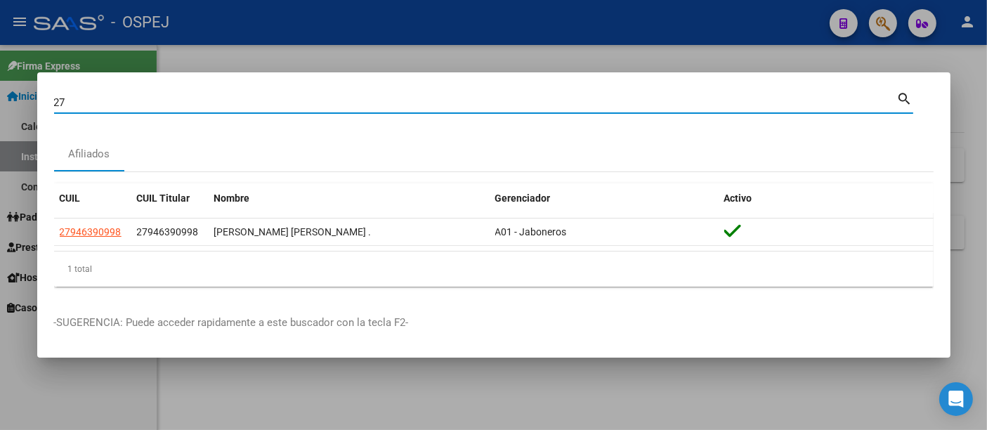
type input "2"
type input "28272956"
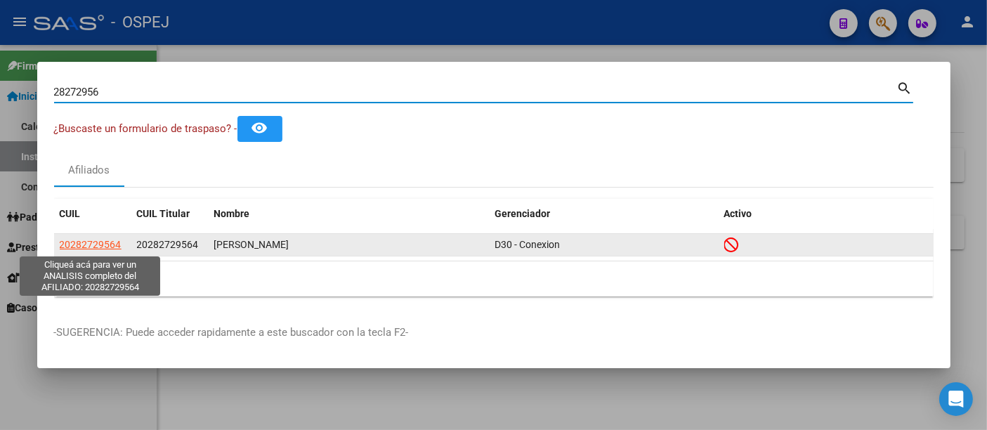
click at [106, 245] on span "20282729564" at bounding box center [91, 244] width 62 height 11
type textarea "20282729564"
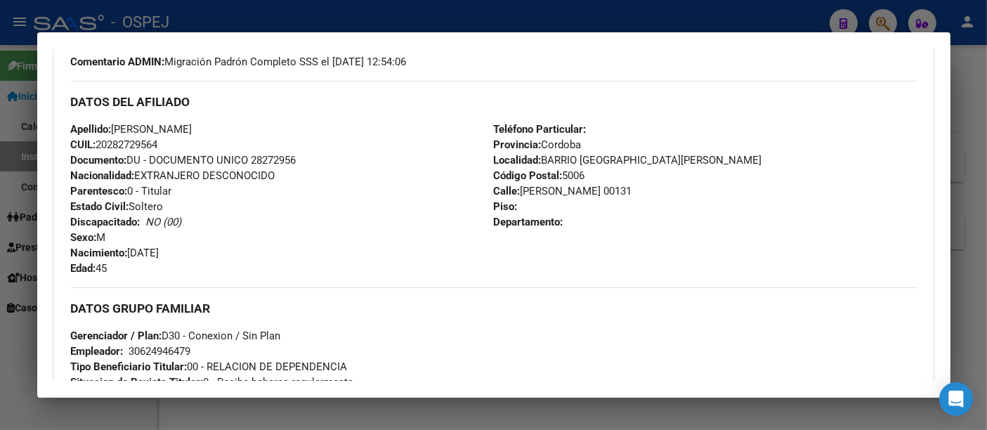
scroll to position [764, 0]
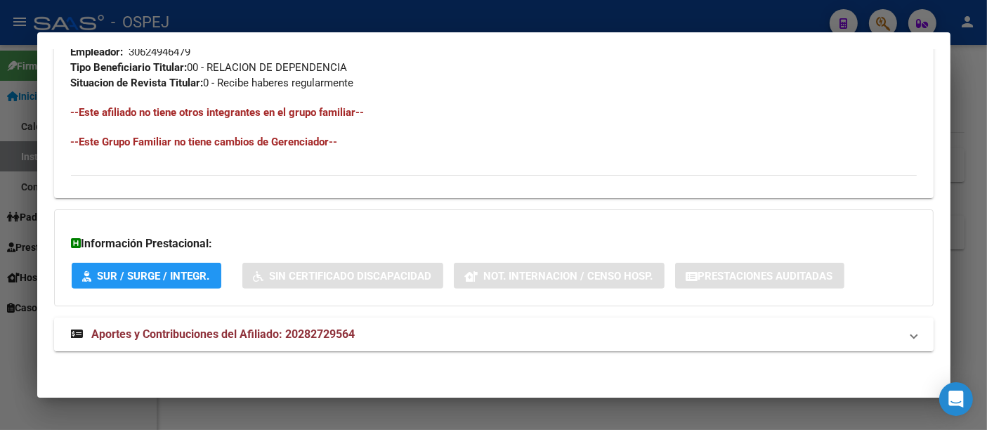
click at [318, 331] on span "Aportes y Contribuciones del Afiliado: 20282729564" at bounding box center [223, 333] width 263 height 13
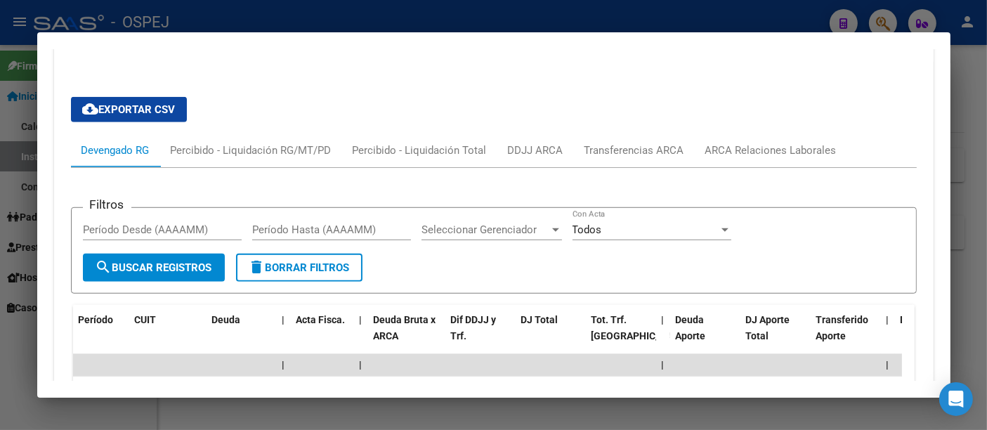
scroll to position [936, 0]
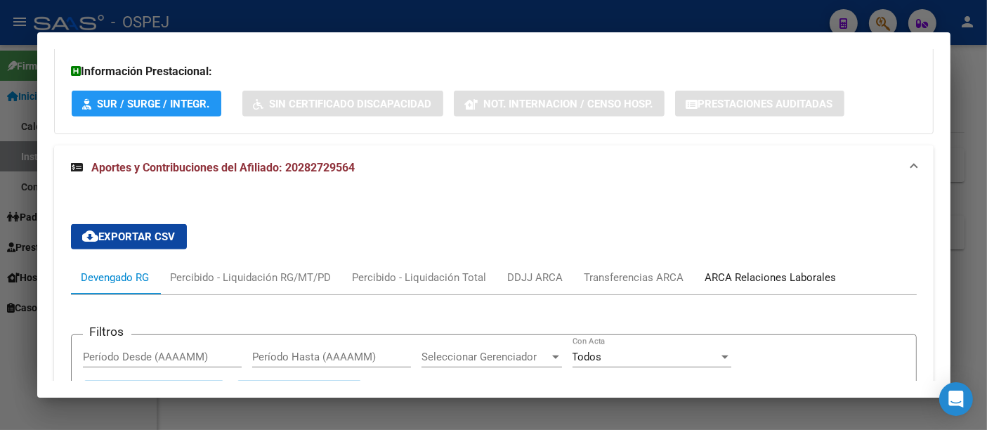
click at [754, 275] on div "ARCA Relaciones Laborales" at bounding box center [770, 277] width 131 height 15
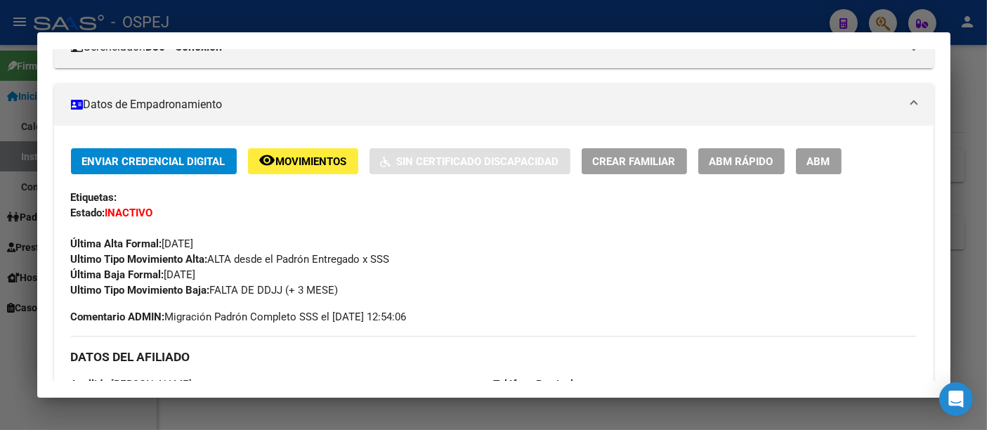
scroll to position [234, 0]
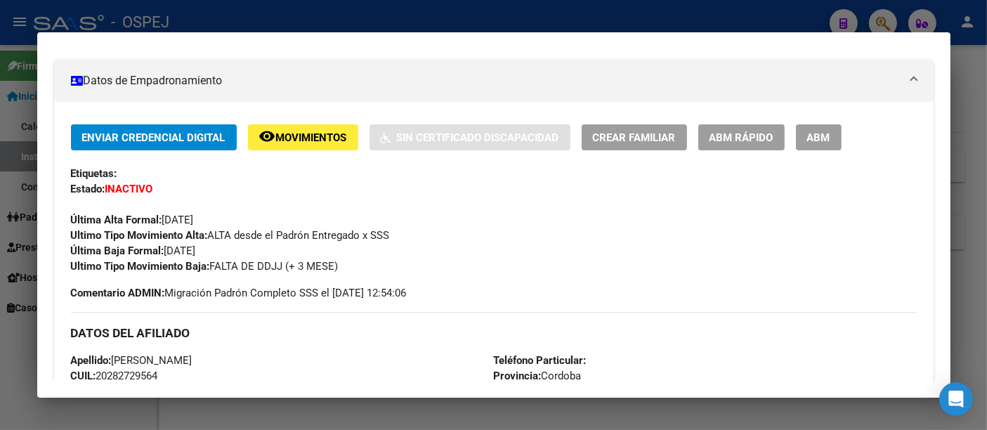
click at [298, 22] on div at bounding box center [493, 215] width 987 height 430
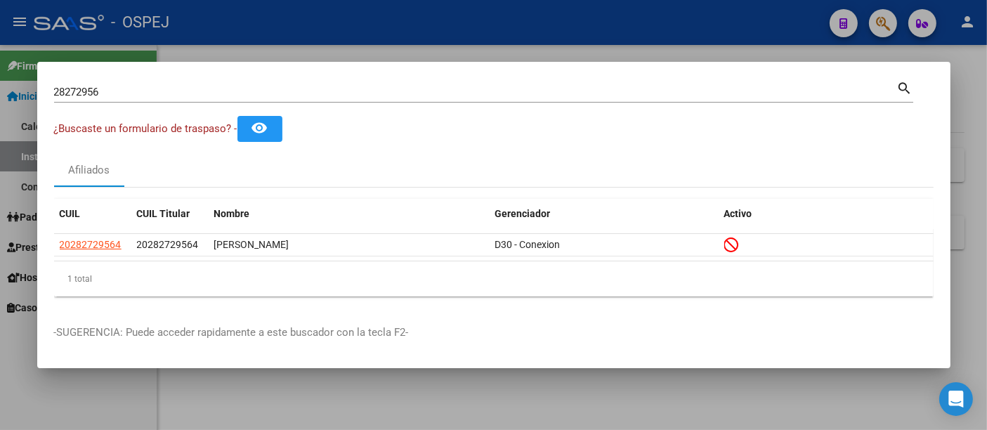
click at [165, 99] on div "28272956 Buscar (apellido, dni, [PERSON_NAME], [PERSON_NAME], cuit, obra social)" at bounding box center [475, 91] width 843 height 21
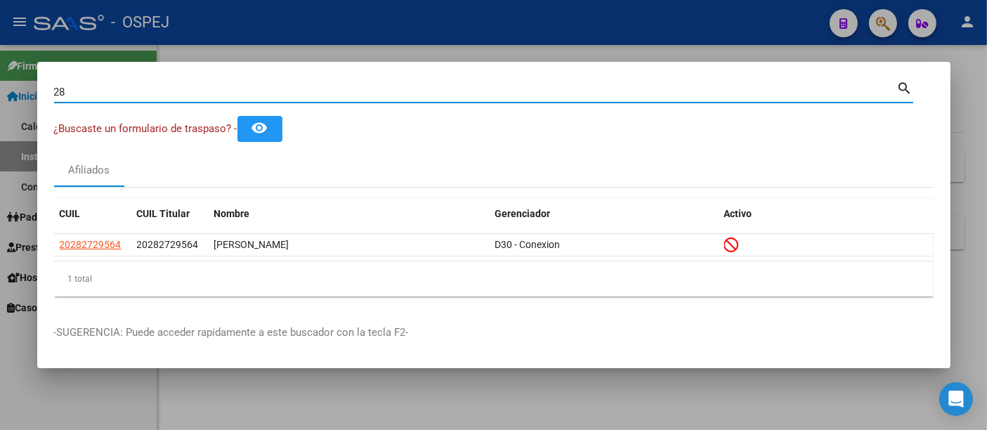
type input "2"
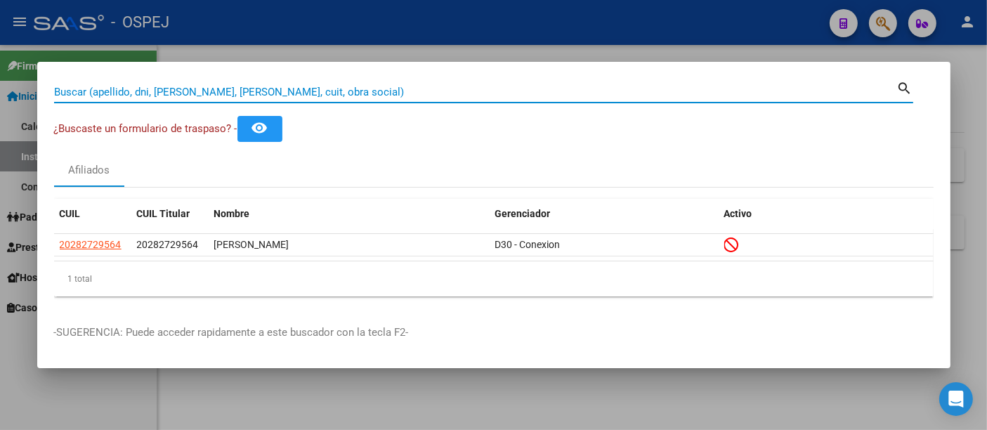
paste input "203830145"
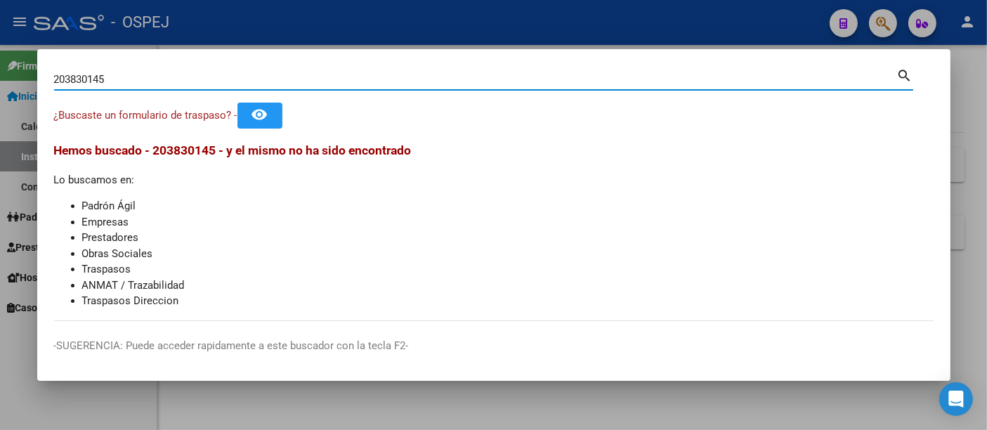
click at [180, 79] on input "203830145" at bounding box center [475, 79] width 843 height 13
type input "2"
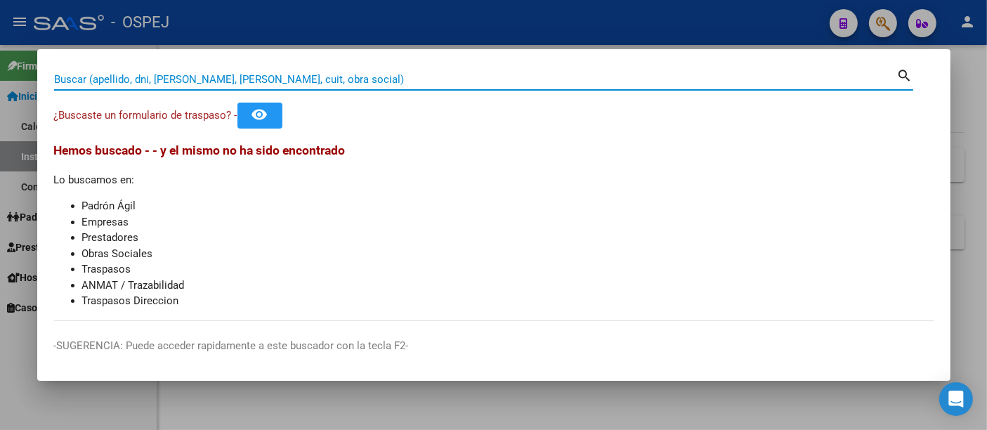
paste input "203830145"
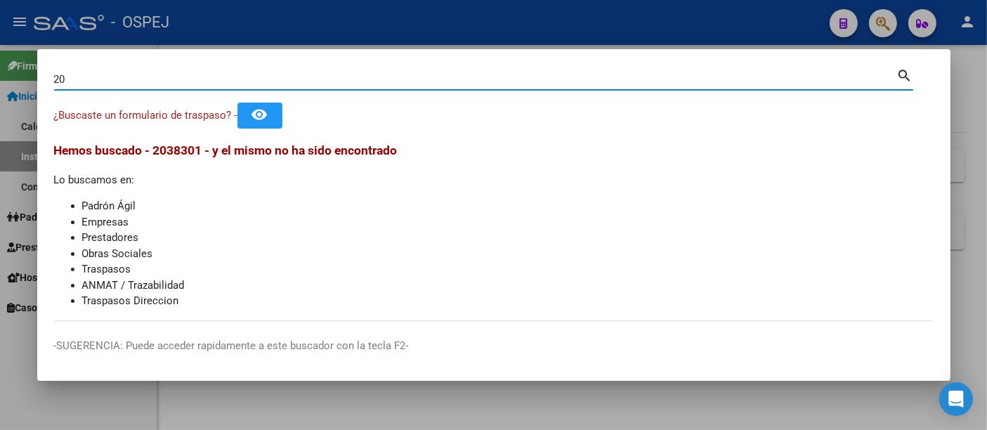
type input "2"
type input "38830124"
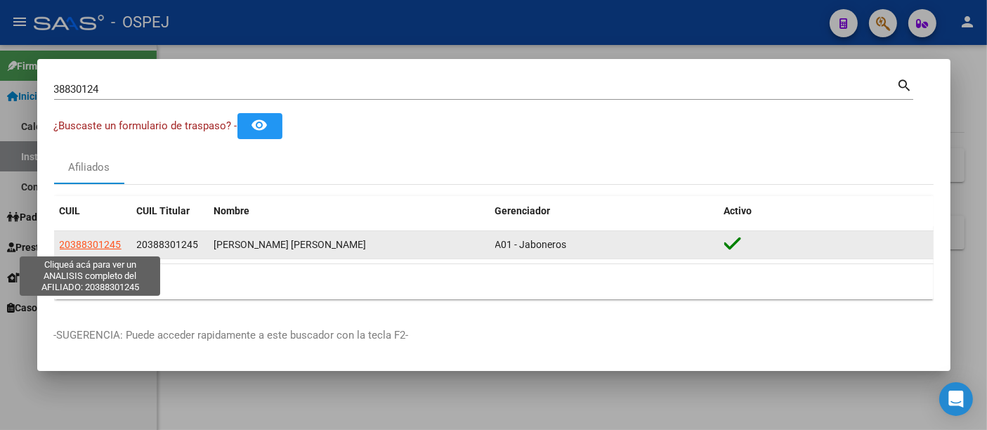
click at [103, 242] on span "20388301245" at bounding box center [91, 244] width 62 height 11
type textarea "20388301245"
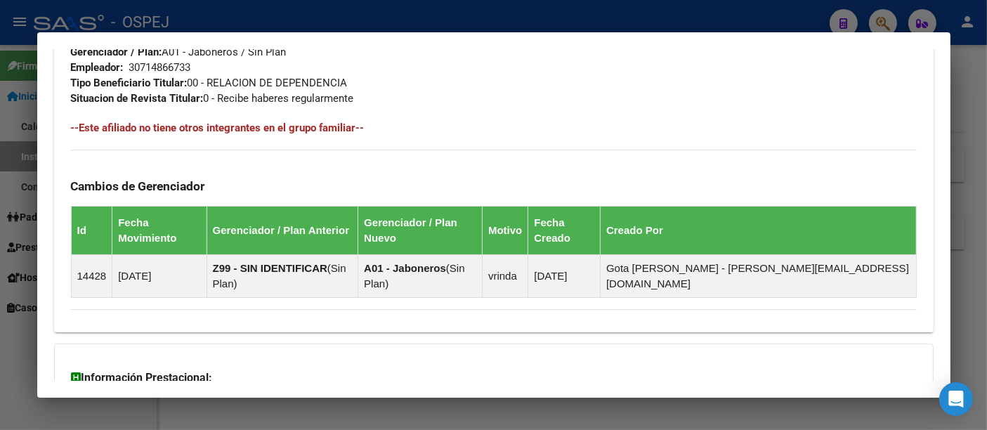
scroll to position [804, 0]
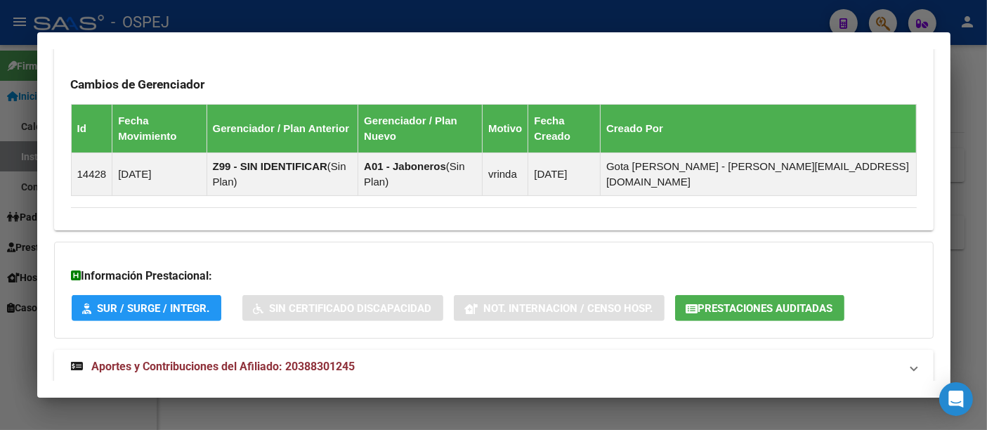
click at [763, 302] on span "Prestaciones Auditadas" at bounding box center [765, 308] width 135 height 13
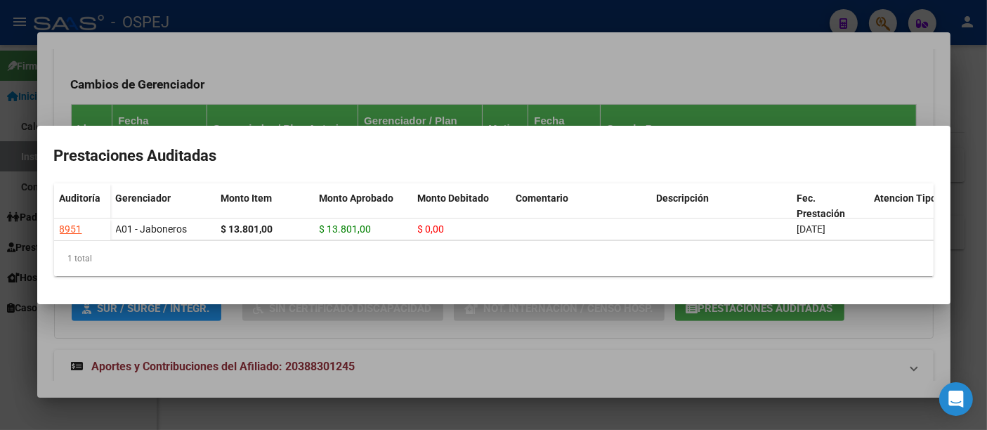
click at [548, 53] on div at bounding box center [493, 215] width 987 height 430
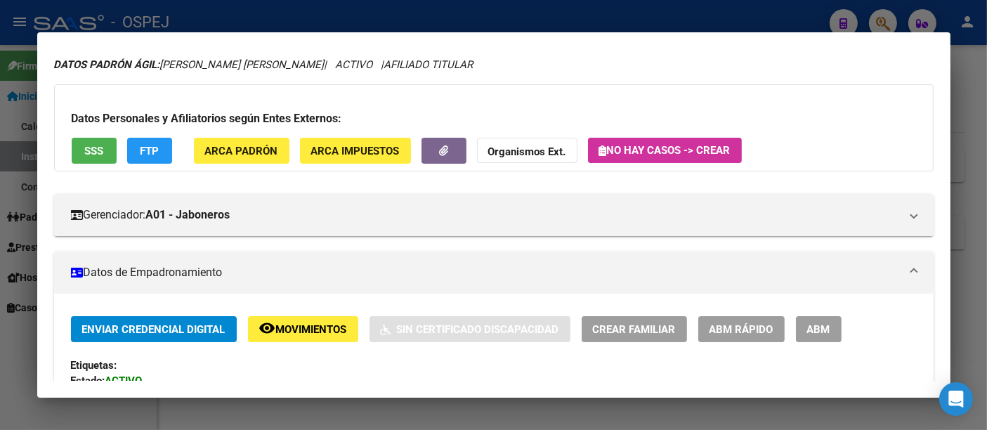
scroll to position [0, 0]
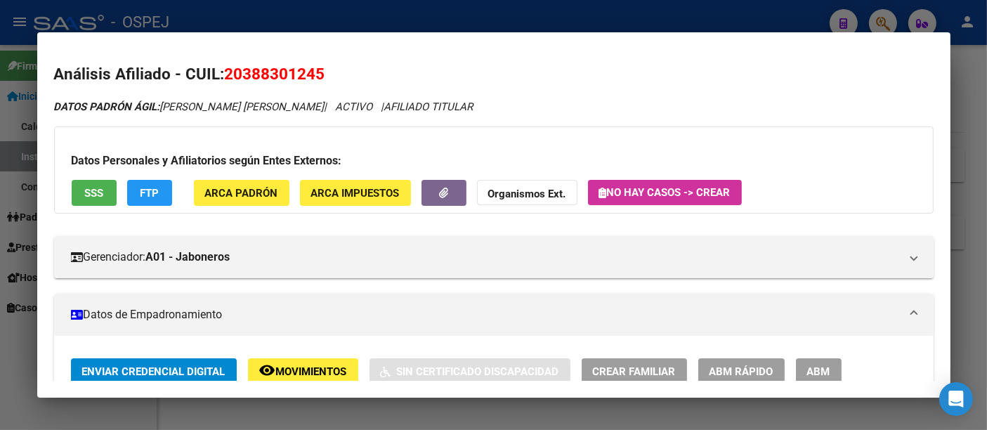
click at [487, 13] on div at bounding box center [493, 215] width 987 height 430
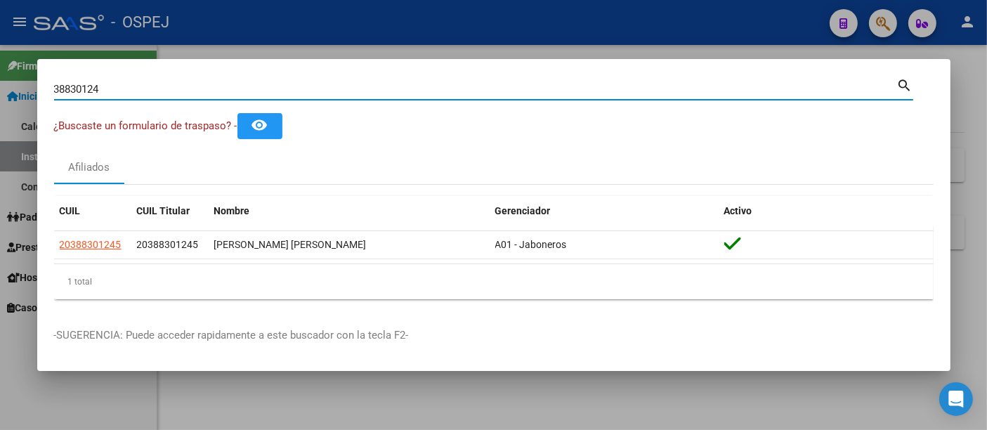
click at [136, 93] on input "38830124" at bounding box center [475, 89] width 843 height 13
type input "3"
